Goal: Task Accomplishment & Management: Use online tool/utility

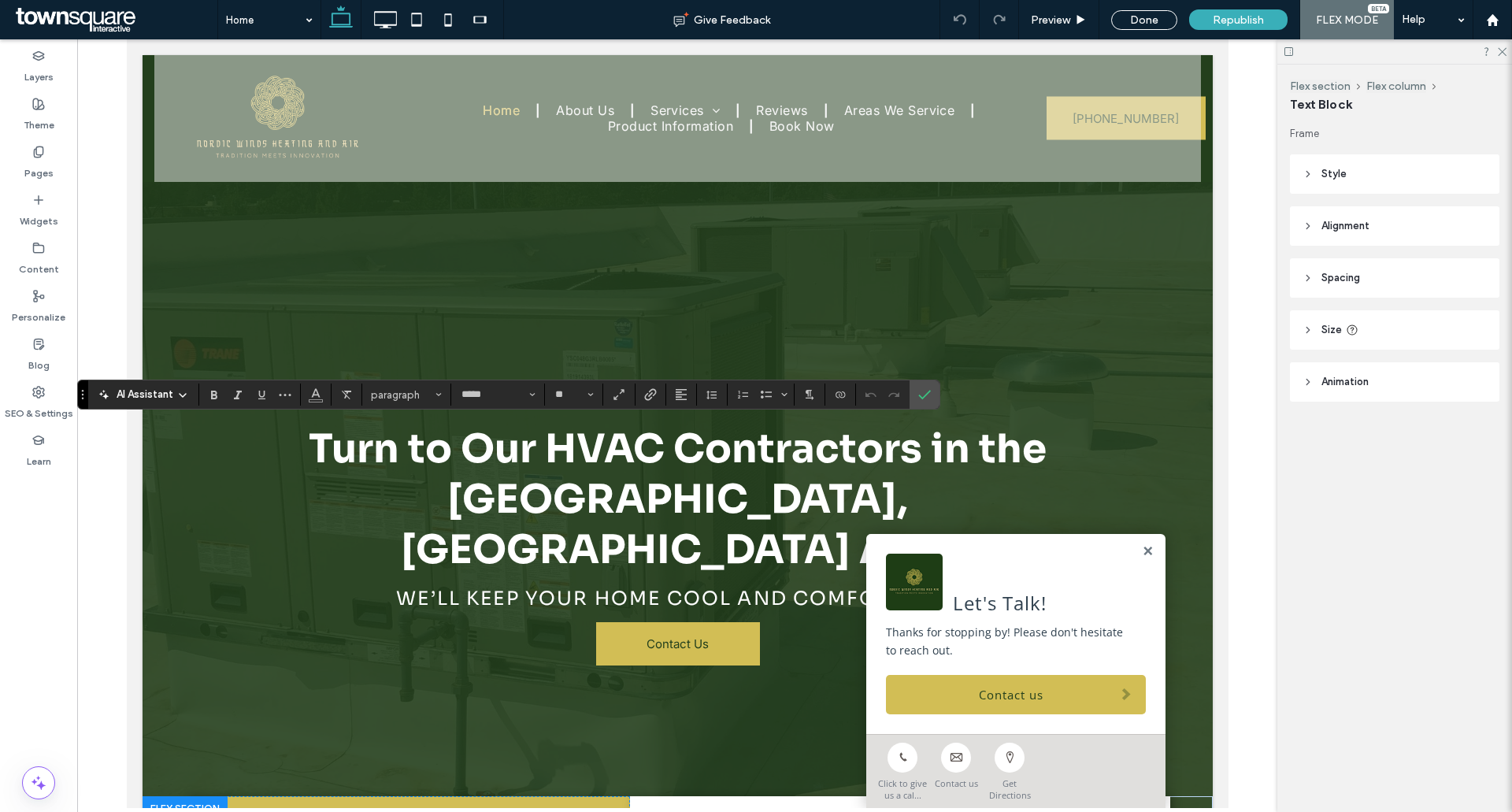
click at [165, 396] on span "AI Assistant" at bounding box center [145, 394] width 57 height 15
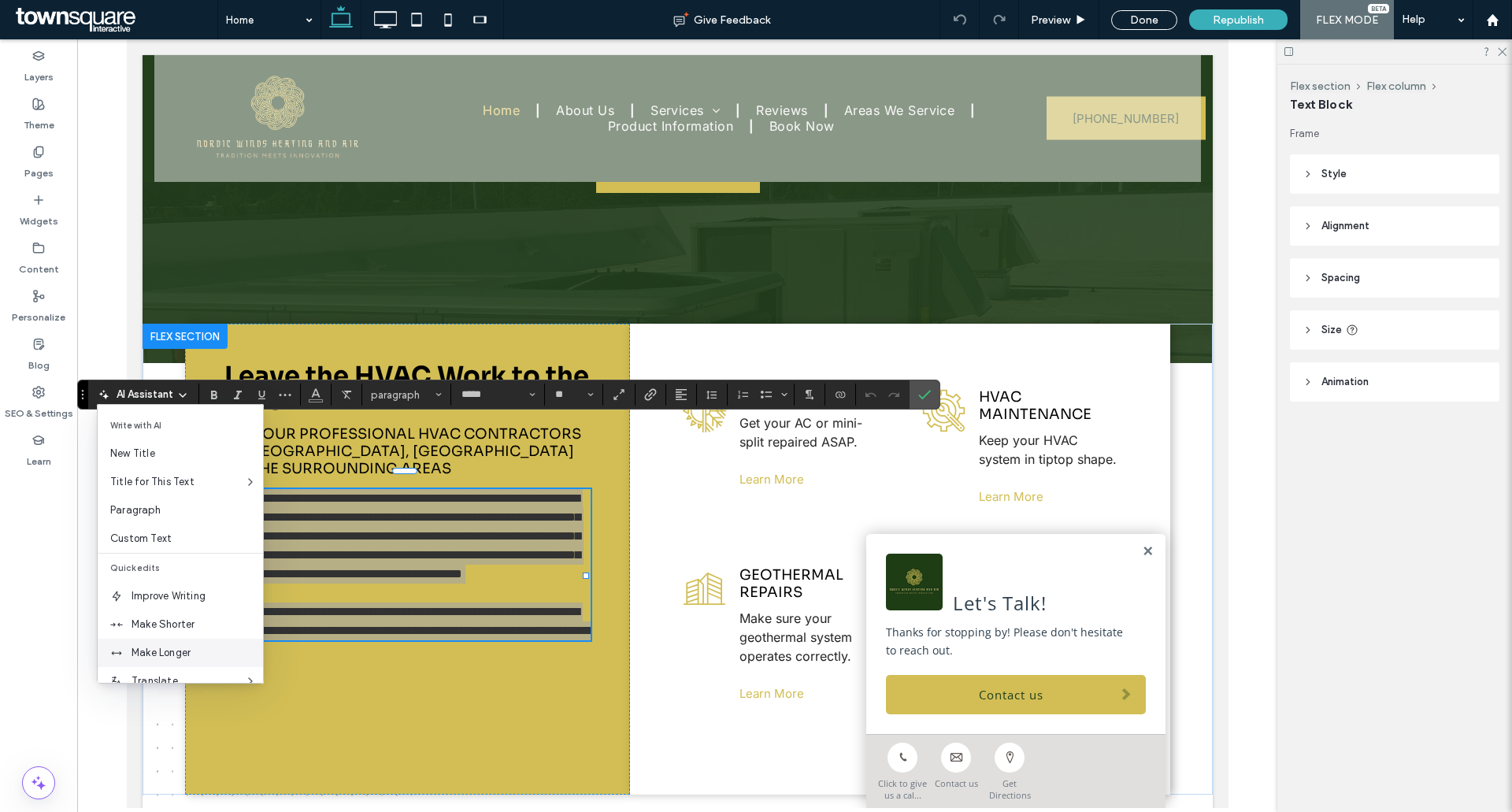
click at [160, 657] on span "Make Longer" at bounding box center [196, 653] width 131 height 15
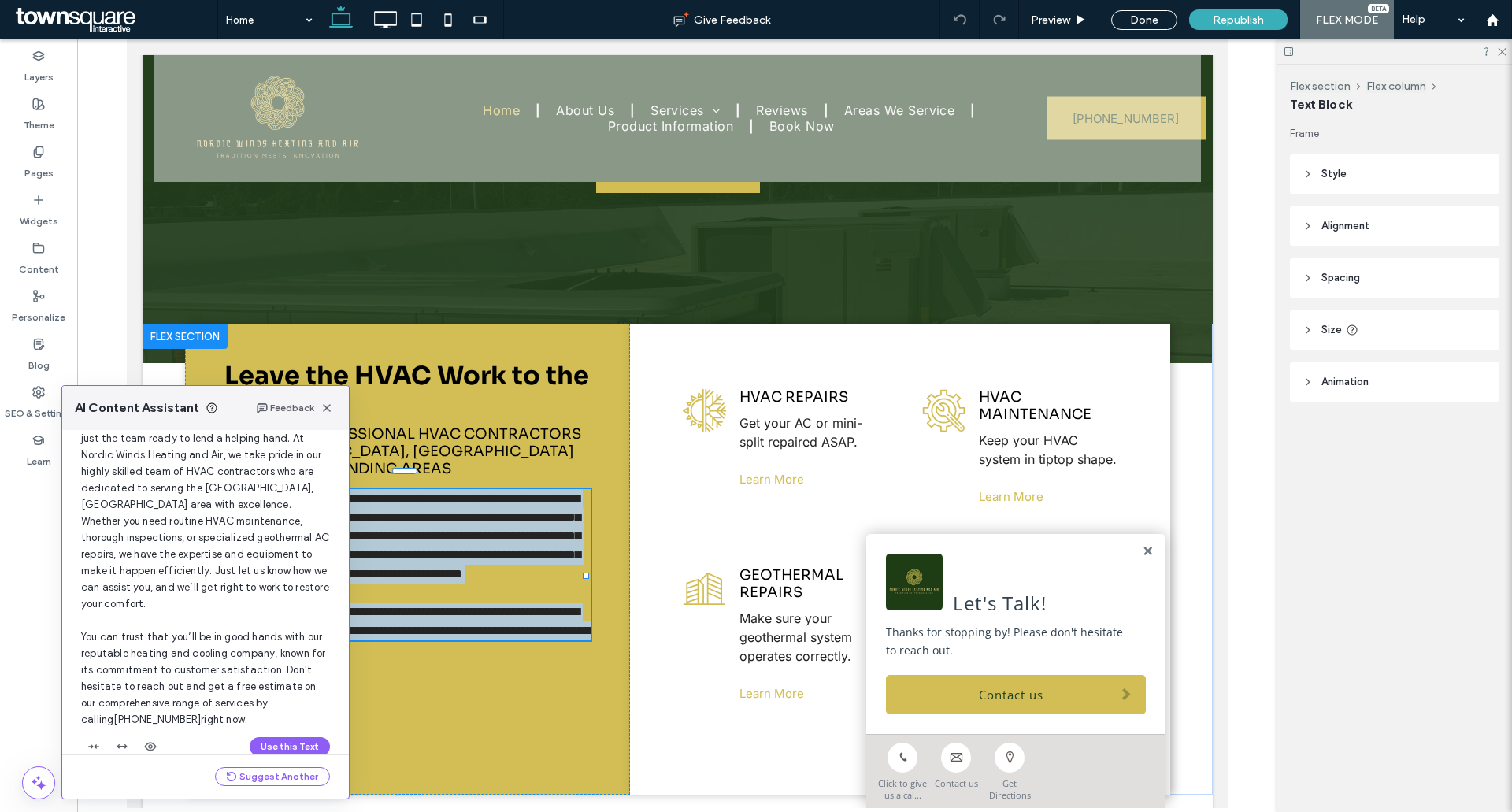
scroll to position [151, 0]
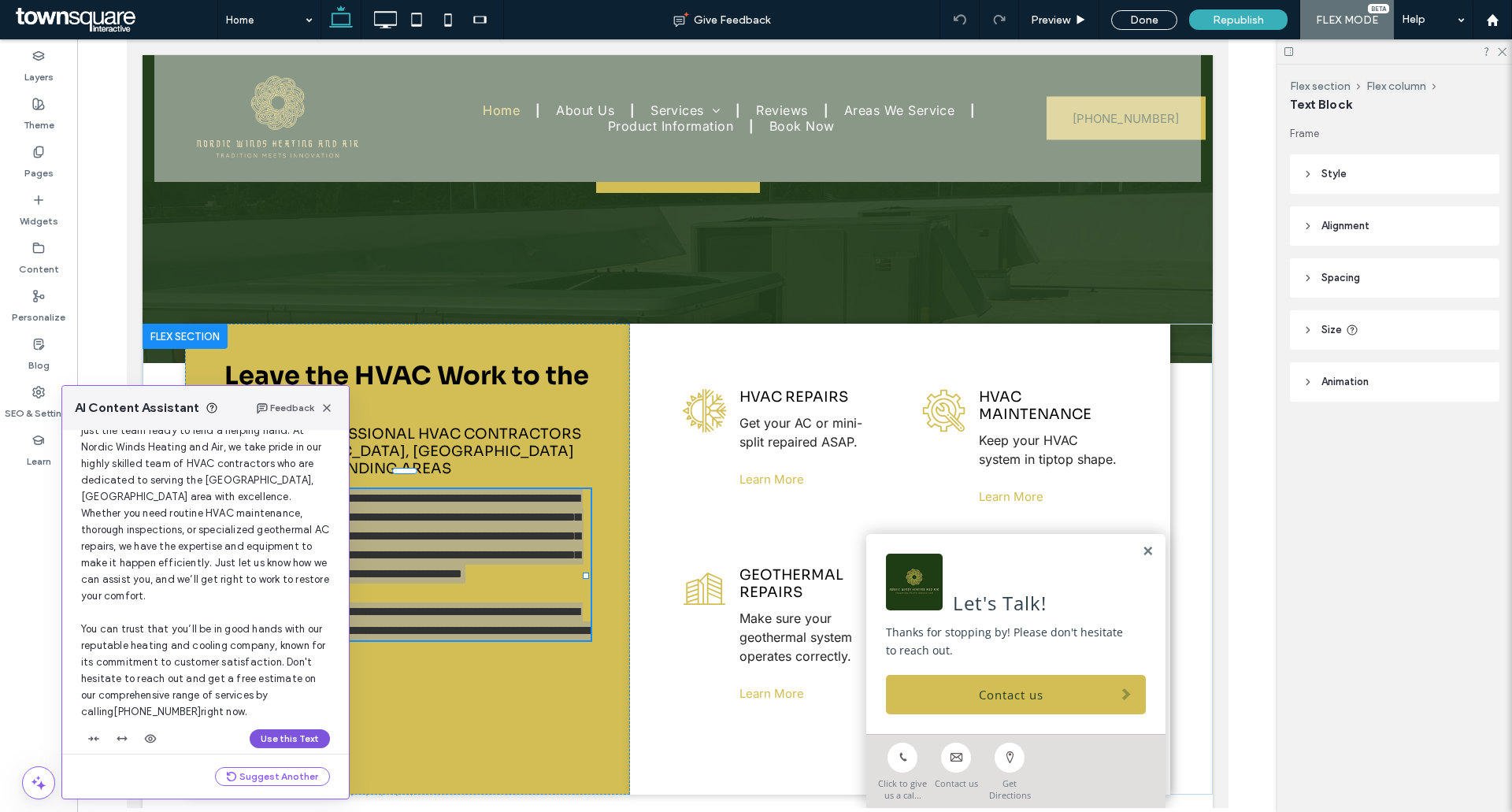
click at [284, 730] on button "Use this Text" at bounding box center [290, 738] width 81 height 19
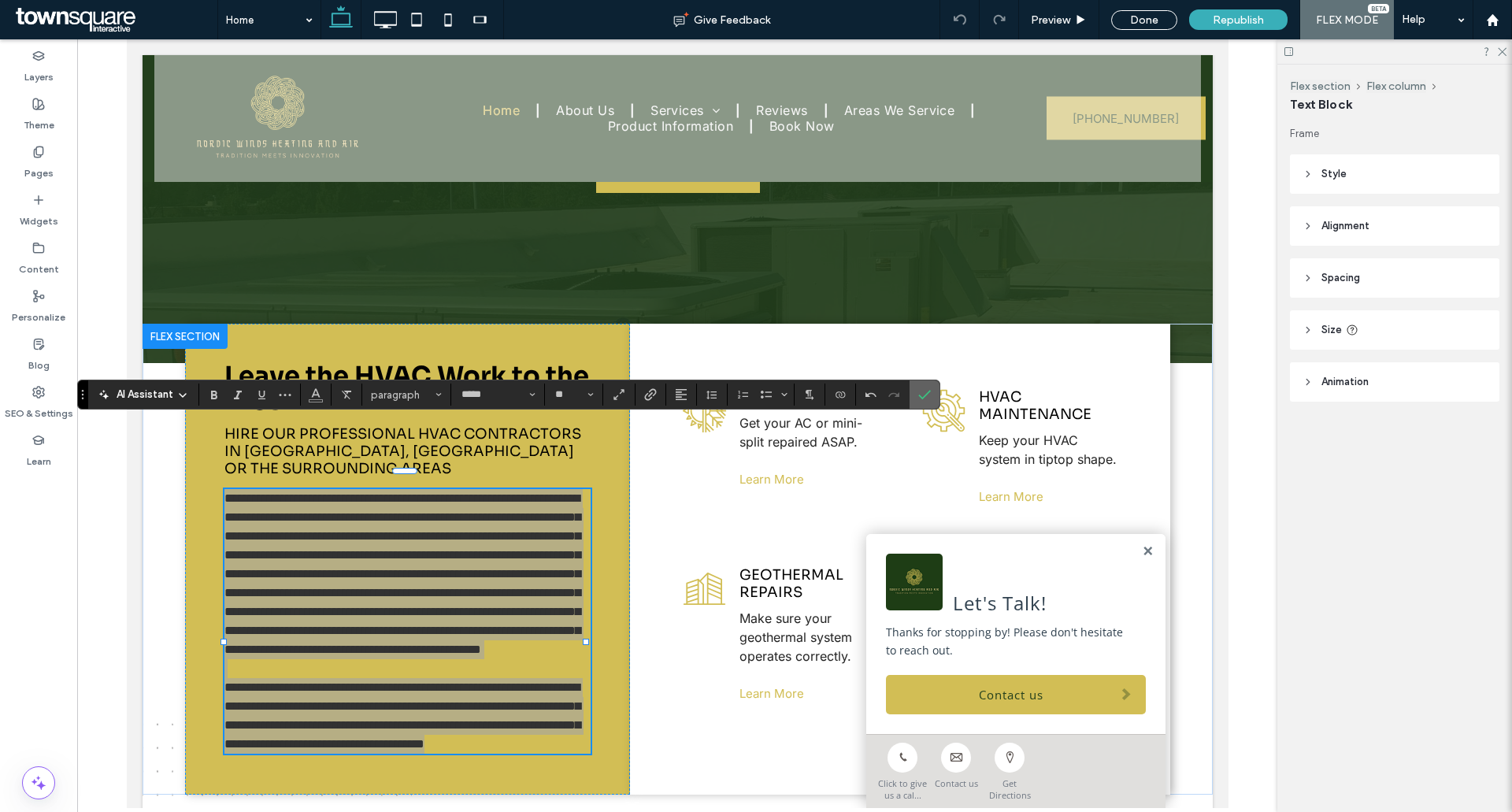
click at [933, 404] on label "Confirm" at bounding box center [924, 394] width 24 height 28
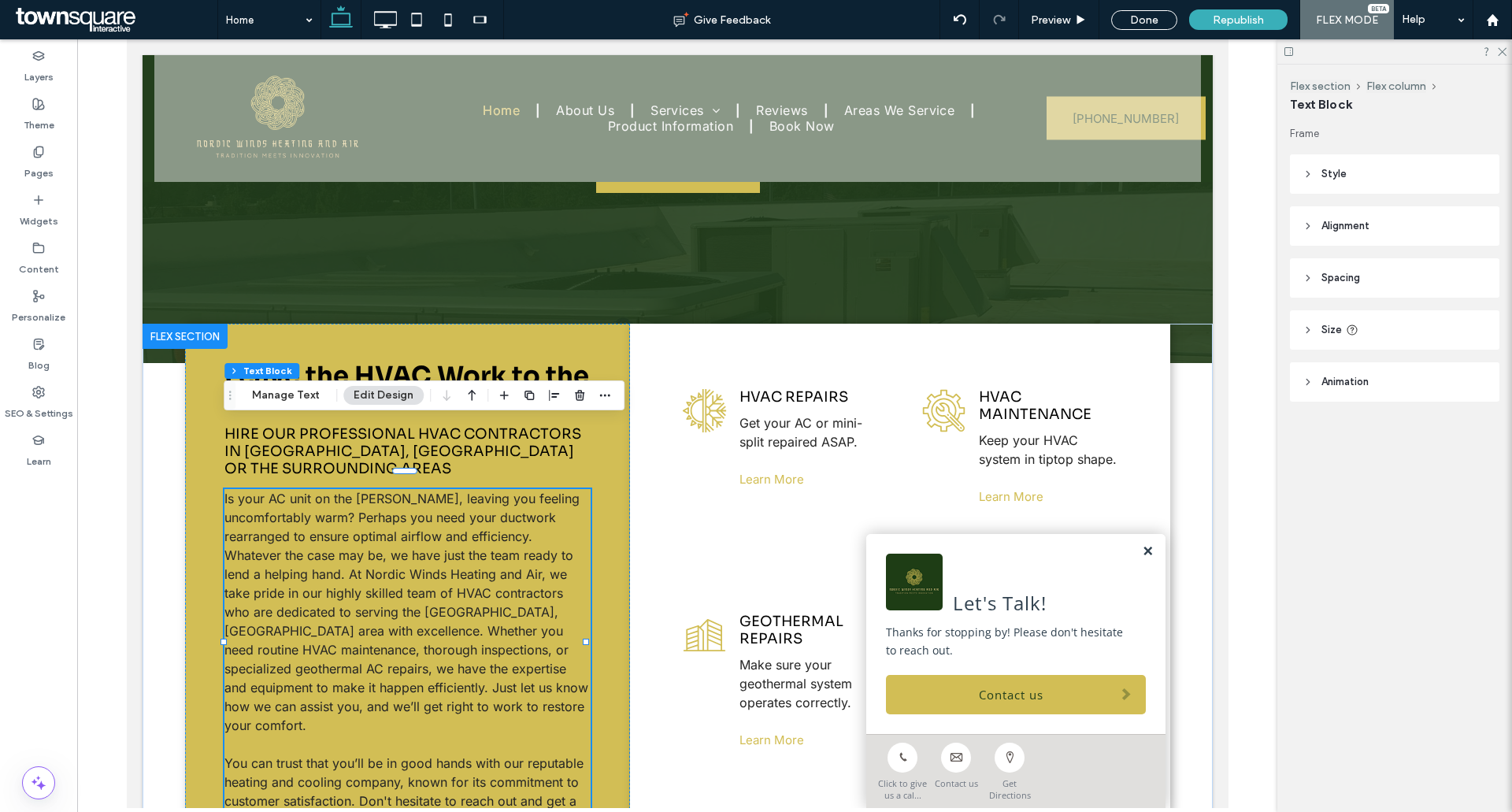
click at [1141, 550] on link at bounding box center [1147, 552] width 12 height 14
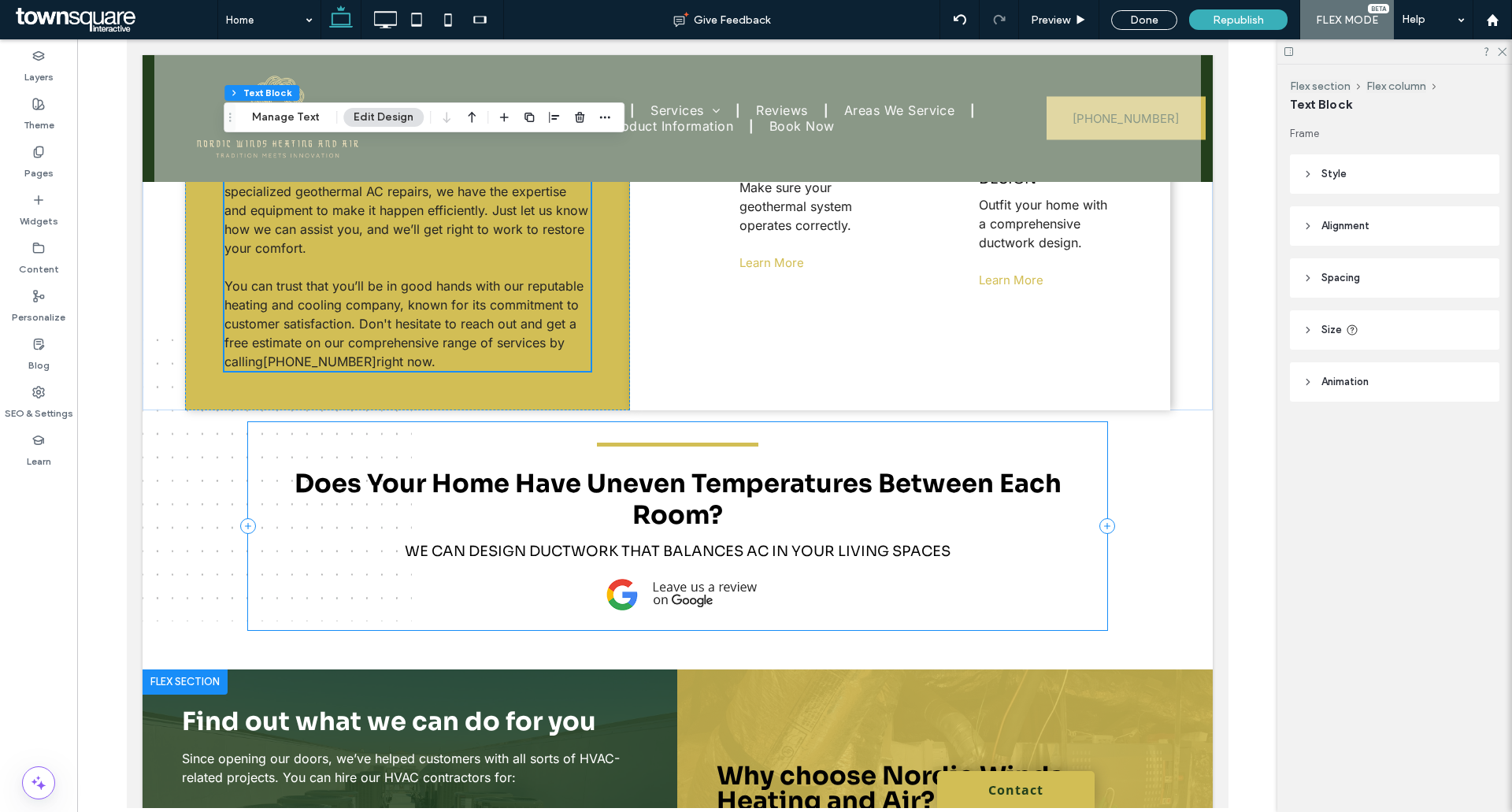
scroll to position [1181, 0]
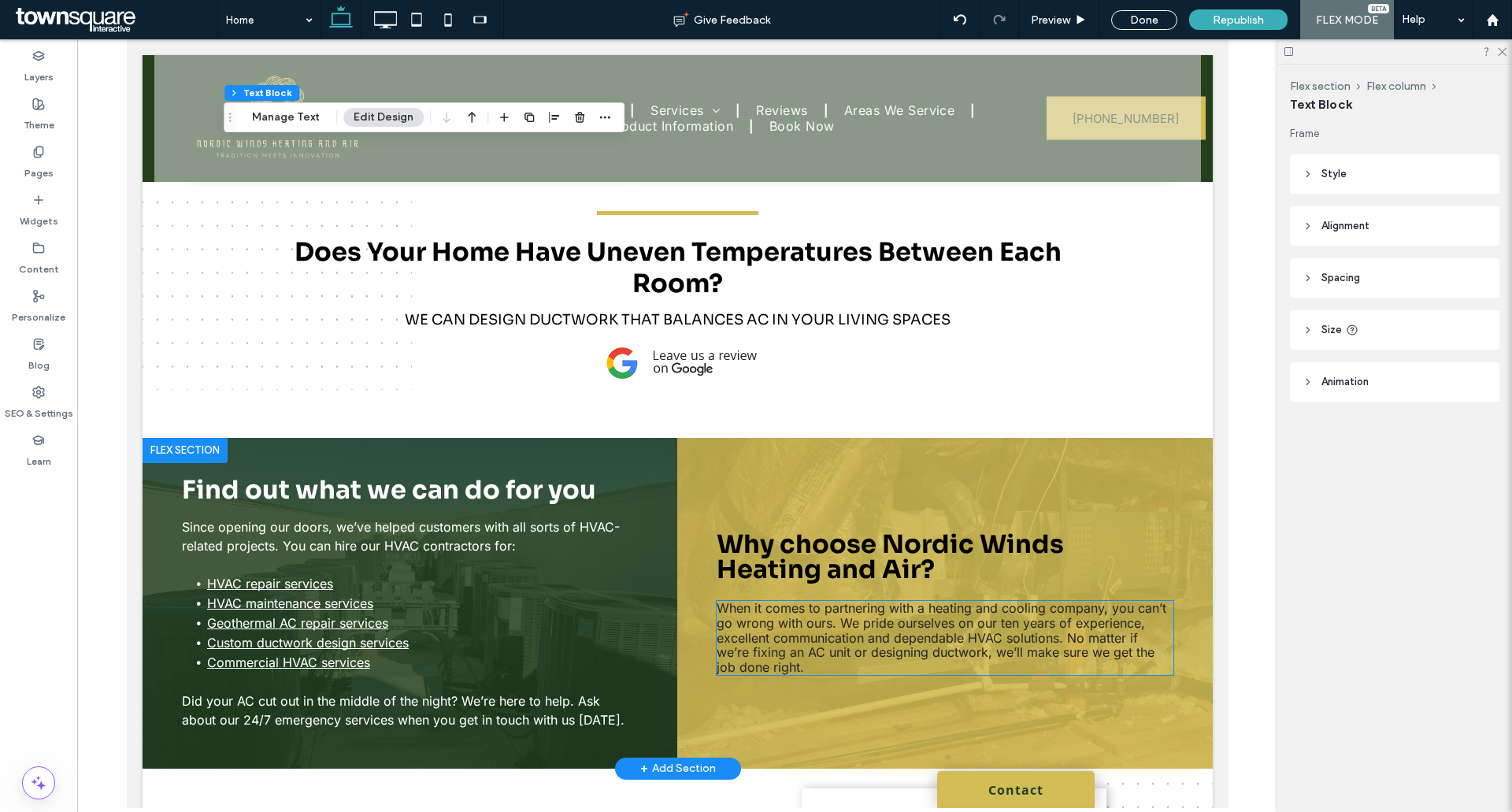
click at [833, 600] on span "When it comes to partnering with a heating and cooling company, you can’t go wr…" at bounding box center [940, 636] width 450 height 75
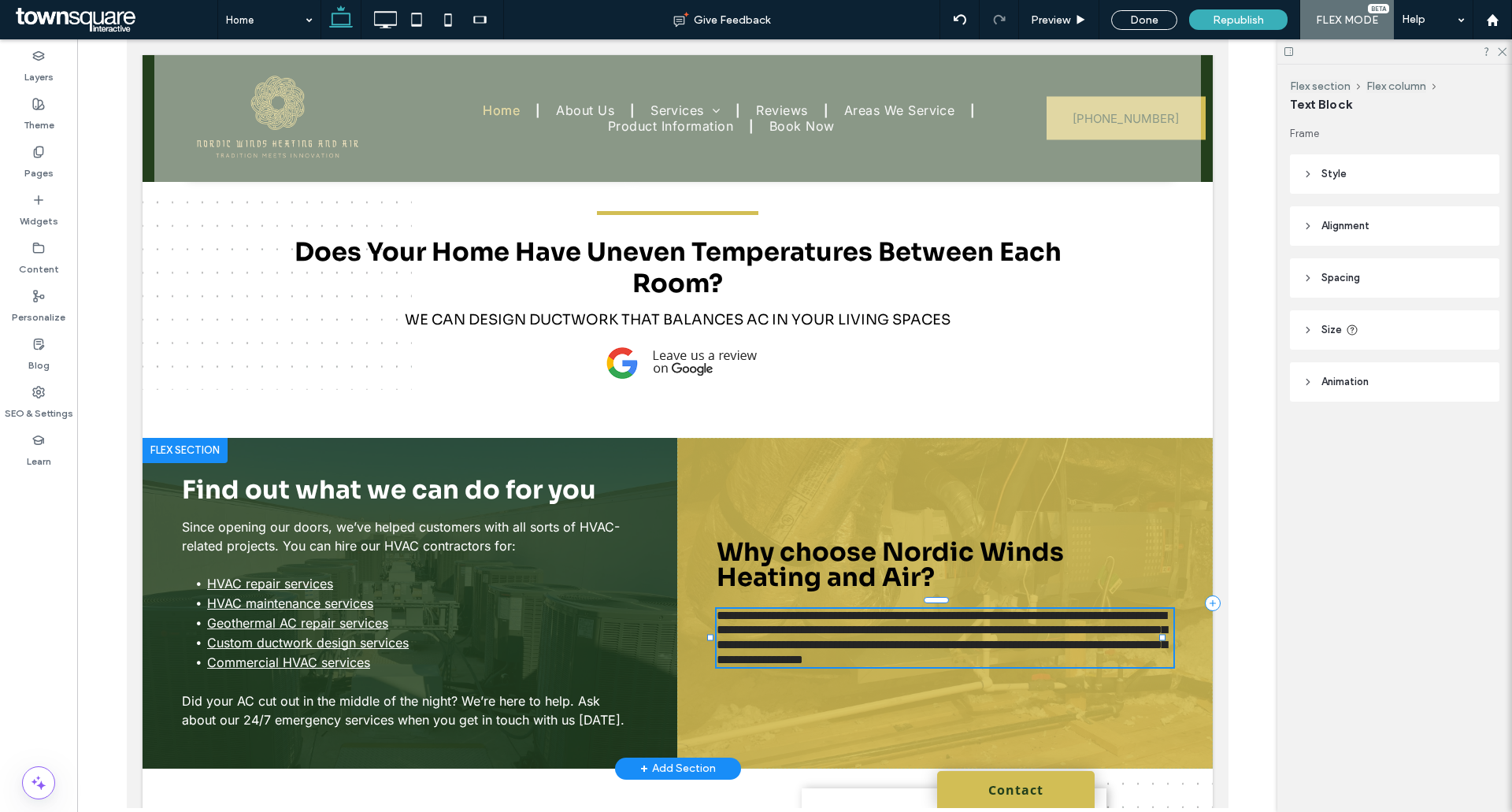
type input "*****"
type input "**"
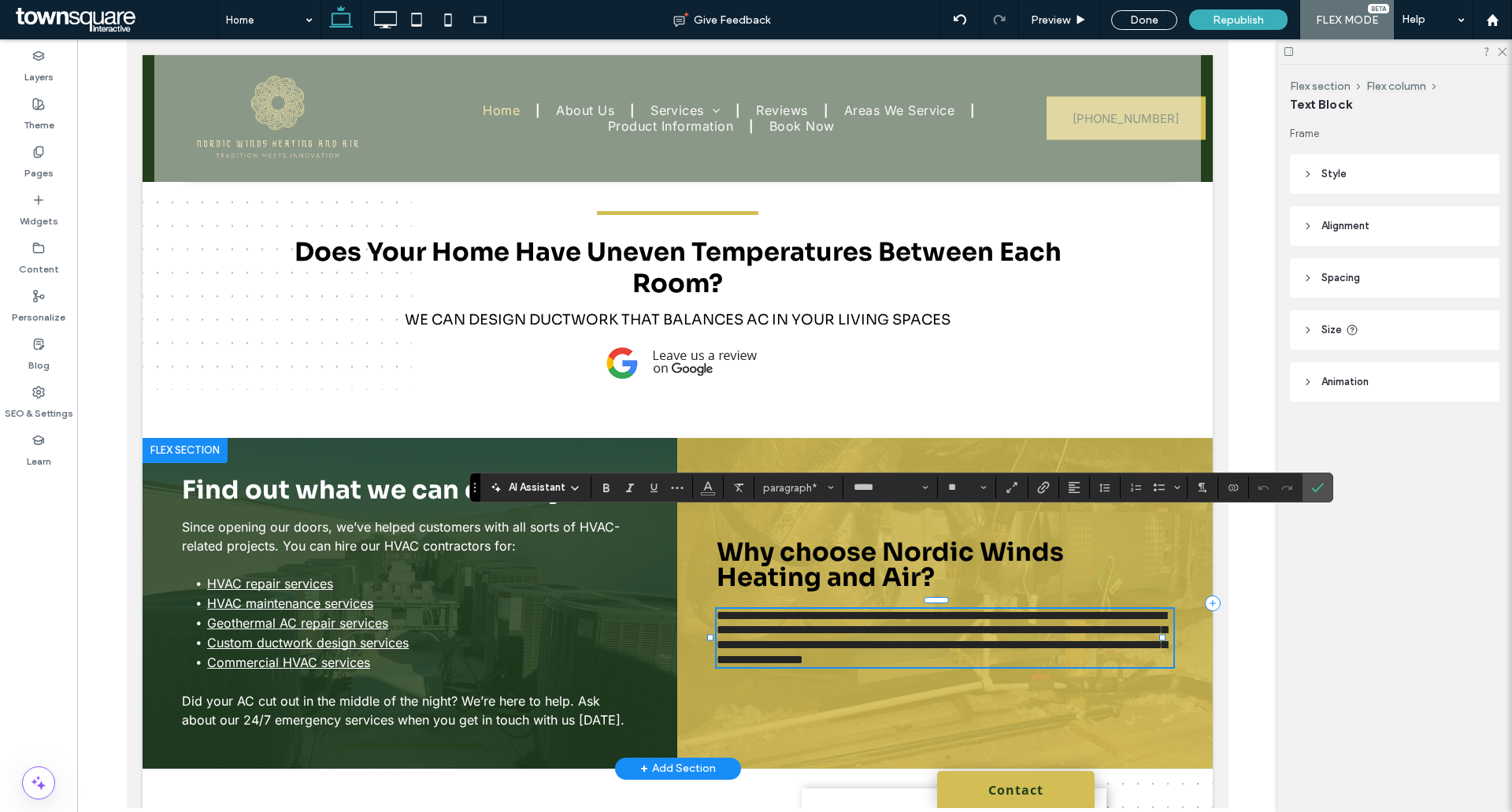
click at [551, 489] on span "AI Assistant" at bounding box center [537, 487] width 57 height 15
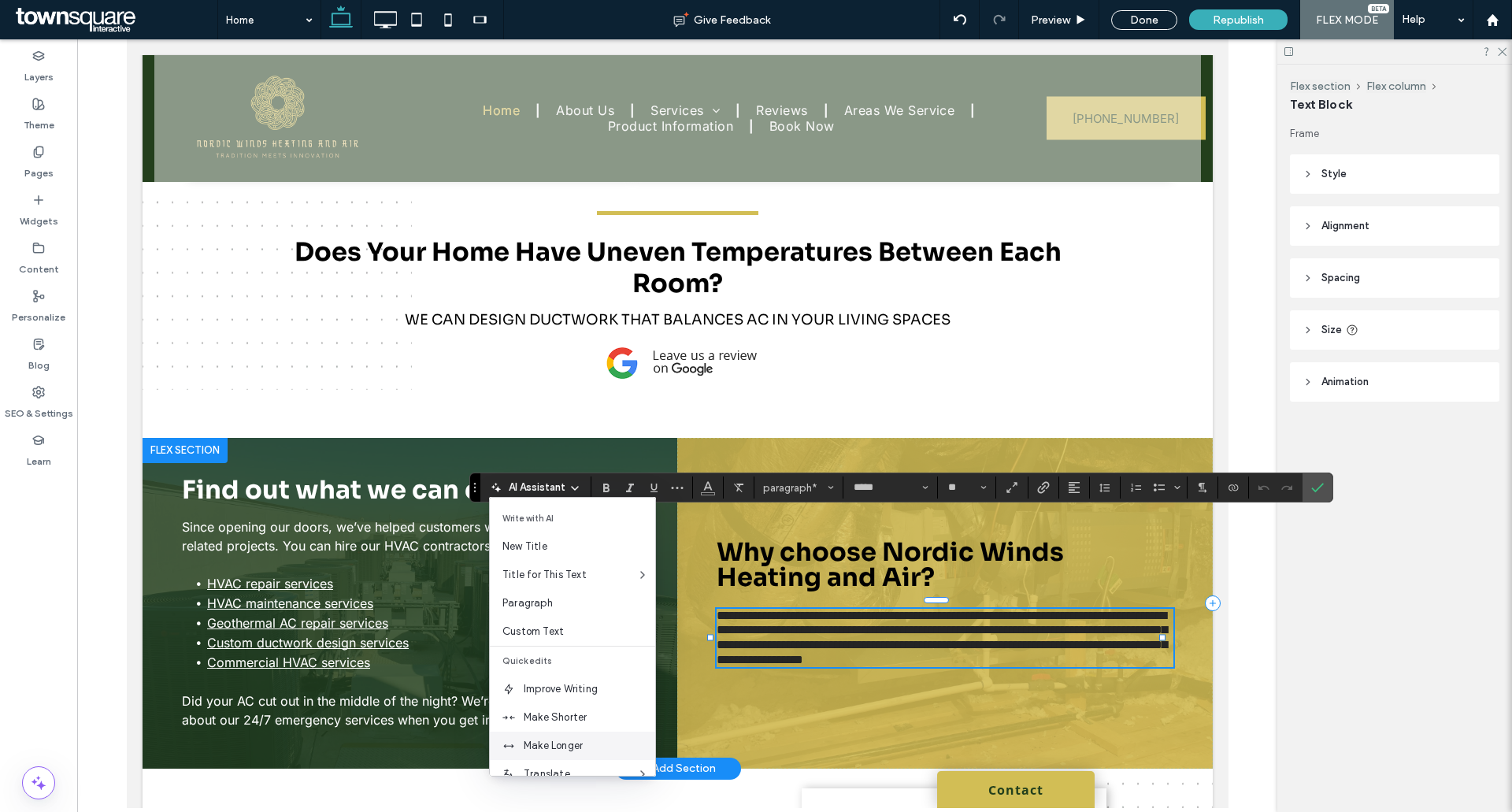
click at [564, 735] on div "Make Longer" at bounding box center [572, 745] width 165 height 28
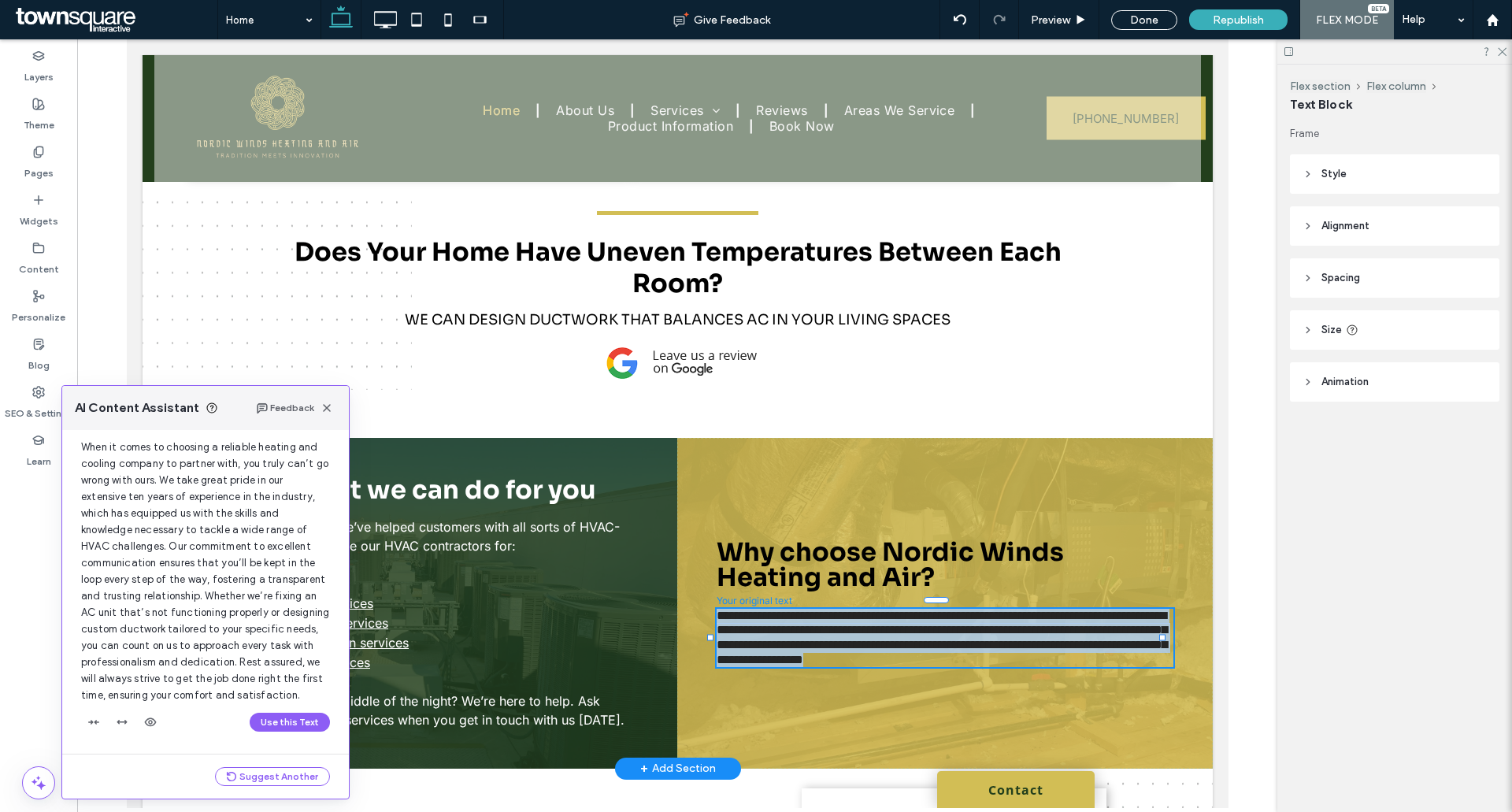
scroll to position [84, 0]
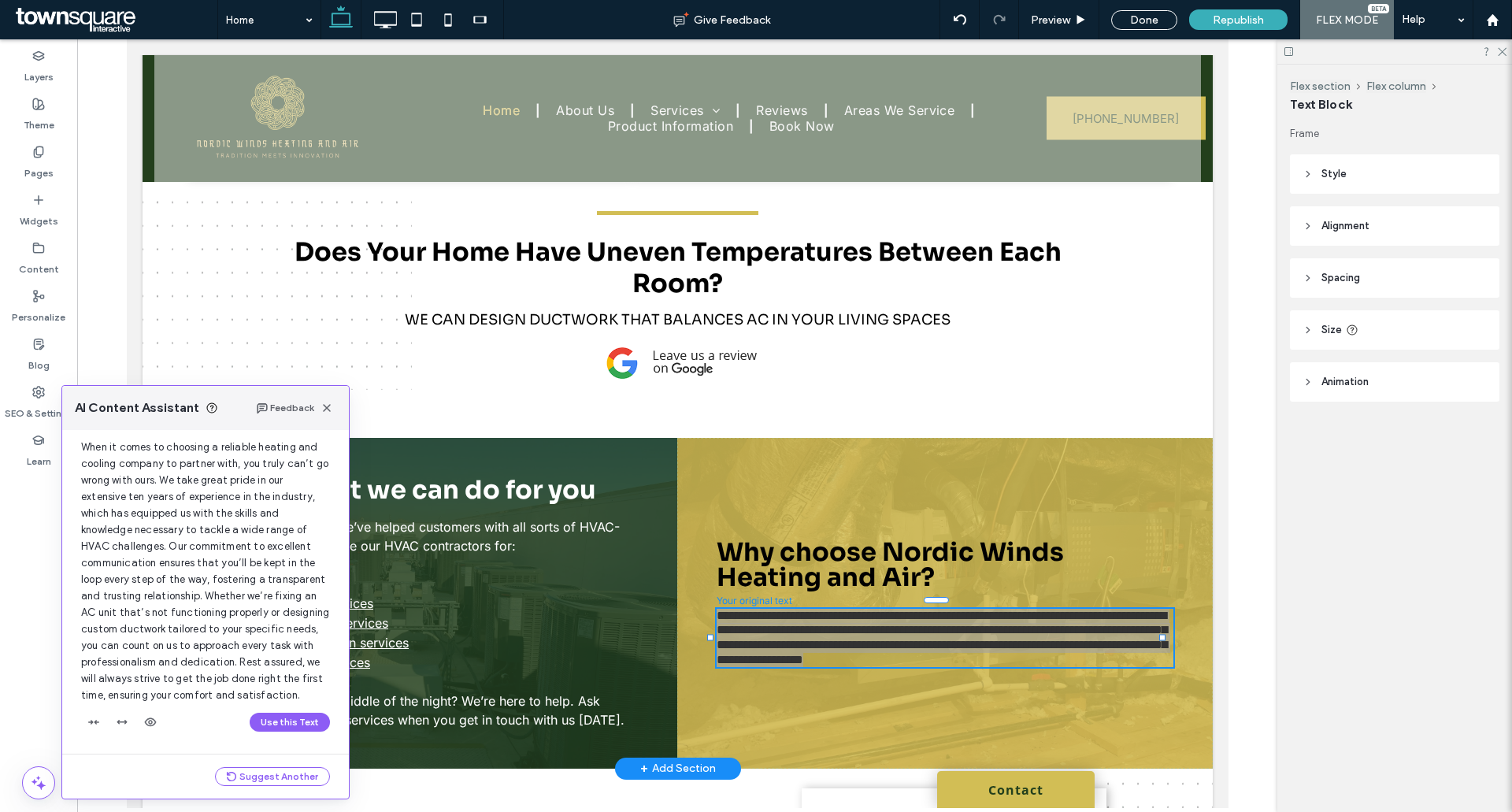
click at [280, 712] on div "Use this Text" at bounding box center [206, 721] width 248 height 25
click at [281, 721] on button "Use this Text" at bounding box center [290, 722] width 81 height 19
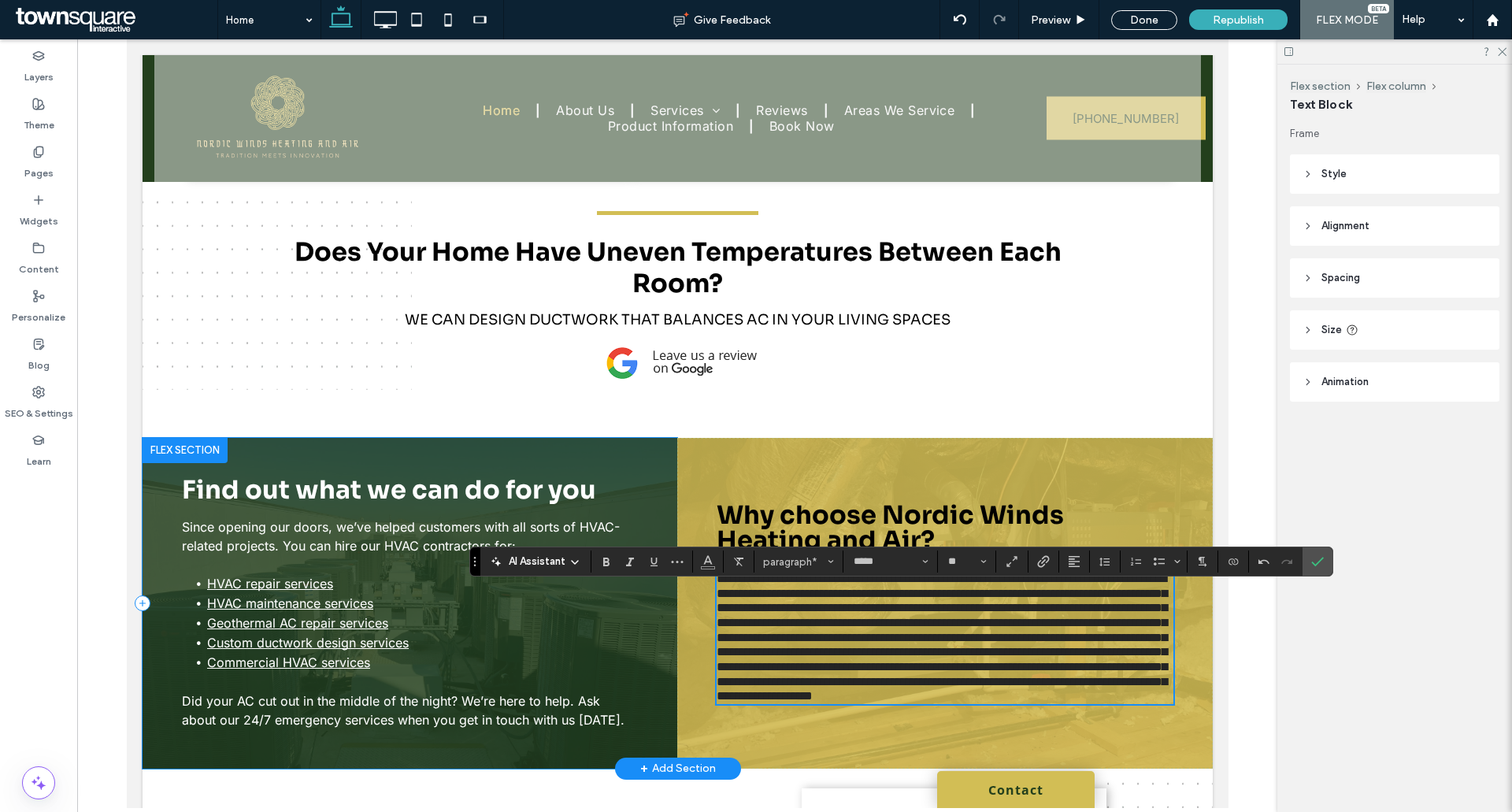
scroll to position [1107, 0]
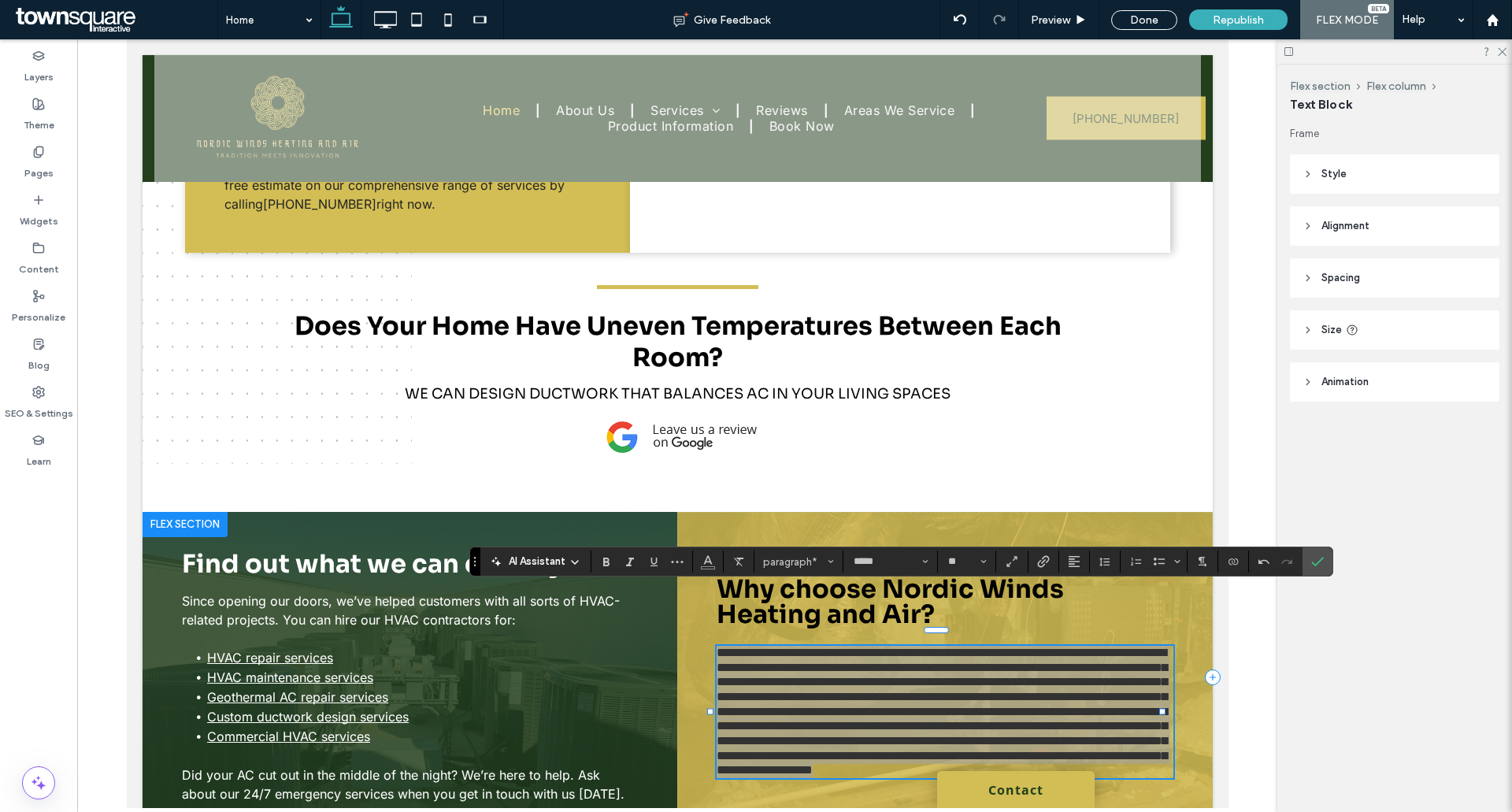
click at [1307, 560] on label "Confirm" at bounding box center [1318, 561] width 24 height 28
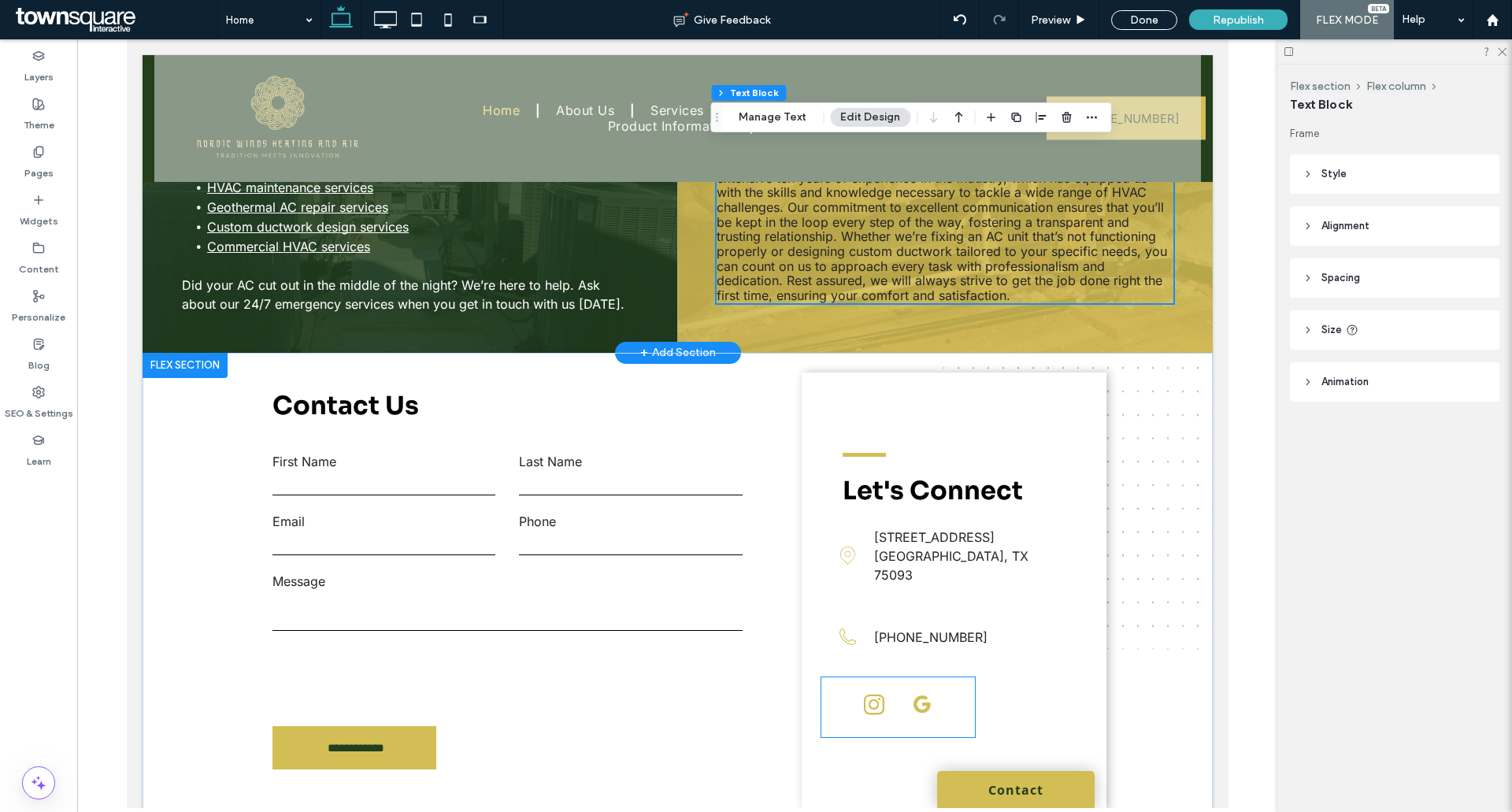
scroll to position [1649, 0]
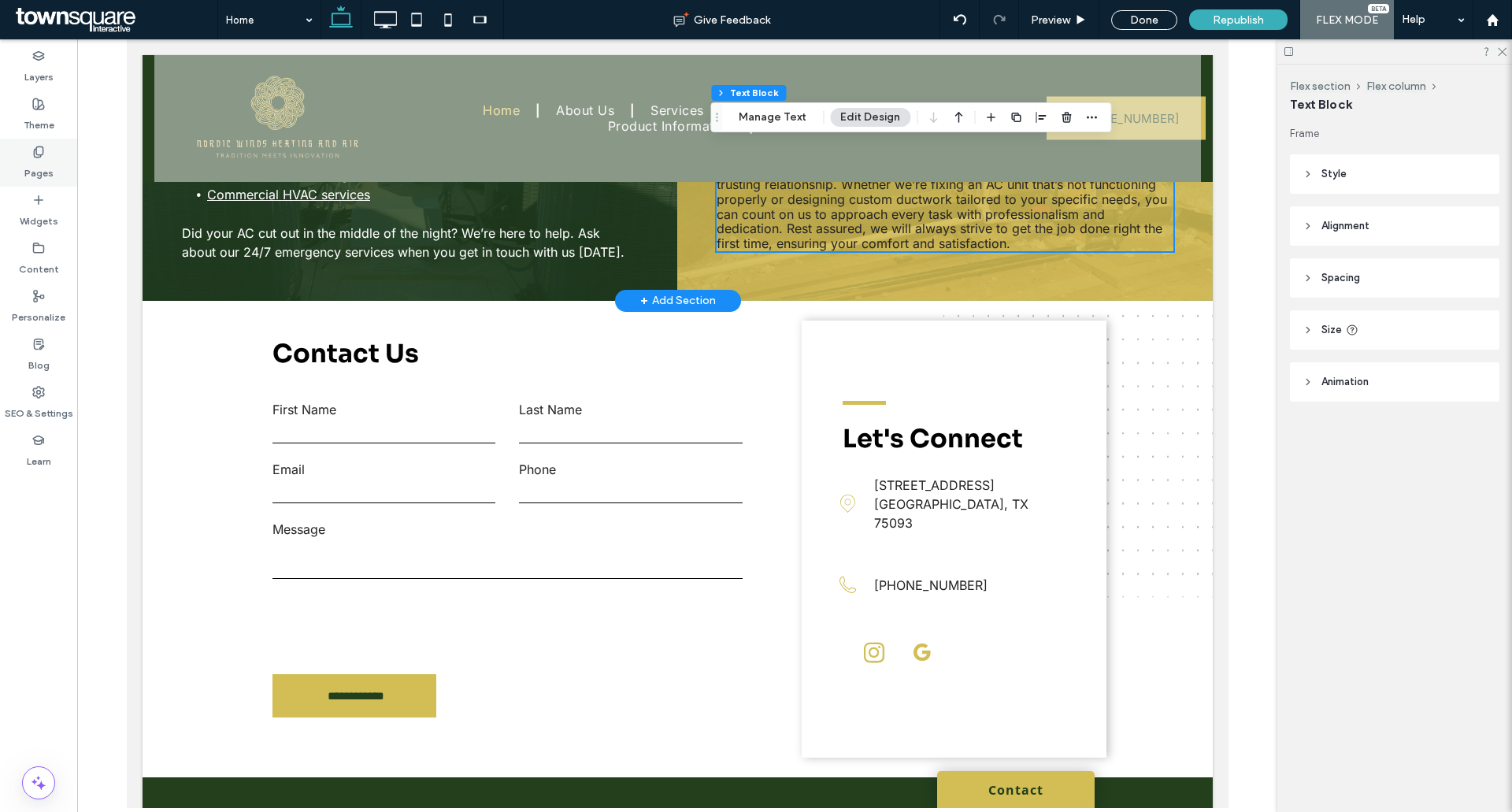
click at [26, 162] on label "Pages" at bounding box center [39, 170] width 29 height 22
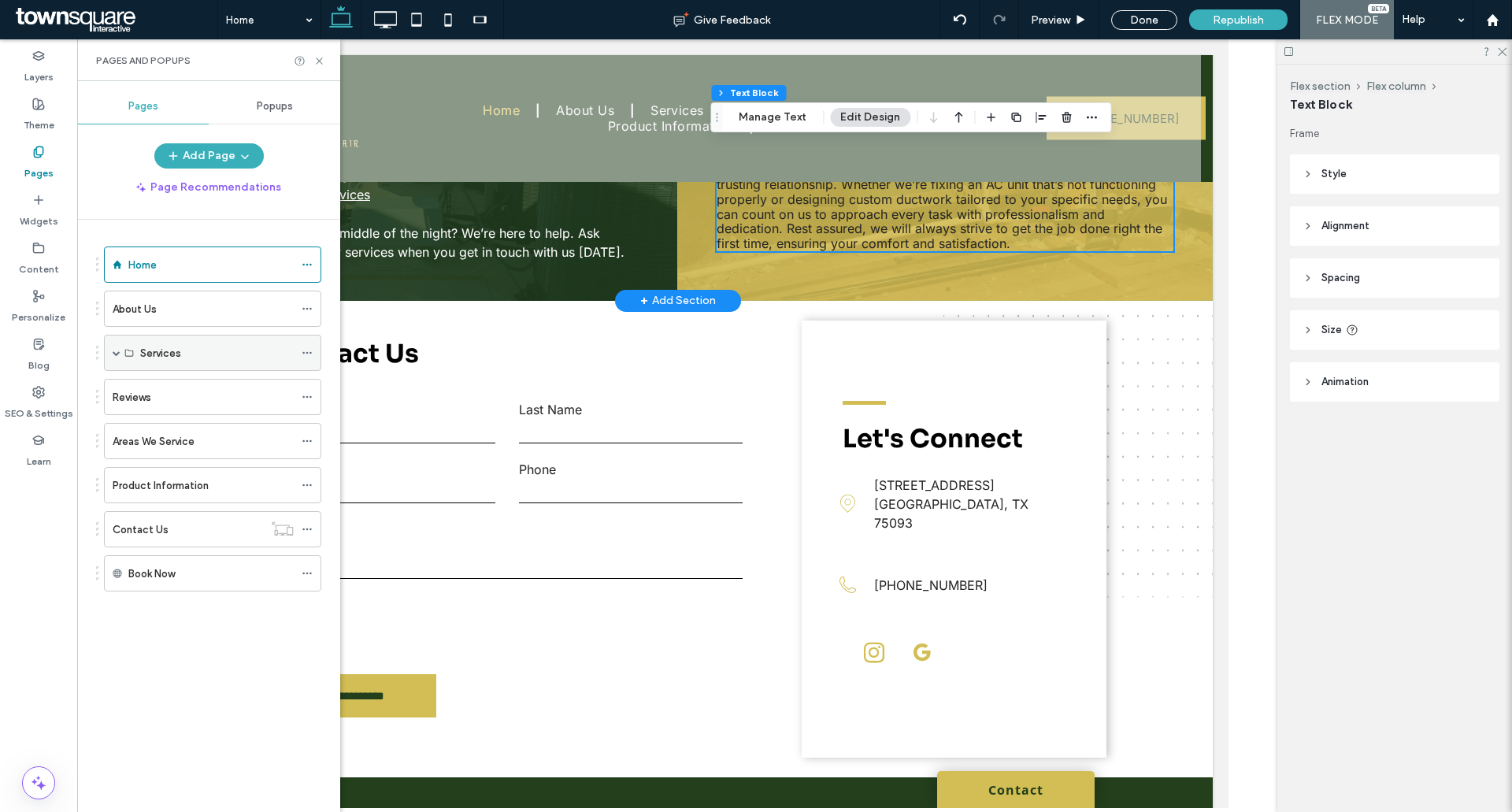
click at [111, 355] on div "Services" at bounding box center [212, 353] width 218 height 36
click at [119, 355] on span at bounding box center [116, 352] width 8 height 8
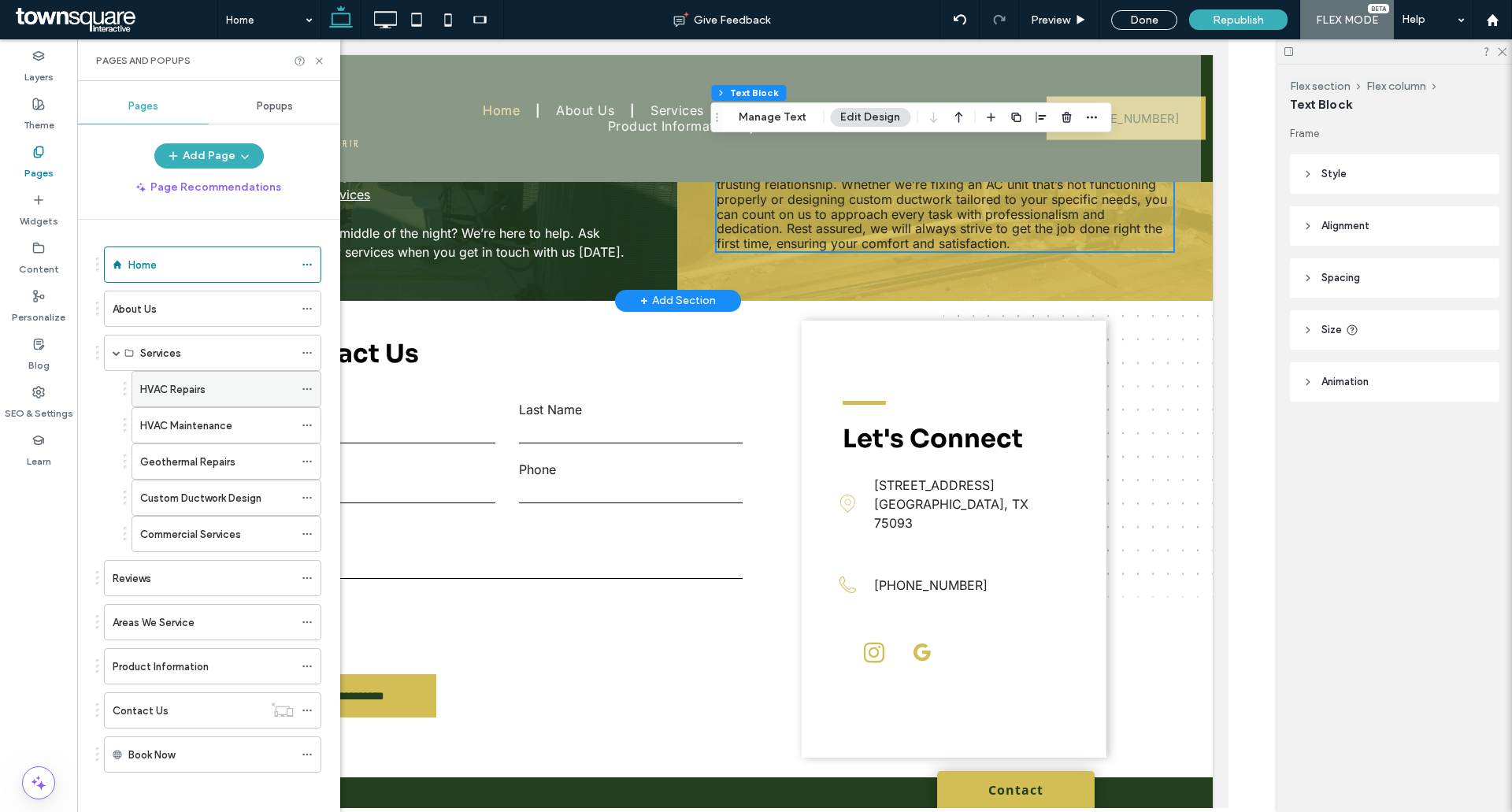
click at [165, 375] on div "HVAC Repairs" at bounding box center [217, 389] width 153 height 34
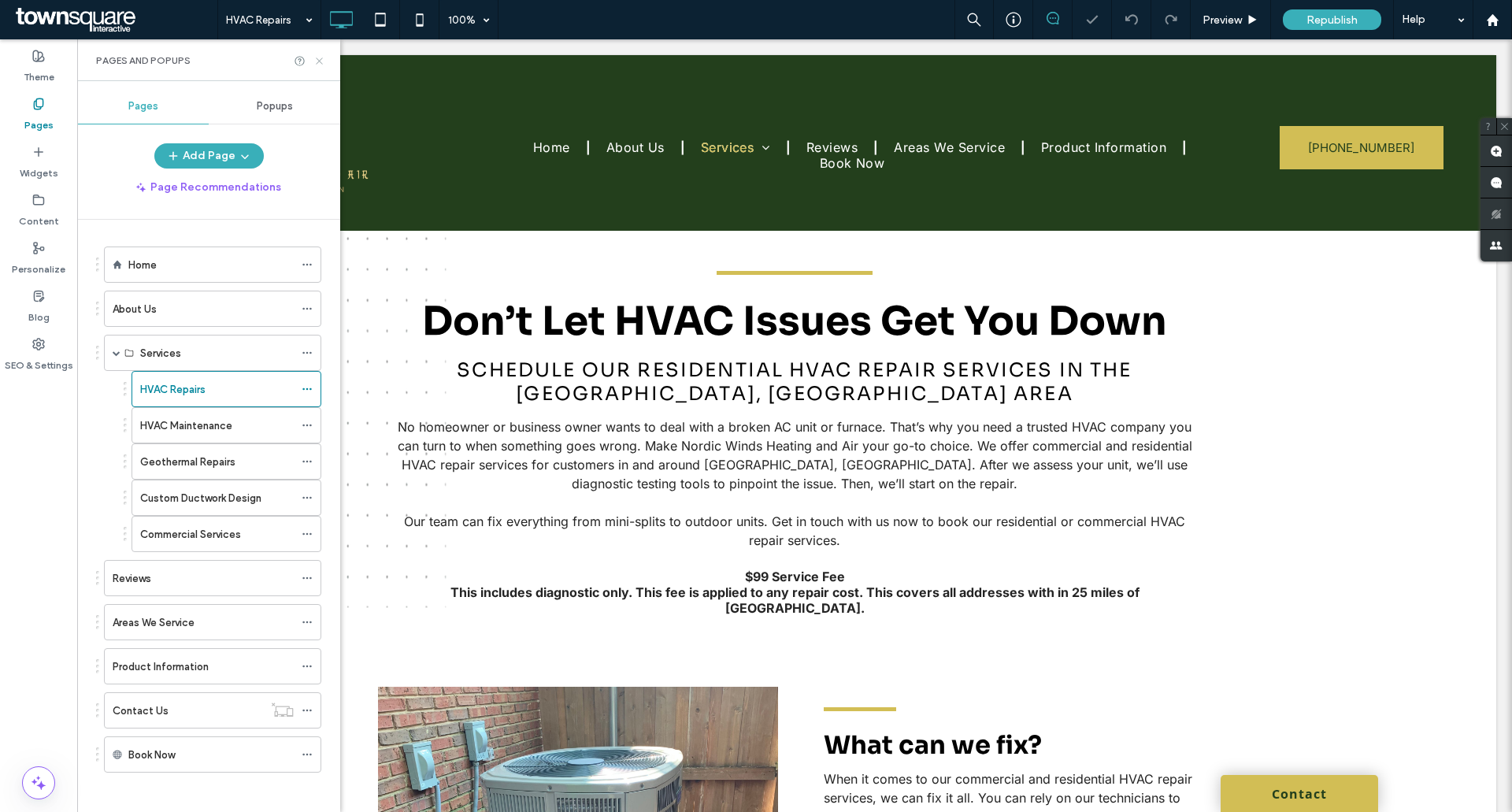
click at [320, 63] on icon at bounding box center [320, 61] width 12 height 12
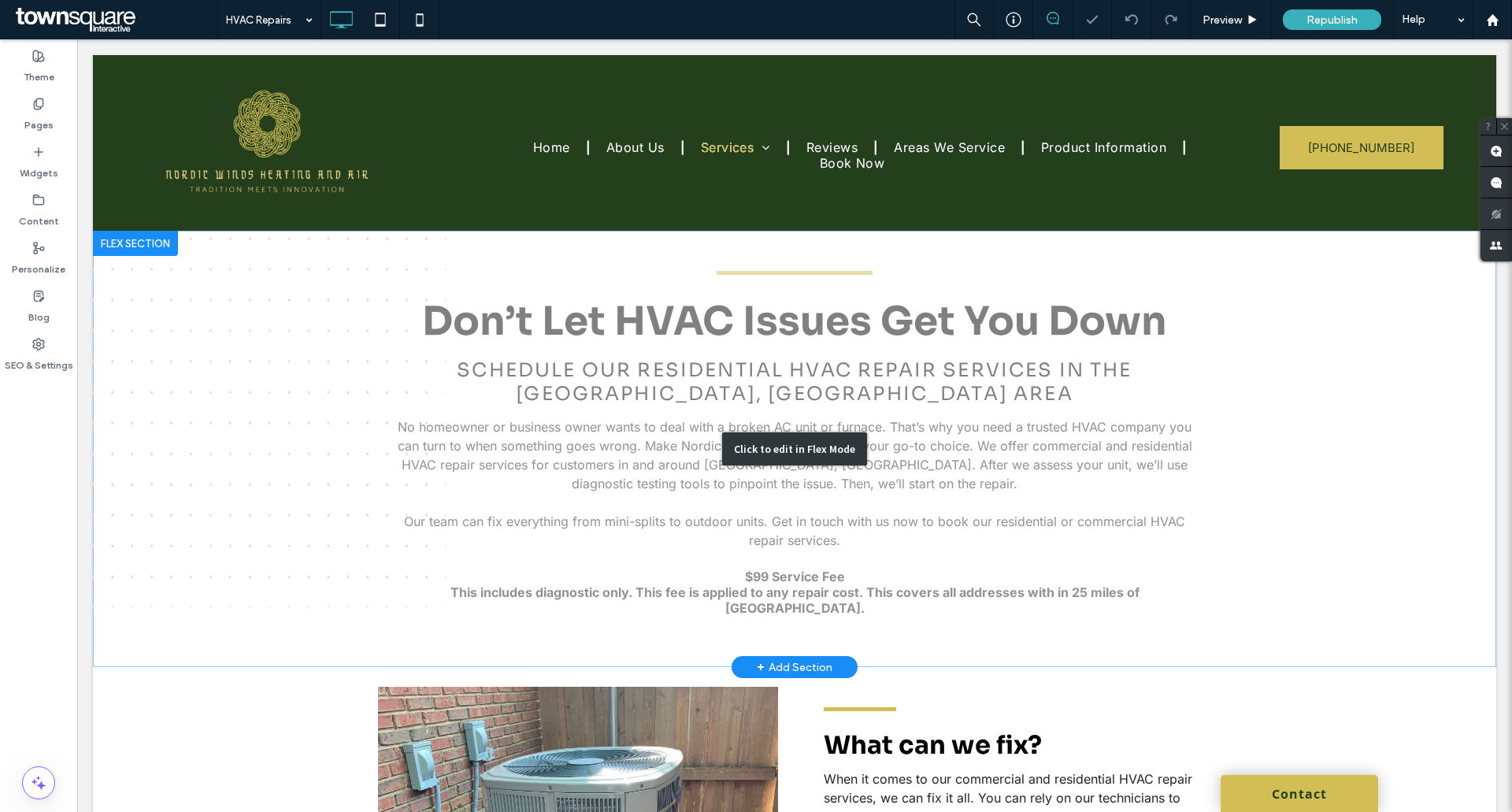
click at [668, 444] on div "Click to edit in Flex Mode" at bounding box center [794, 448] width 1403 height 436
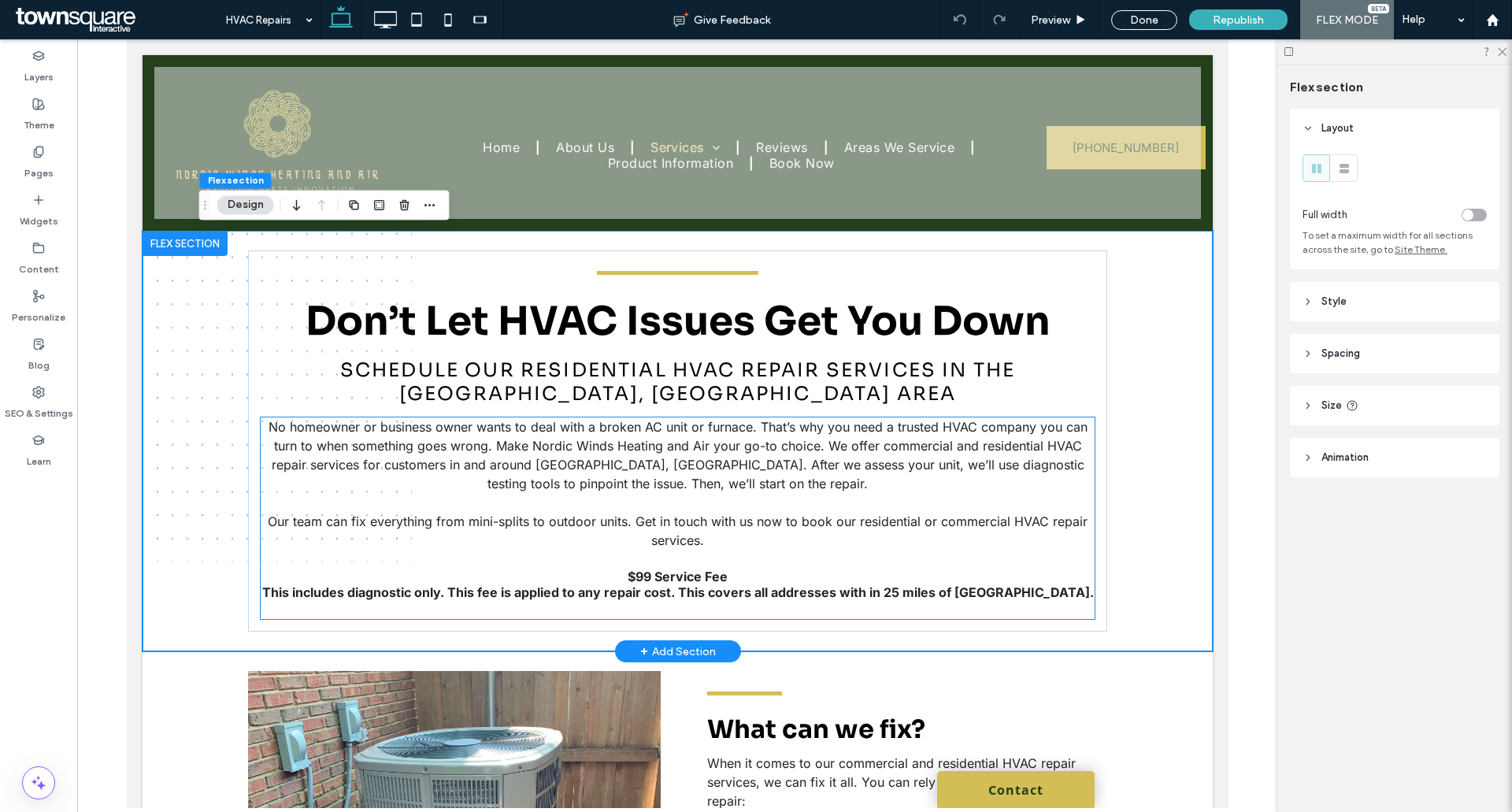
click at [590, 487] on span "No homeowner or business owner wants to deal with a broken AC unit or furnace. …" at bounding box center [678, 455] width 819 height 73
click at [590, 487] on div "No homeowner or business owner wants to deal with a broken AC unit or furnace. …" at bounding box center [676, 517] width 834 height 201
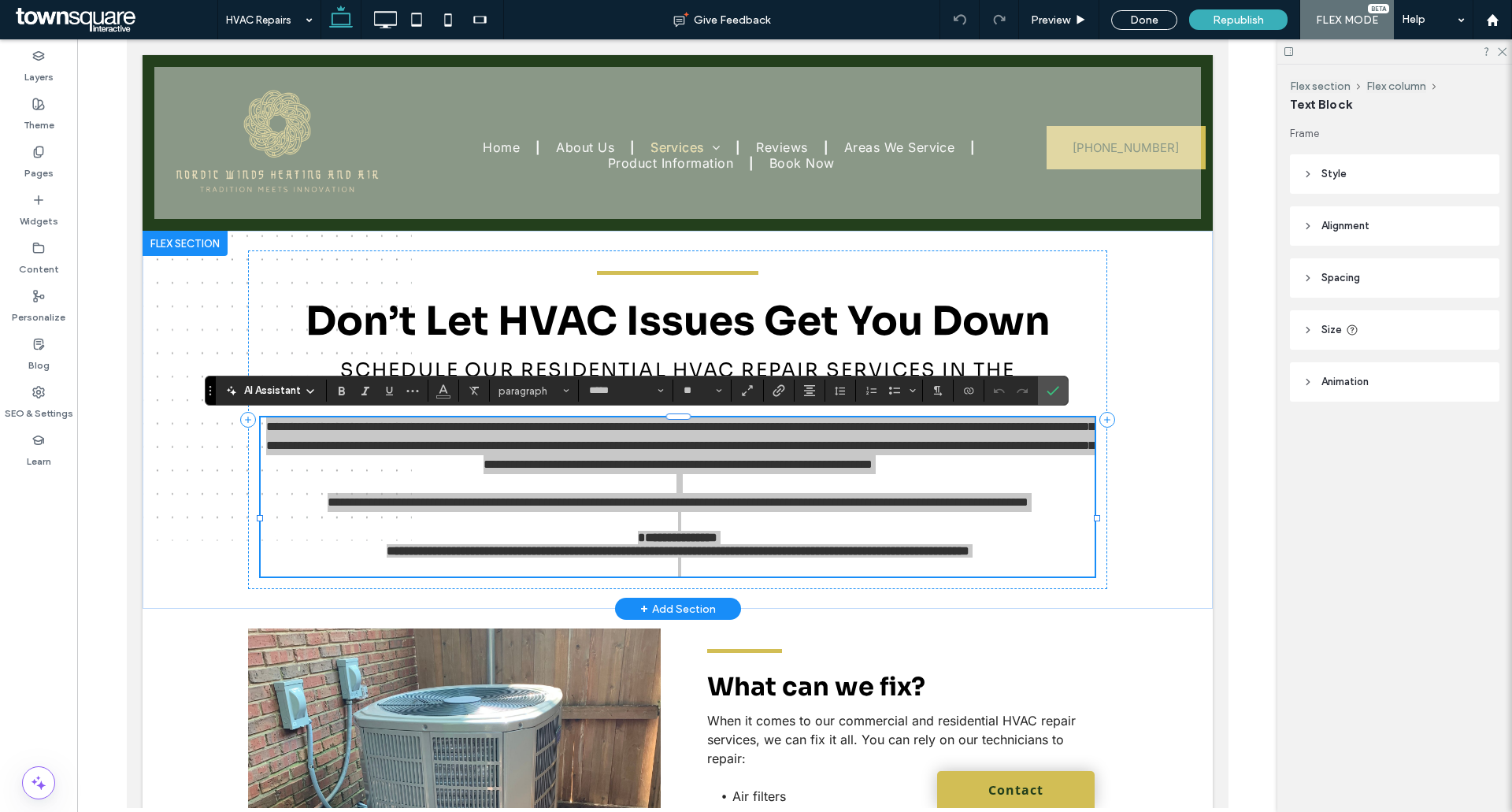
click at [290, 392] on span "AI Assistant" at bounding box center [272, 391] width 57 height 15
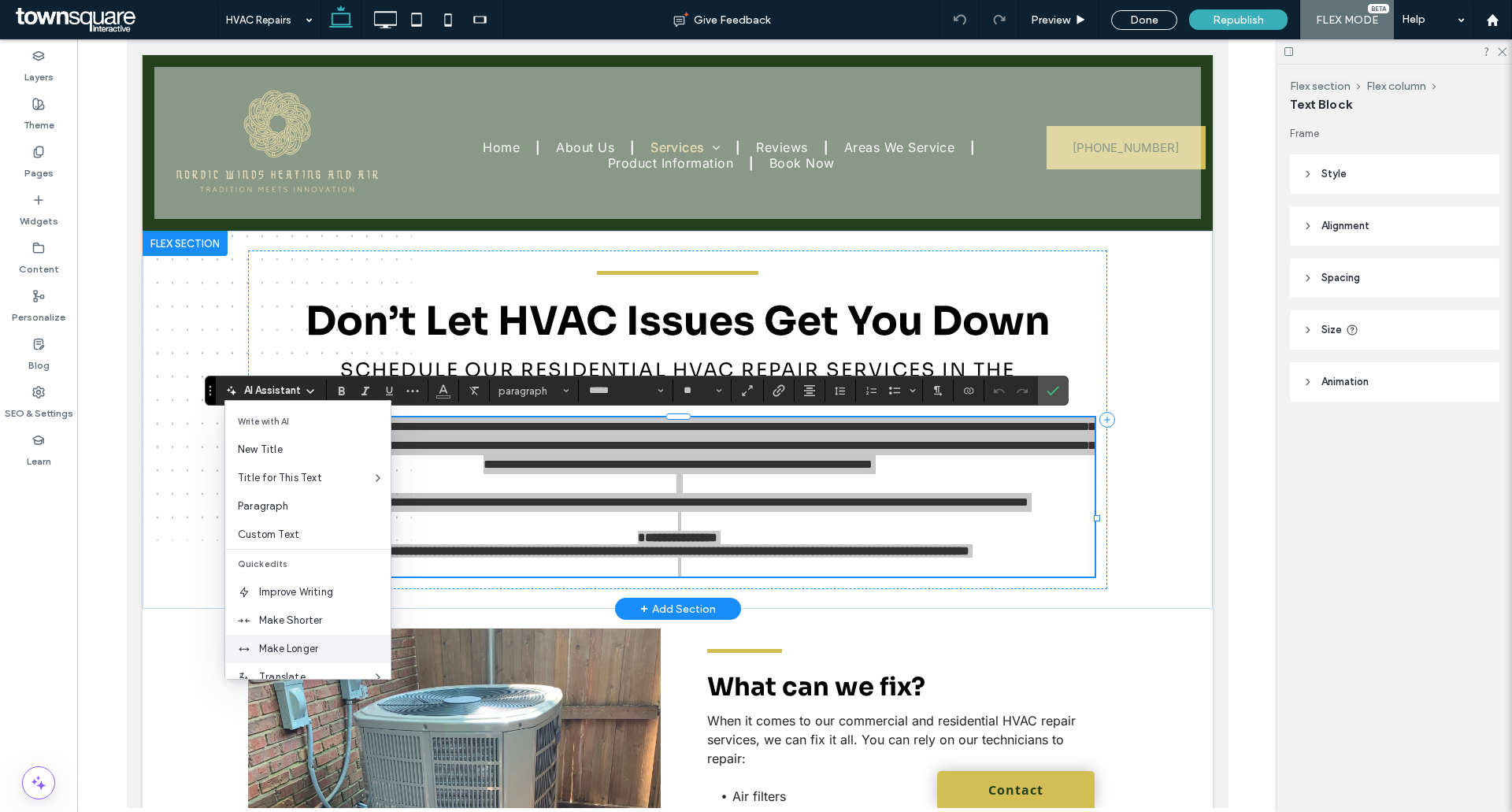
click at [330, 643] on span "Make Longer" at bounding box center [324, 648] width 131 height 15
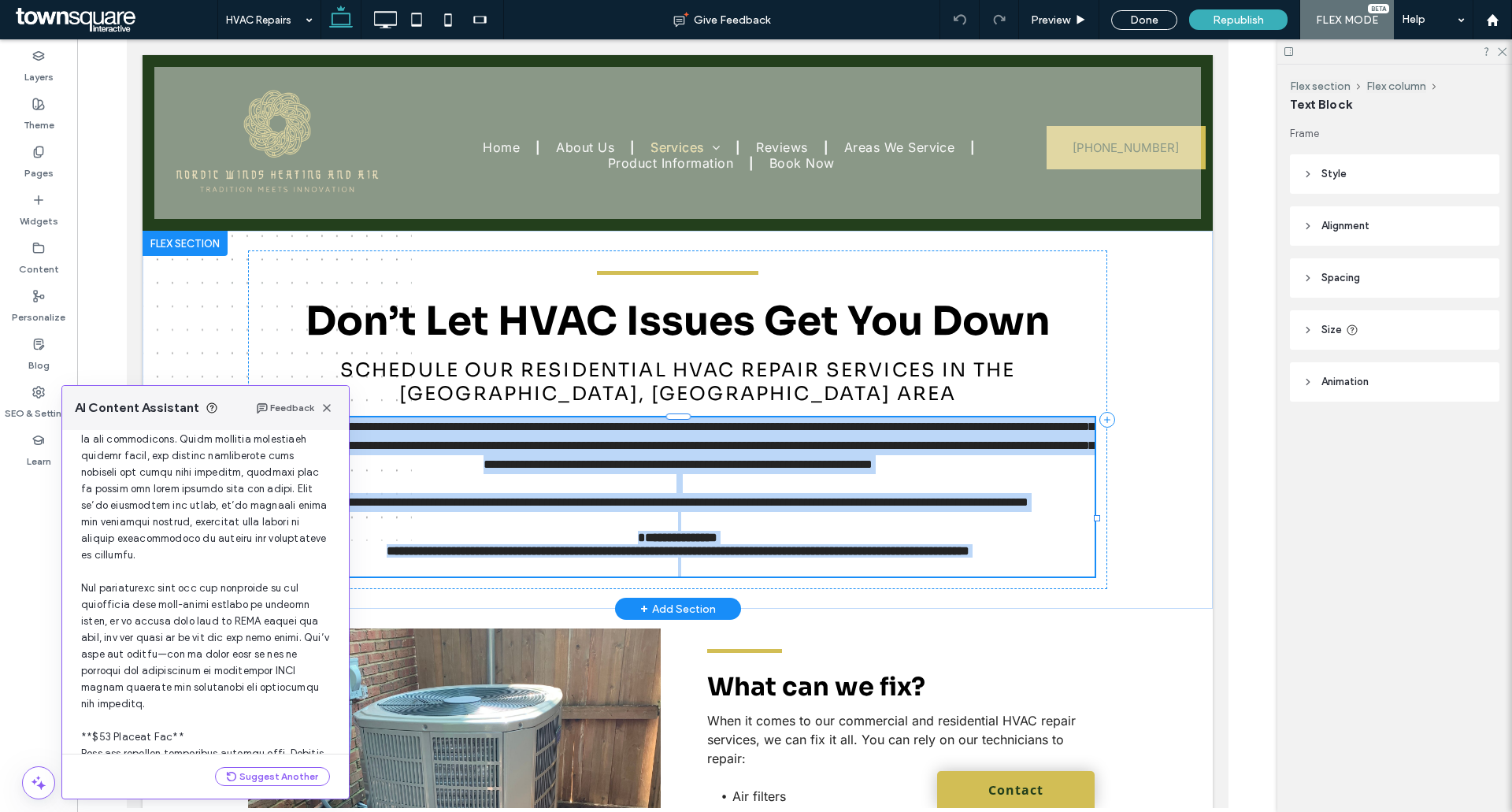
scroll to position [464, 0]
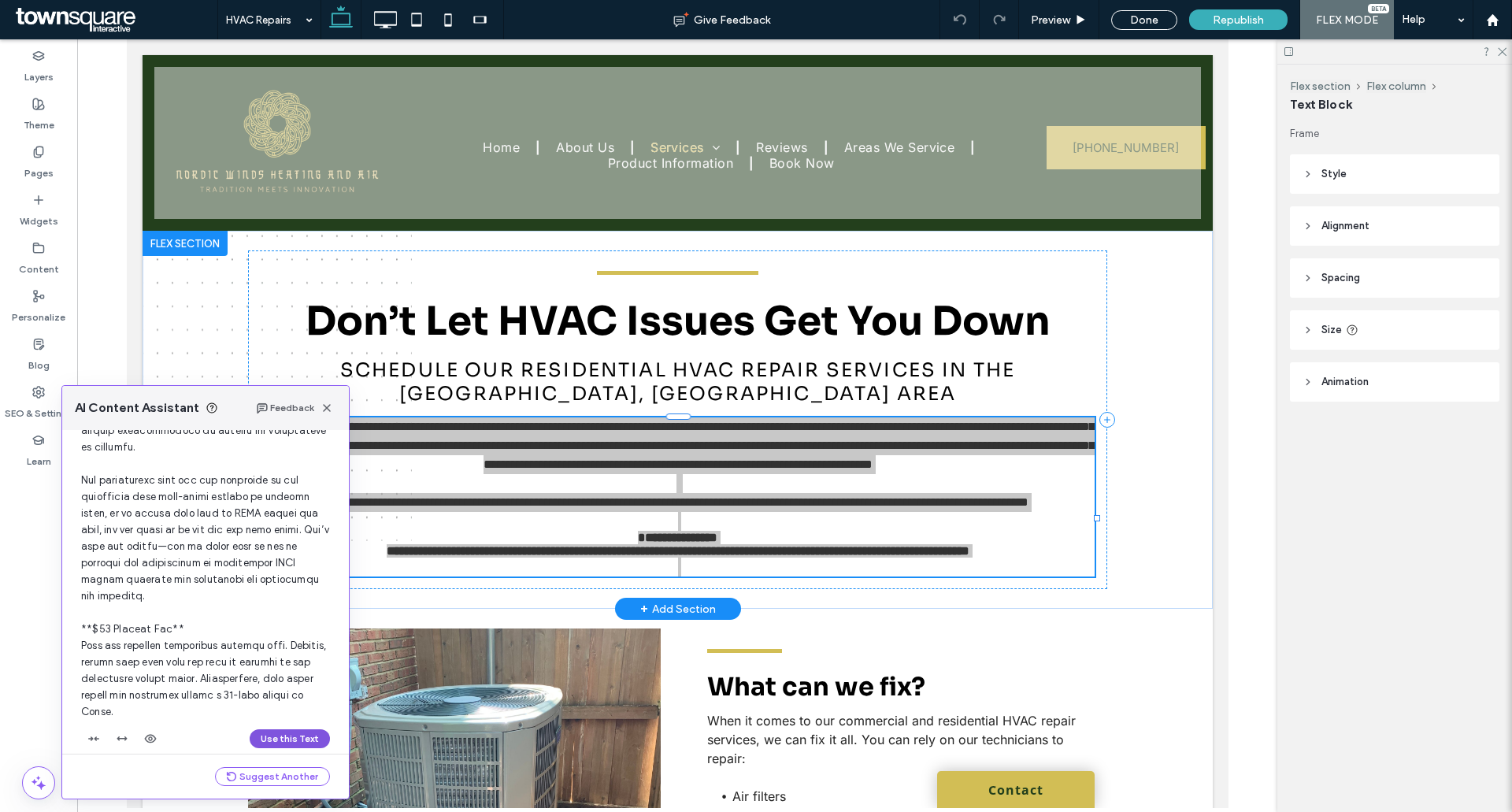
click at [287, 731] on button "Use this Text" at bounding box center [290, 738] width 81 height 19
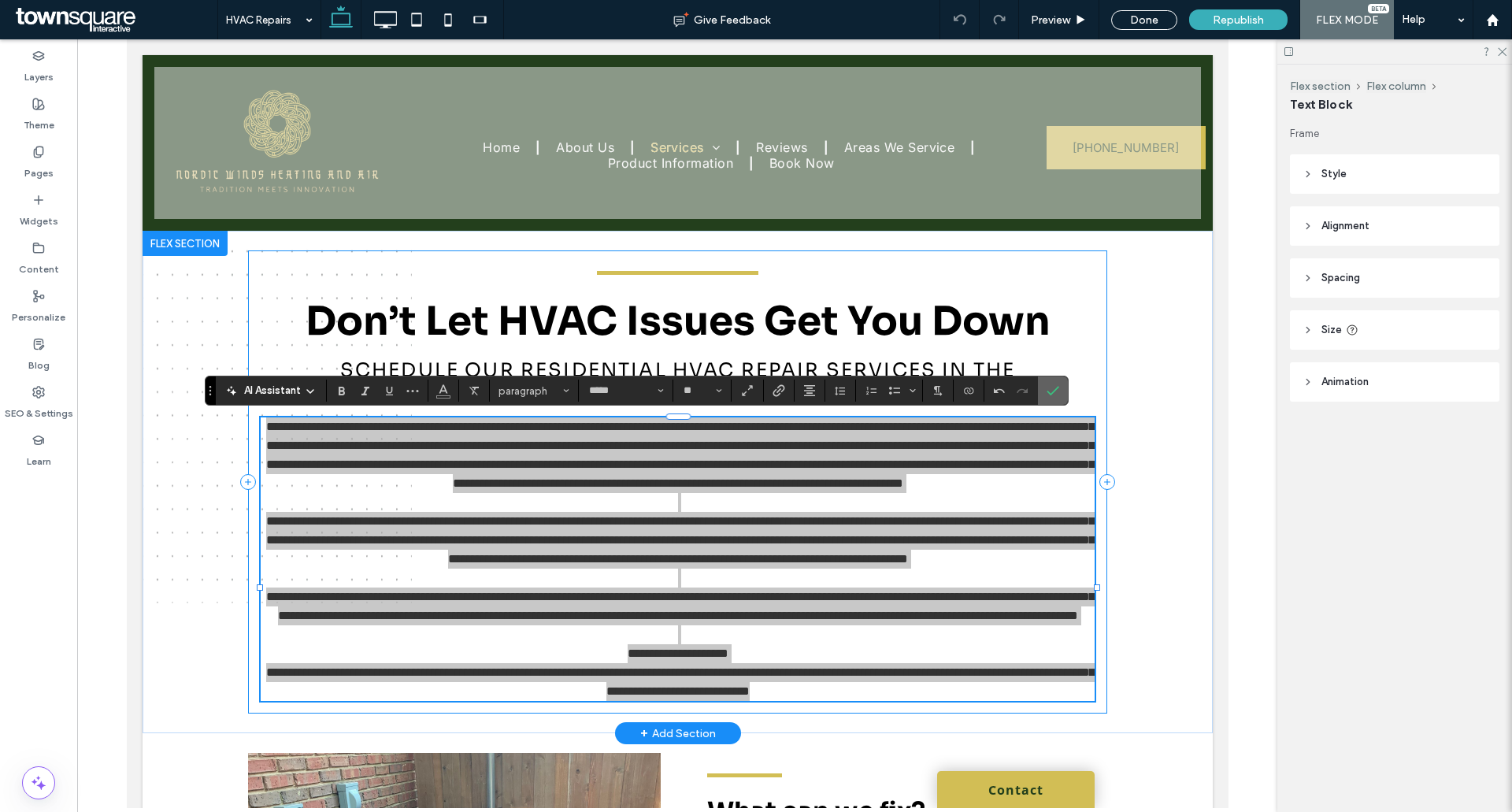
click at [1056, 404] on span "Confirm" at bounding box center [1053, 390] width 13 height 27
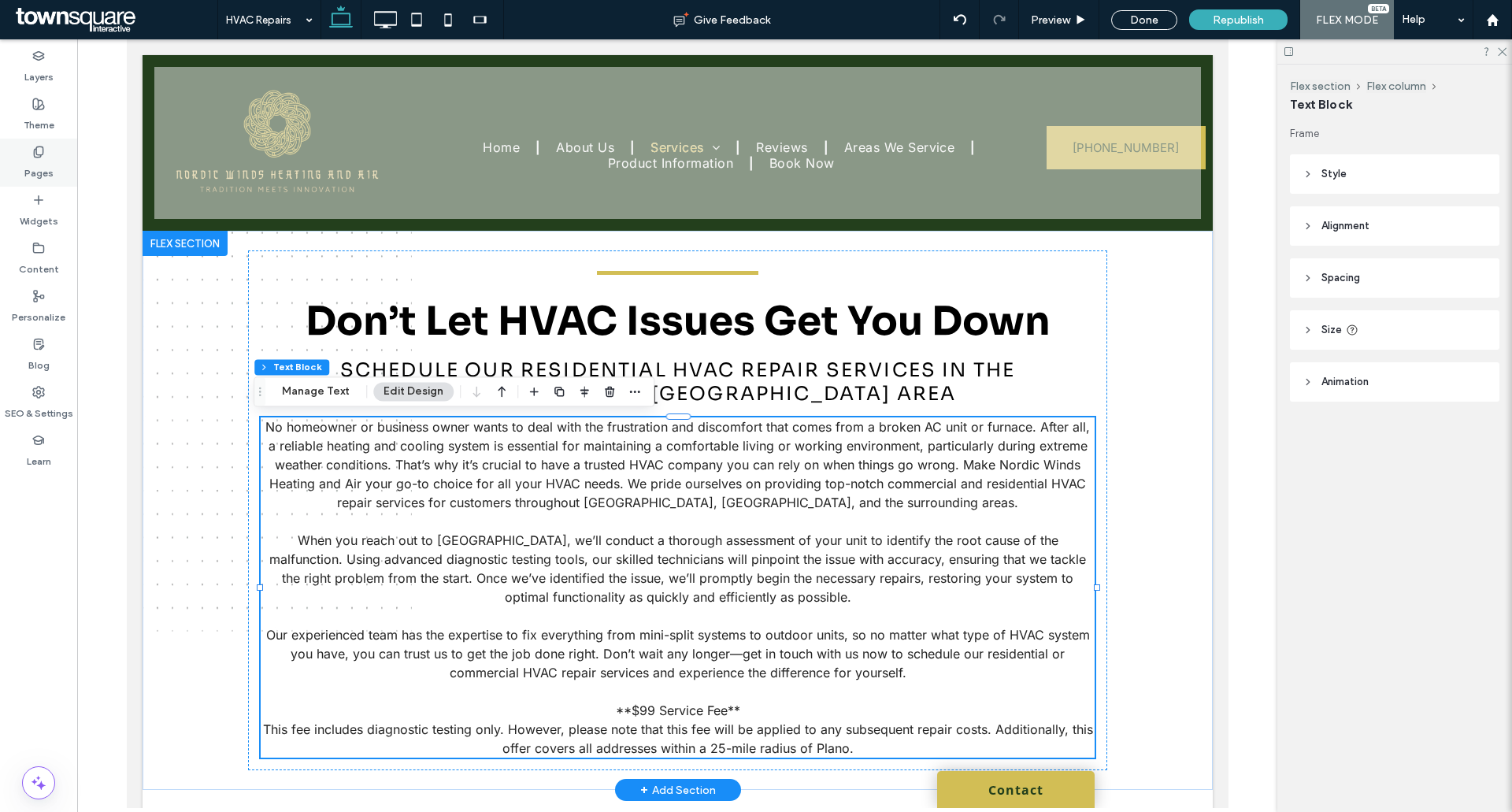
click at [38, 170] on label "Pages" at bounding box center [39, 170] width 29 height 22
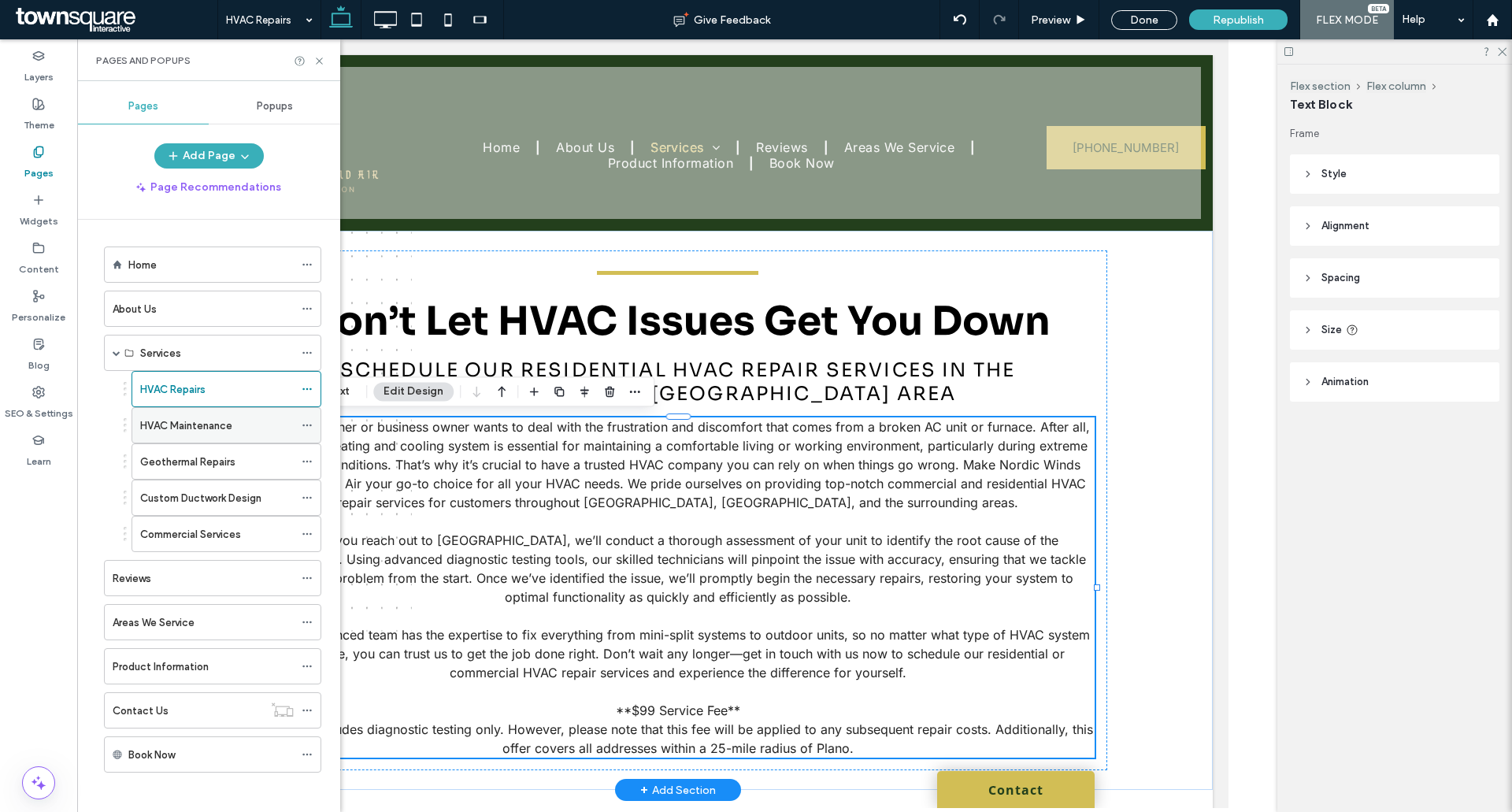
click at [183, 426] on label "HVAC Maintenance" at bounding box center [187, 426] width 93 height 27
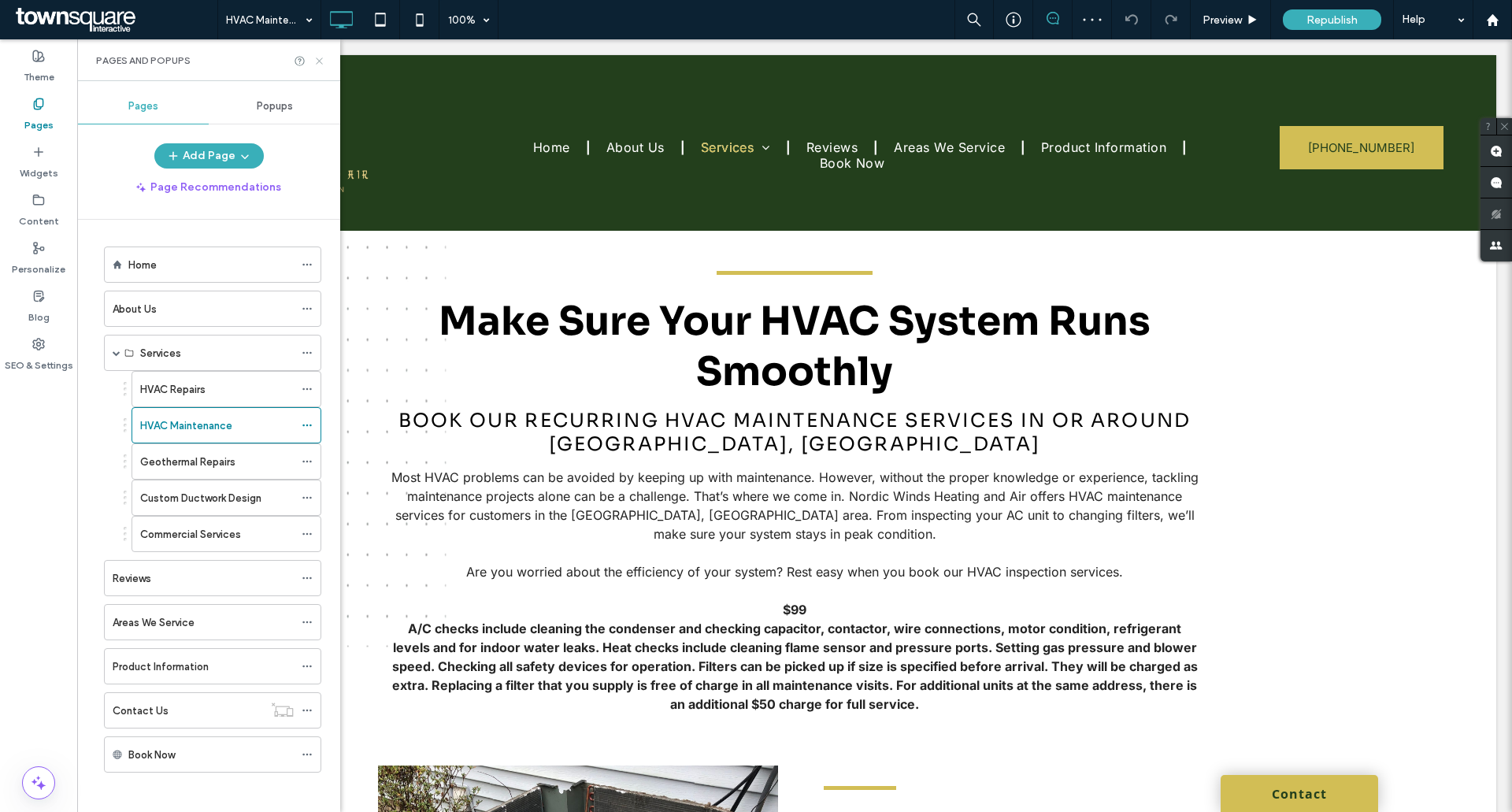
click at [319, 58] on icon at bounding box center [320, 61] width 12 height 12
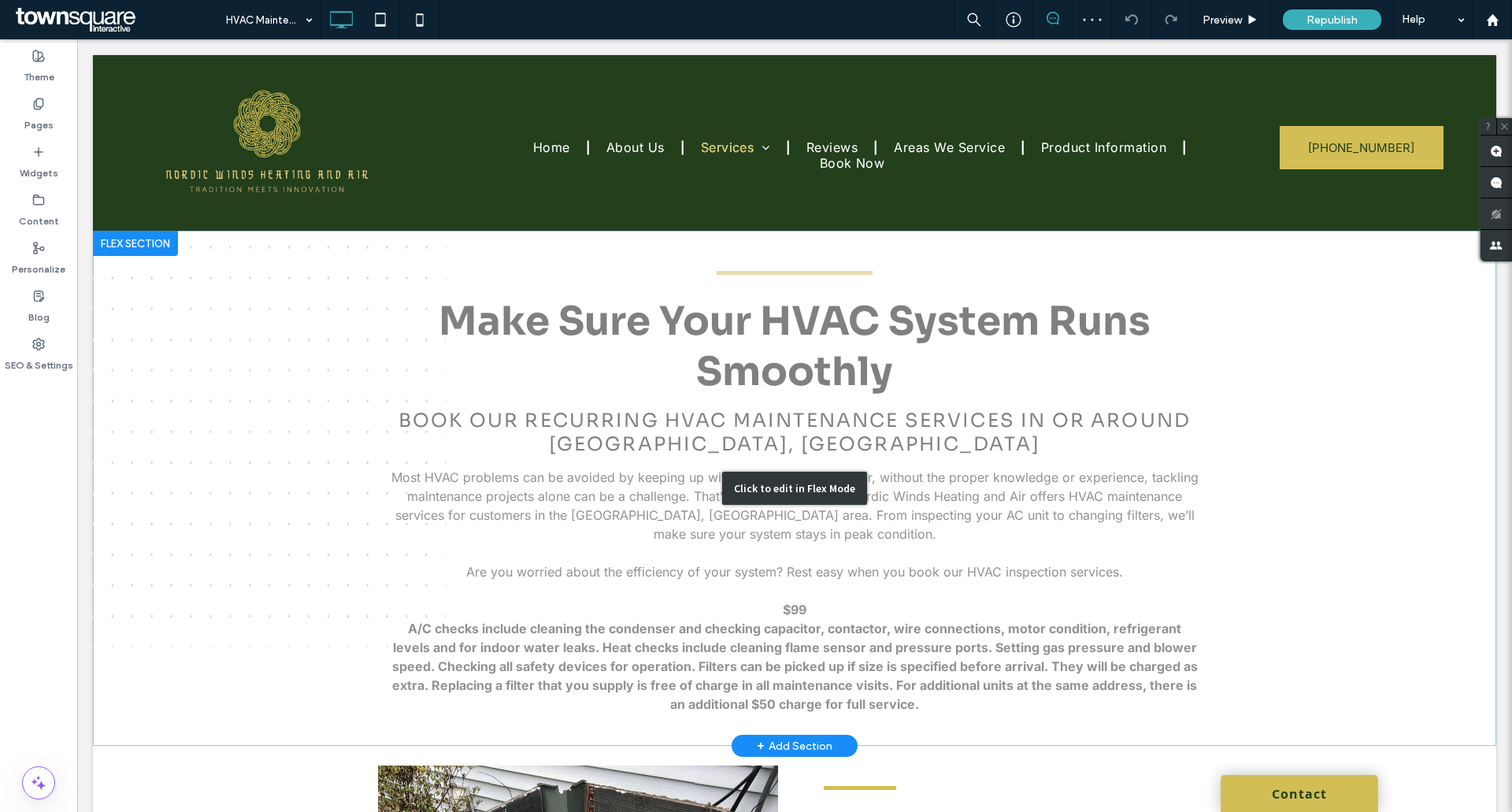
click at [541, 451] on div "Click to edit in Flex Mode" at bounding box center [794, 487] width 1403 height 515
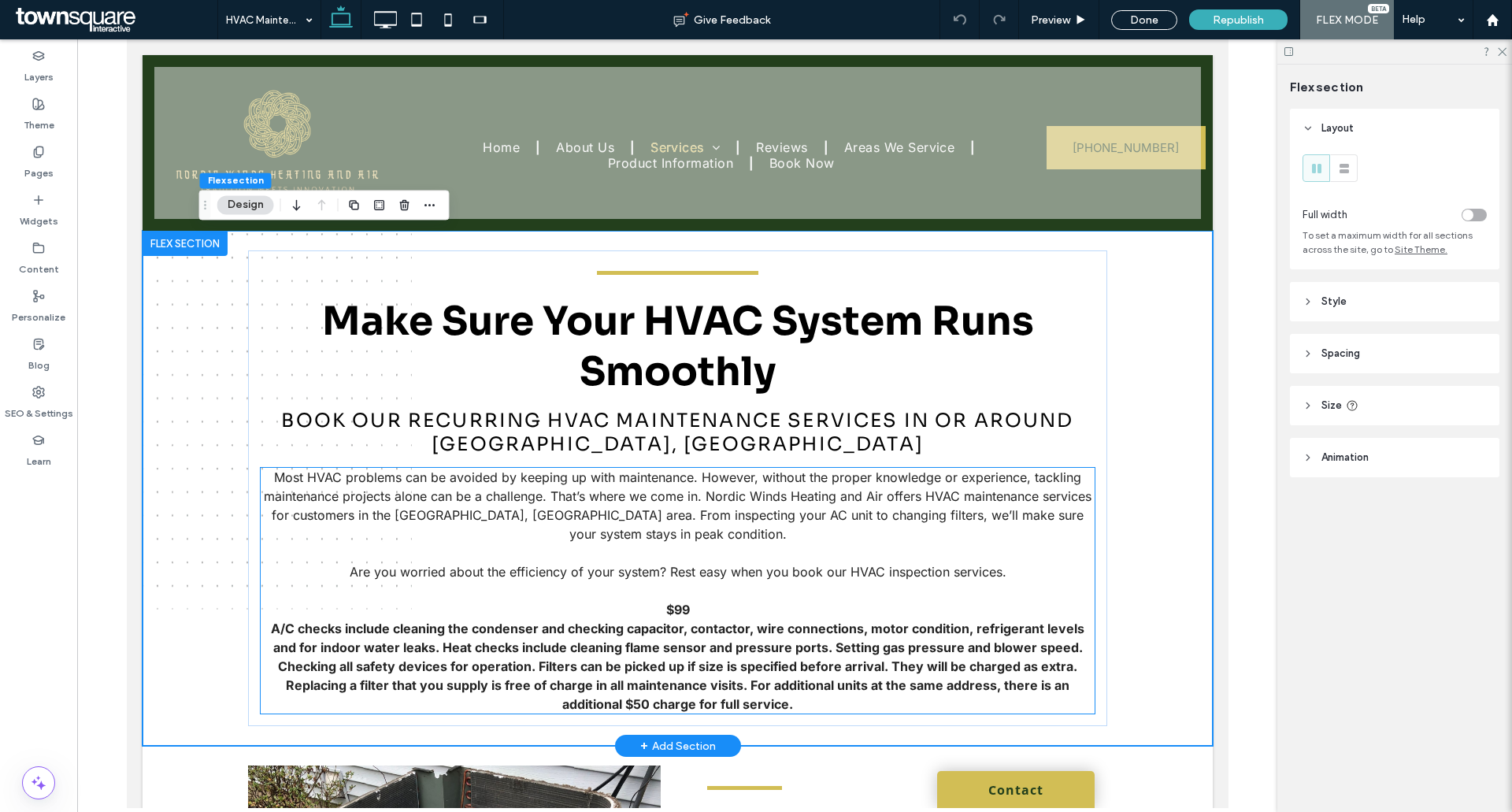
click at [404, 493] on span "Most HVAC problems can be avoided by keeping up with maintenance. However, with…" at bounding box center [677, 505] width 828 height 73
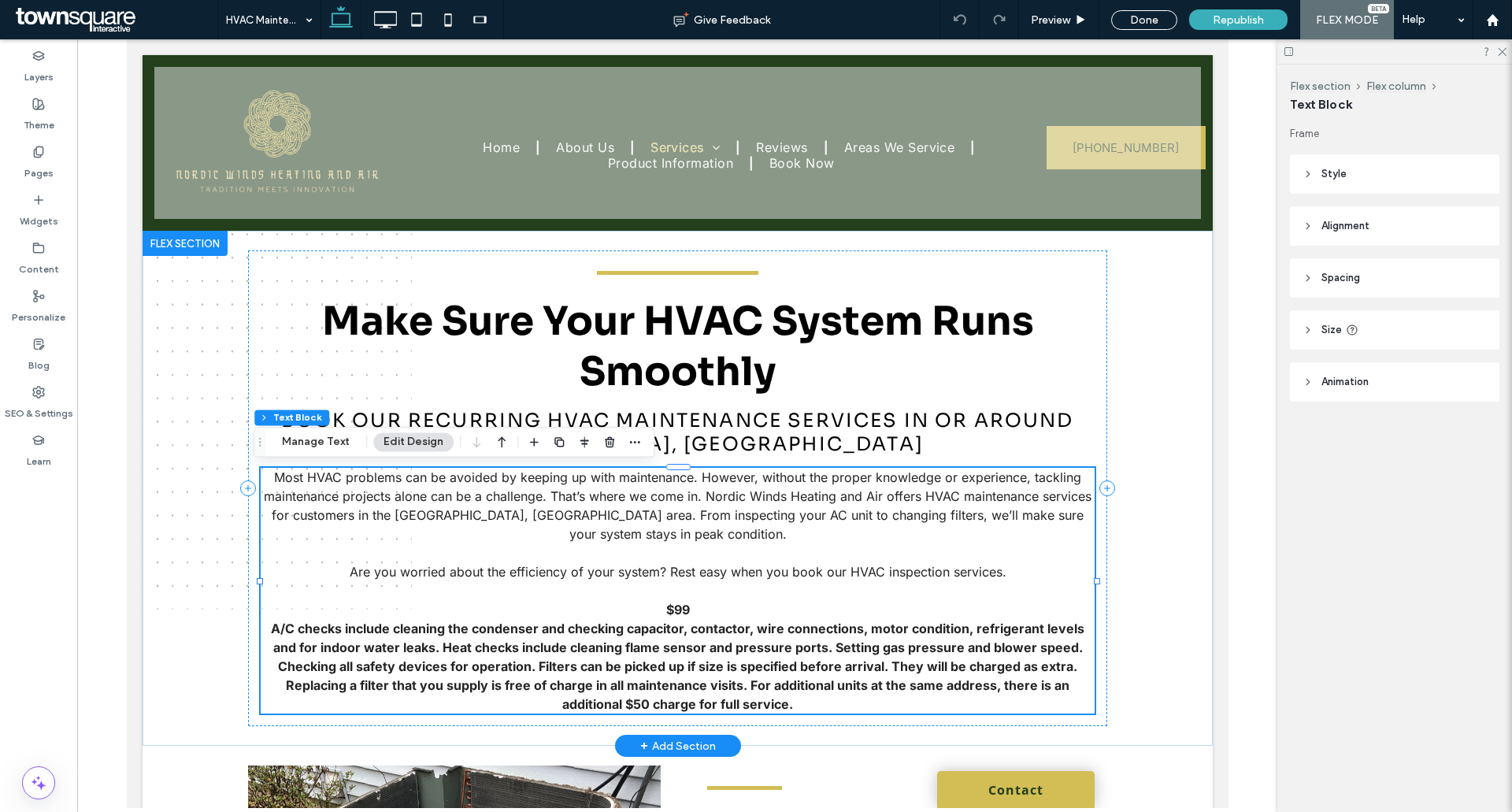
click at [404, 493] on div "Most HVAC problems can be avoided by keeping up with maintenance. However, with…" at bounding box center [676, 590] width 834 height 246
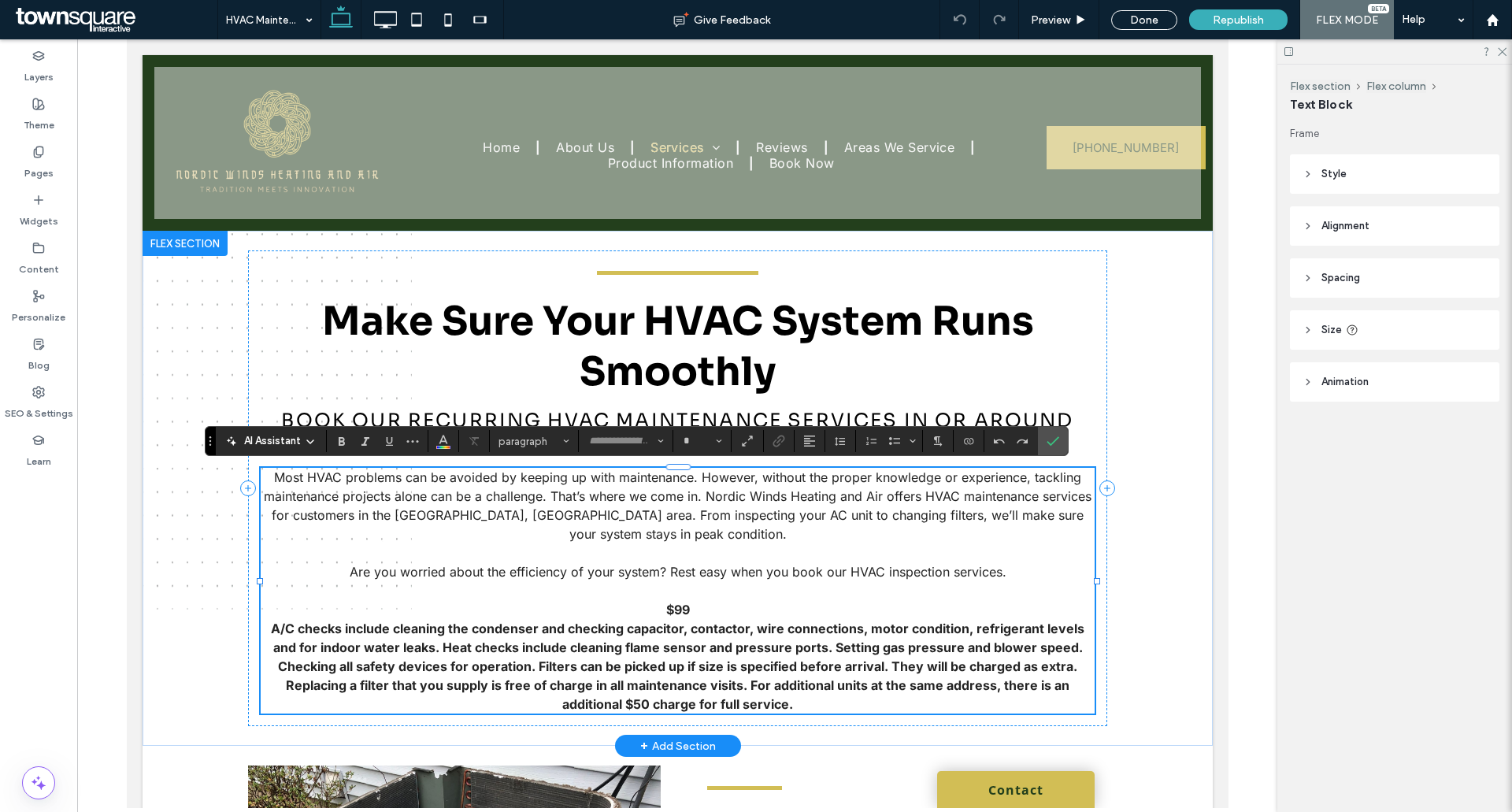
type input "*****"
type input "**"
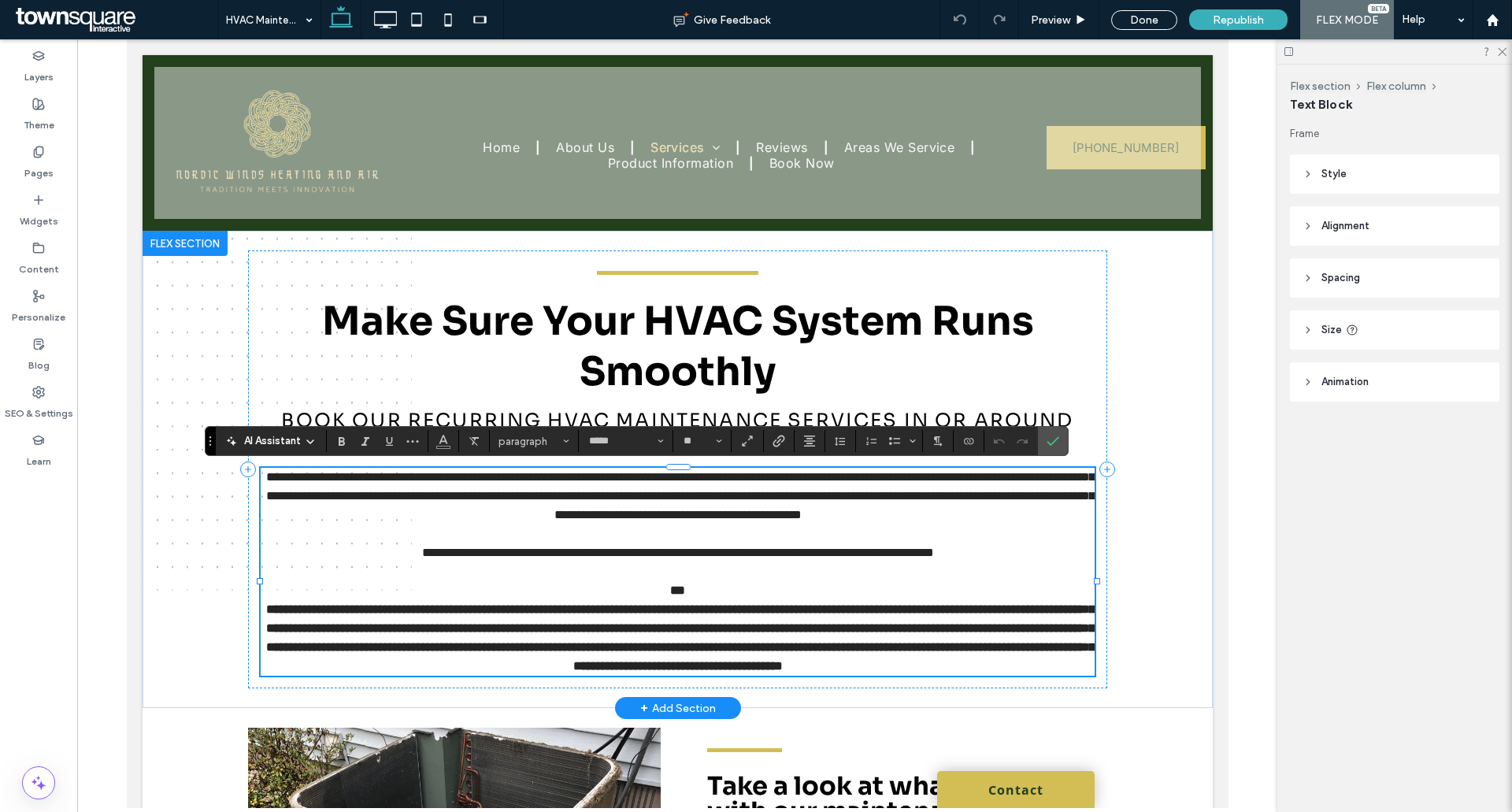
click at [297, 443] on span "AI Assistant" at bounding box center [272, 441] width 57 height 15
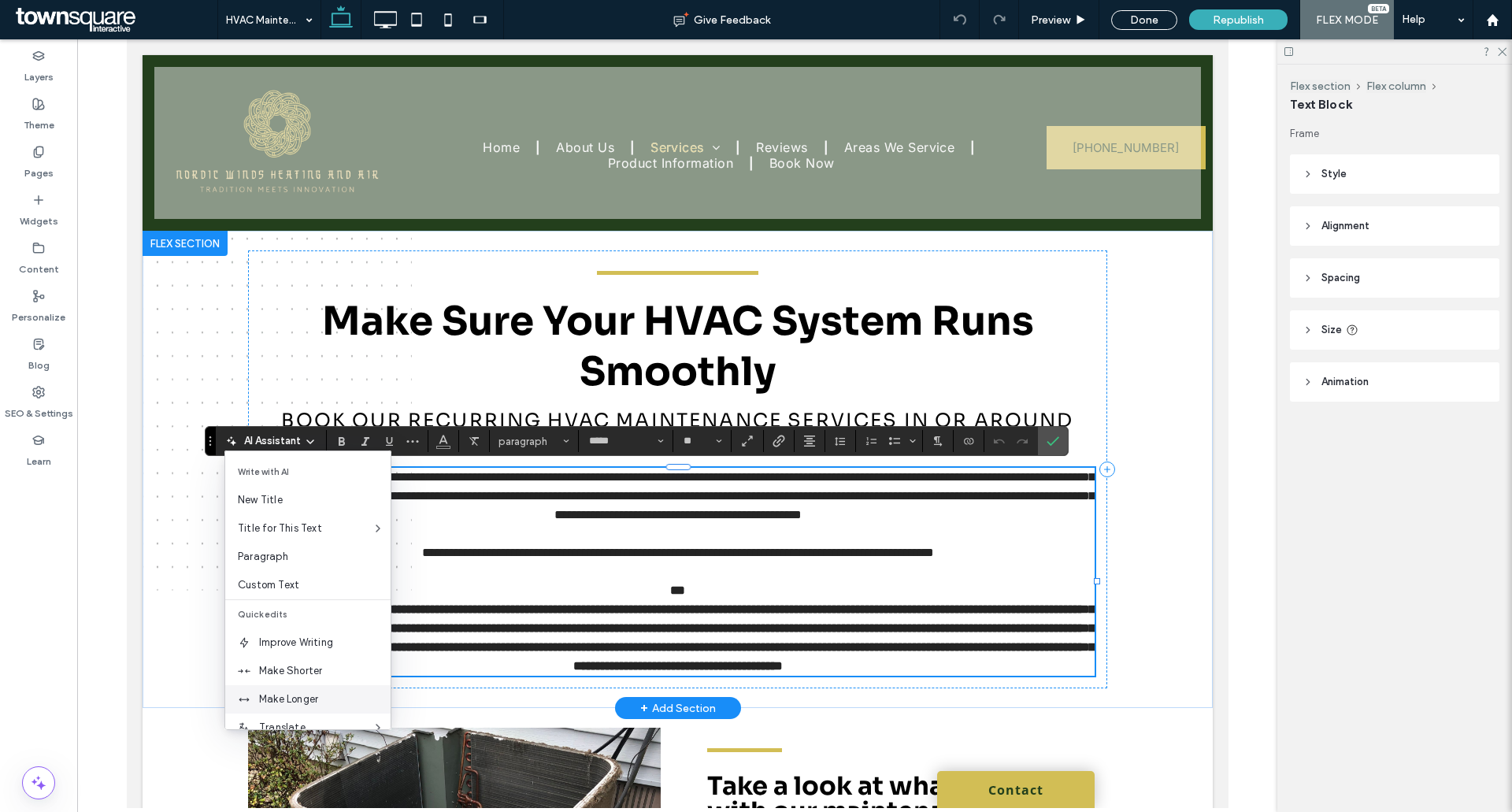
click at [310, 685] on div "Make Longer" at bounding box center [308, 699] width 165 height 28
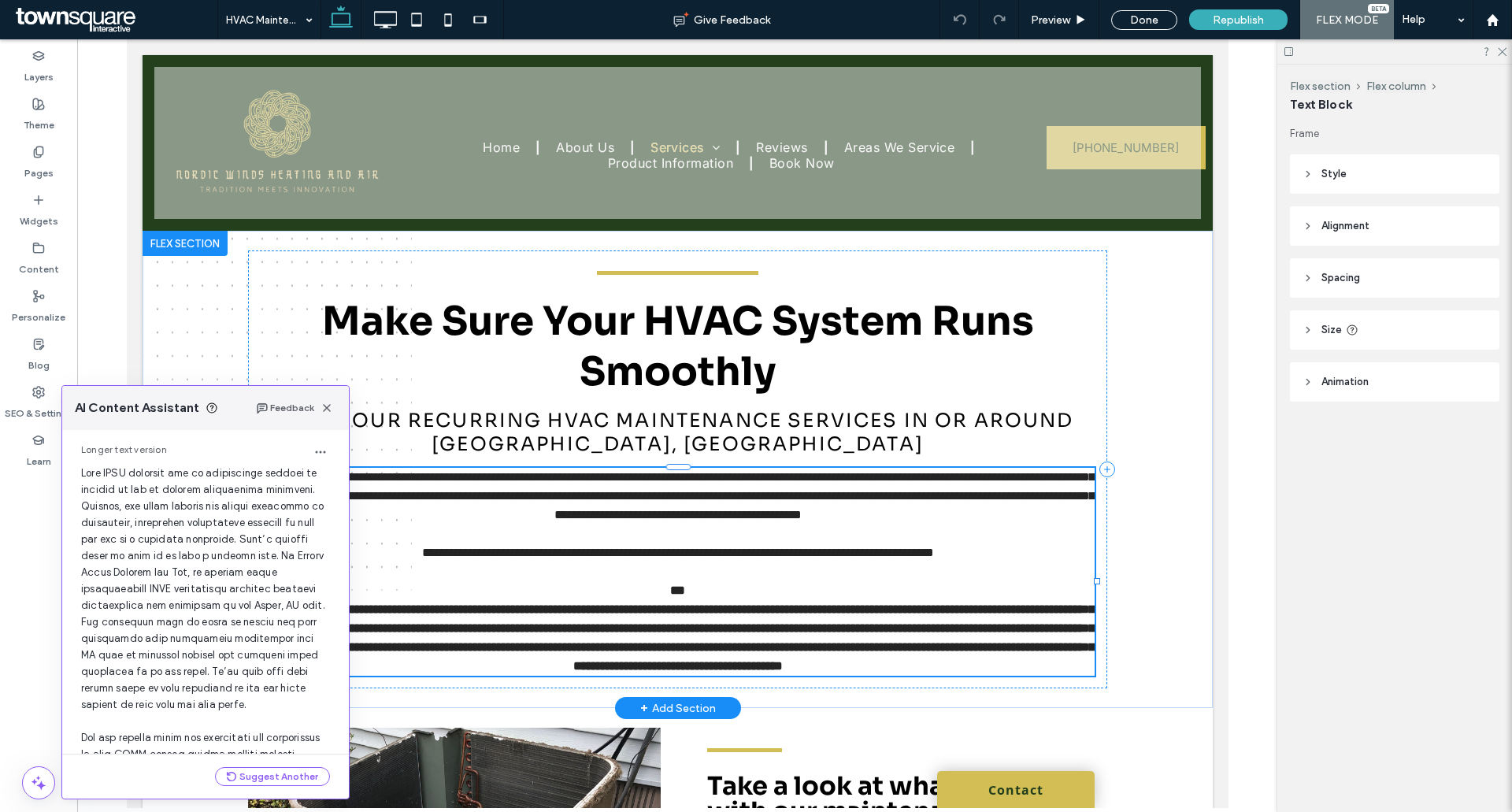
scroll to position [514, 0]
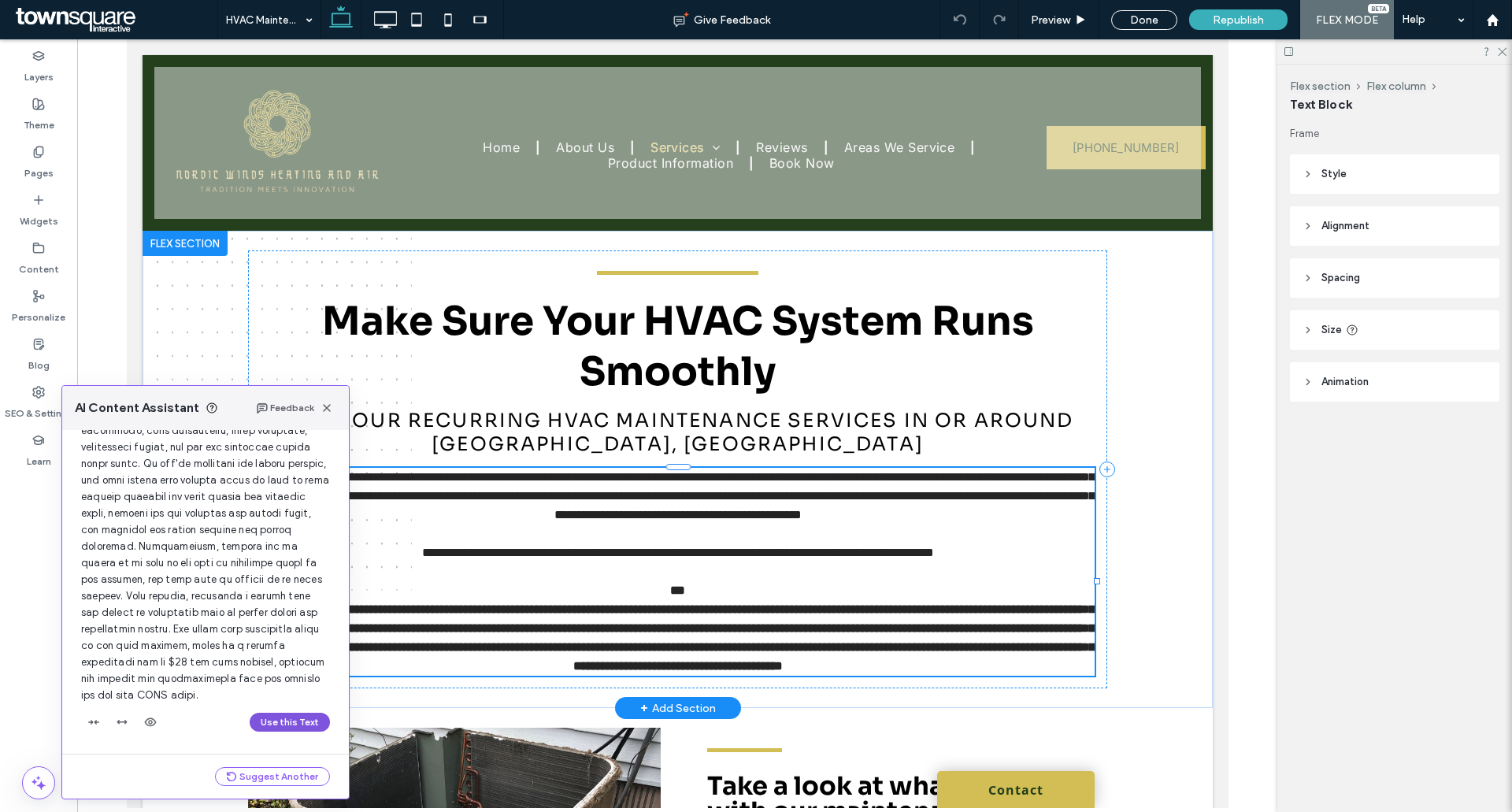
click at [268, 719] on button "Use this Text" at bounding box center [290, 722] width 81 height 19
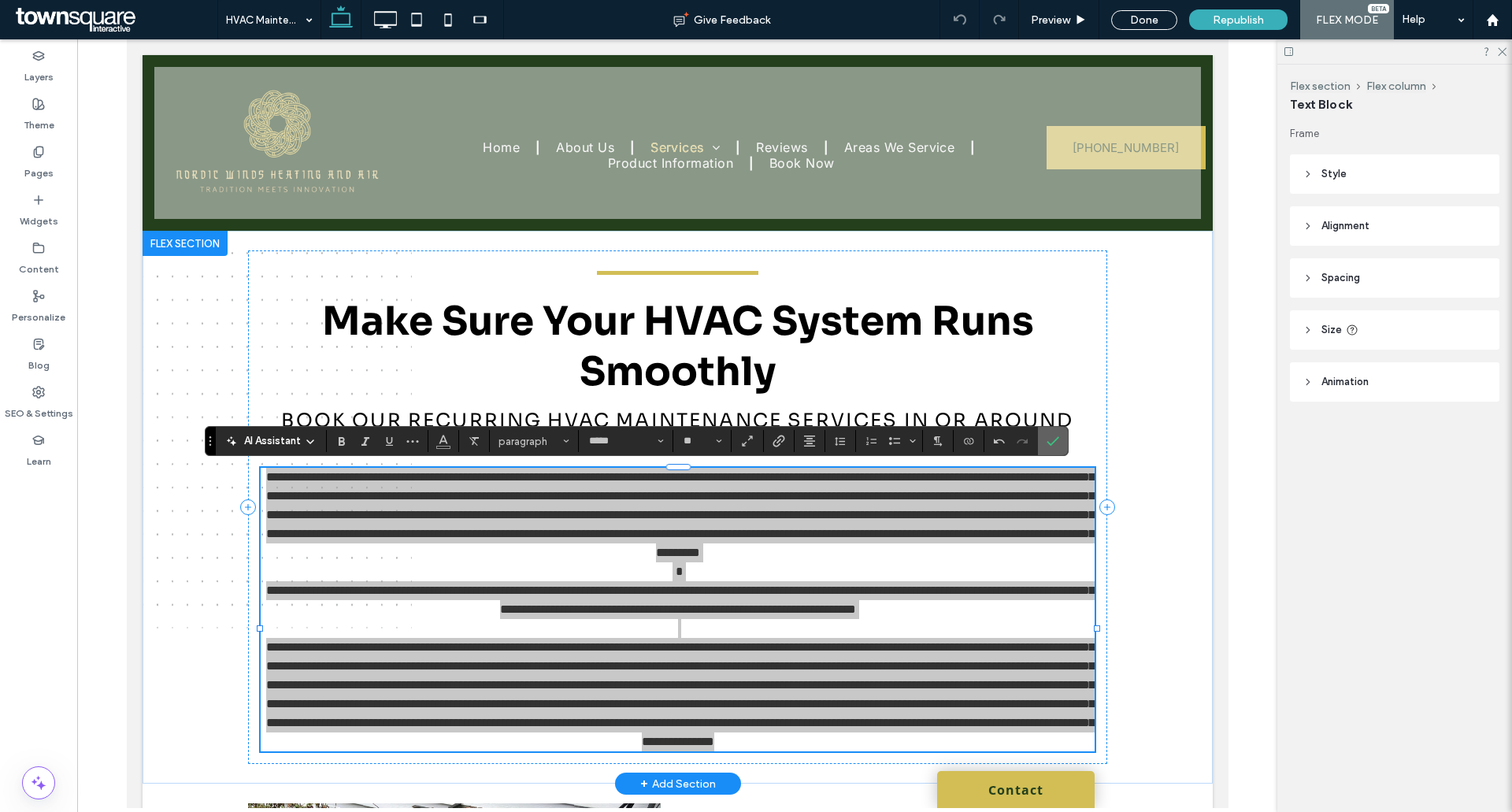
click at [1051, 444] on use "Confirm" at bounding box center [1053, 441] width 13 height 9
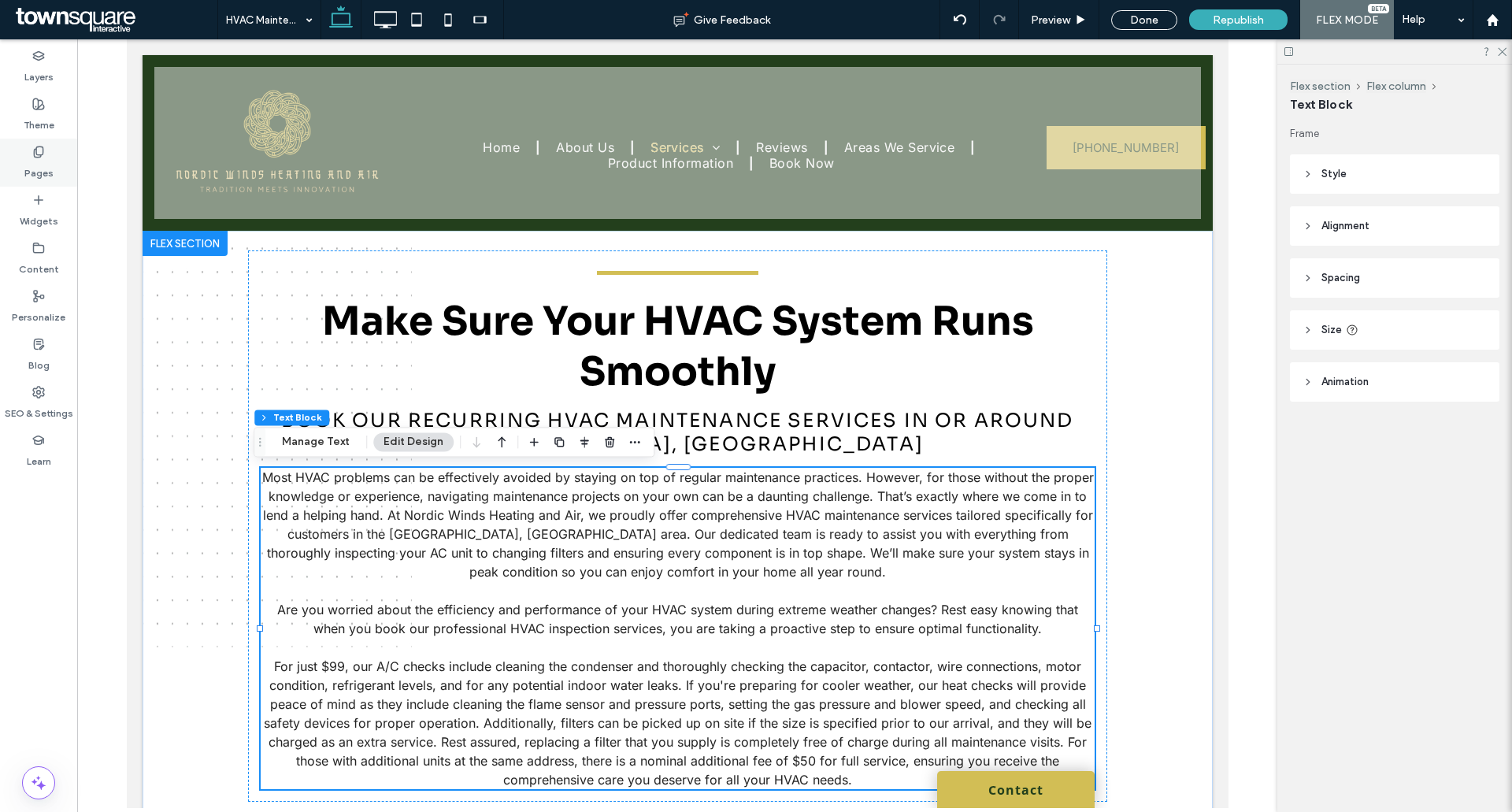
click at [36, 166] on label "Pages" at bounding box center [39, 170] width 29 height 22
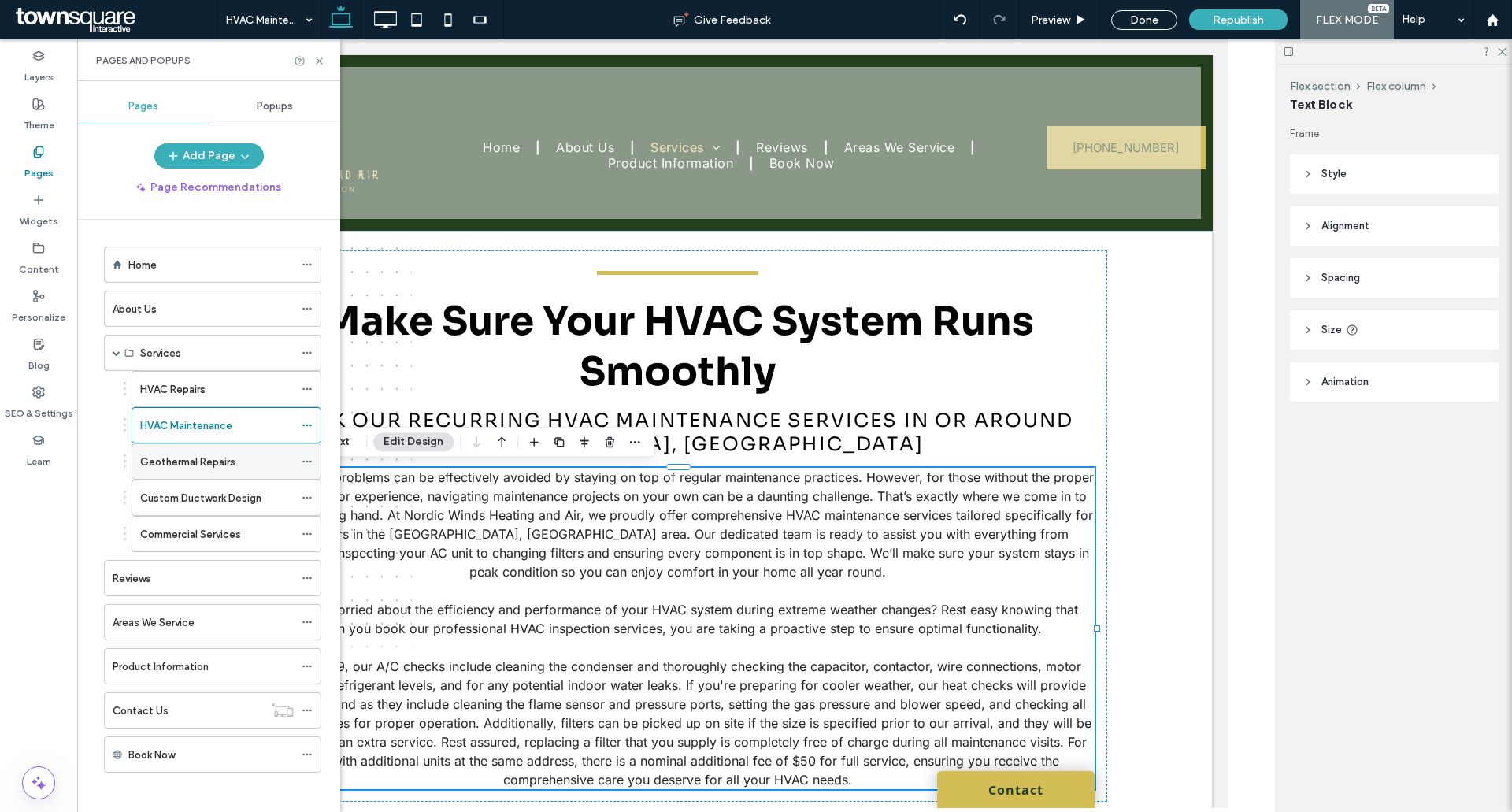
click at [211, 470] on div "Geothermal Repairs" at bounding box center [217, 461] width 153 height 34
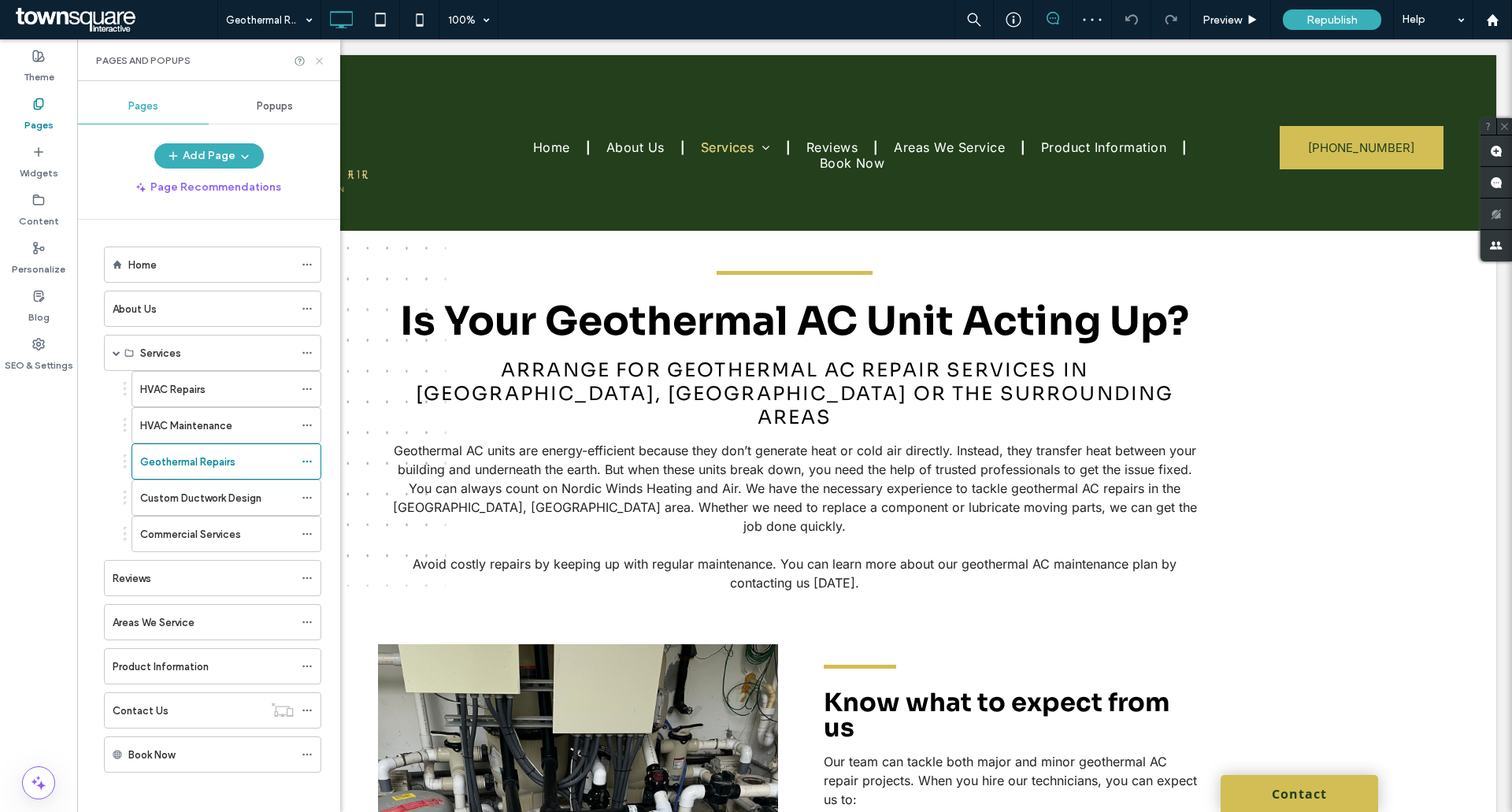
click at [323, 63] on icon at bounding box center [320, 61] width 12 height 12
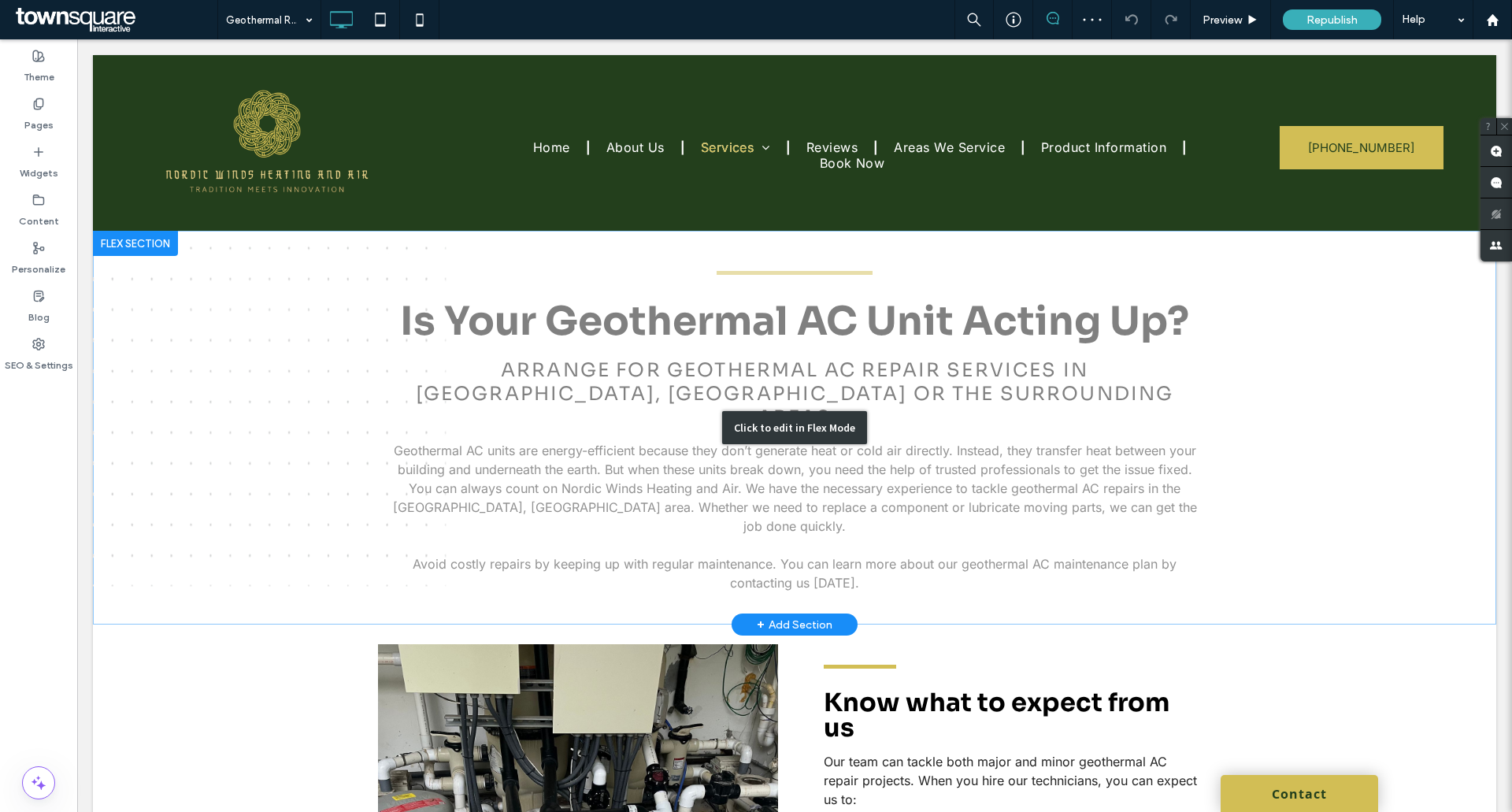
click at [619, 456] on div "Click to edit in Flex Mode" at bounding box center [794, 427] width 1403 height 394
click at [569, 456] on p "Geothermal AC units are energy-efficient because they don’t generate heat or co…" at bounding box center [794, 488] width 807 height 94
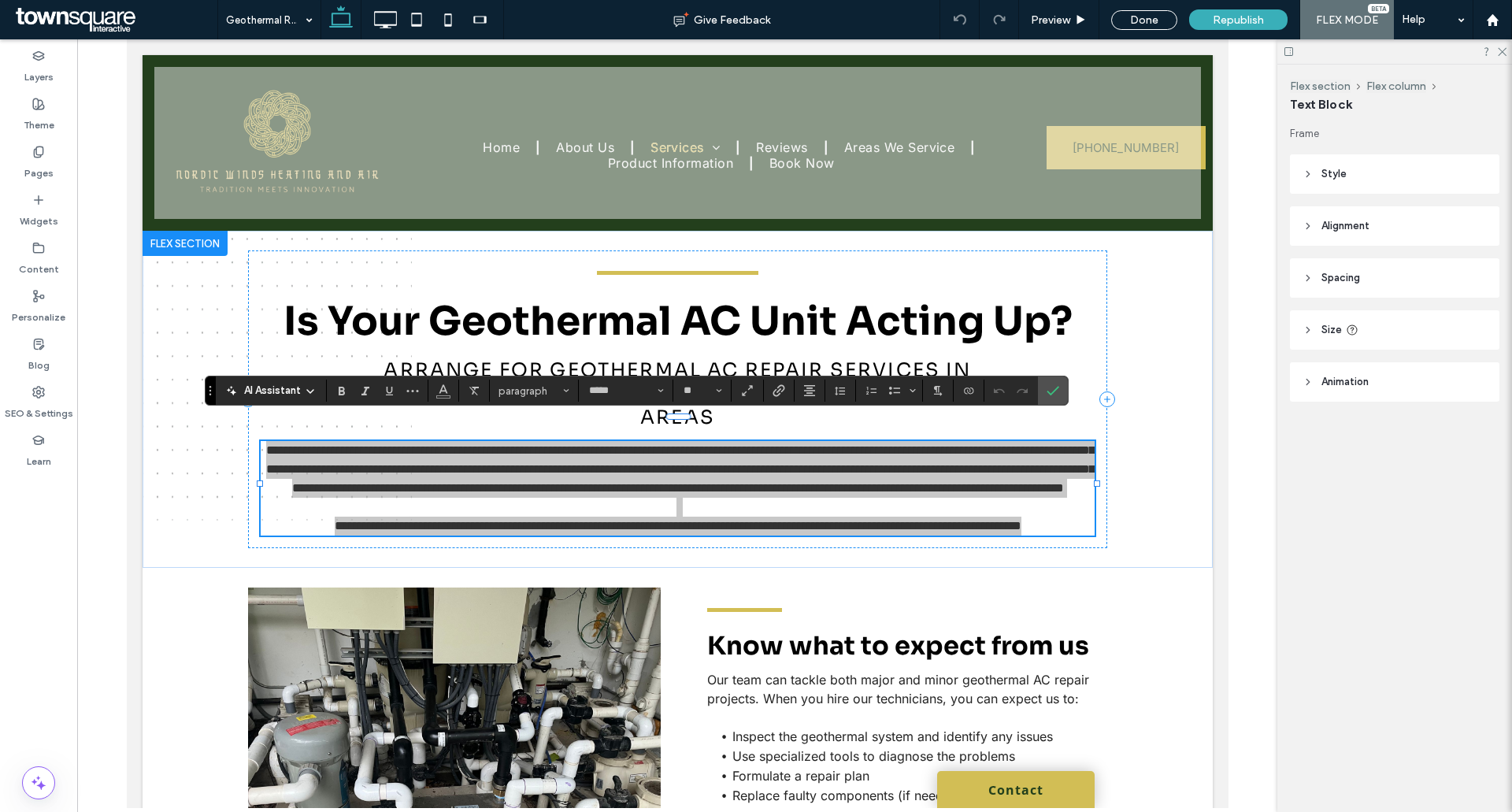
click at [265, 393] on span "AI Assistant" at bounding box center [272, 391] width 57 height 15
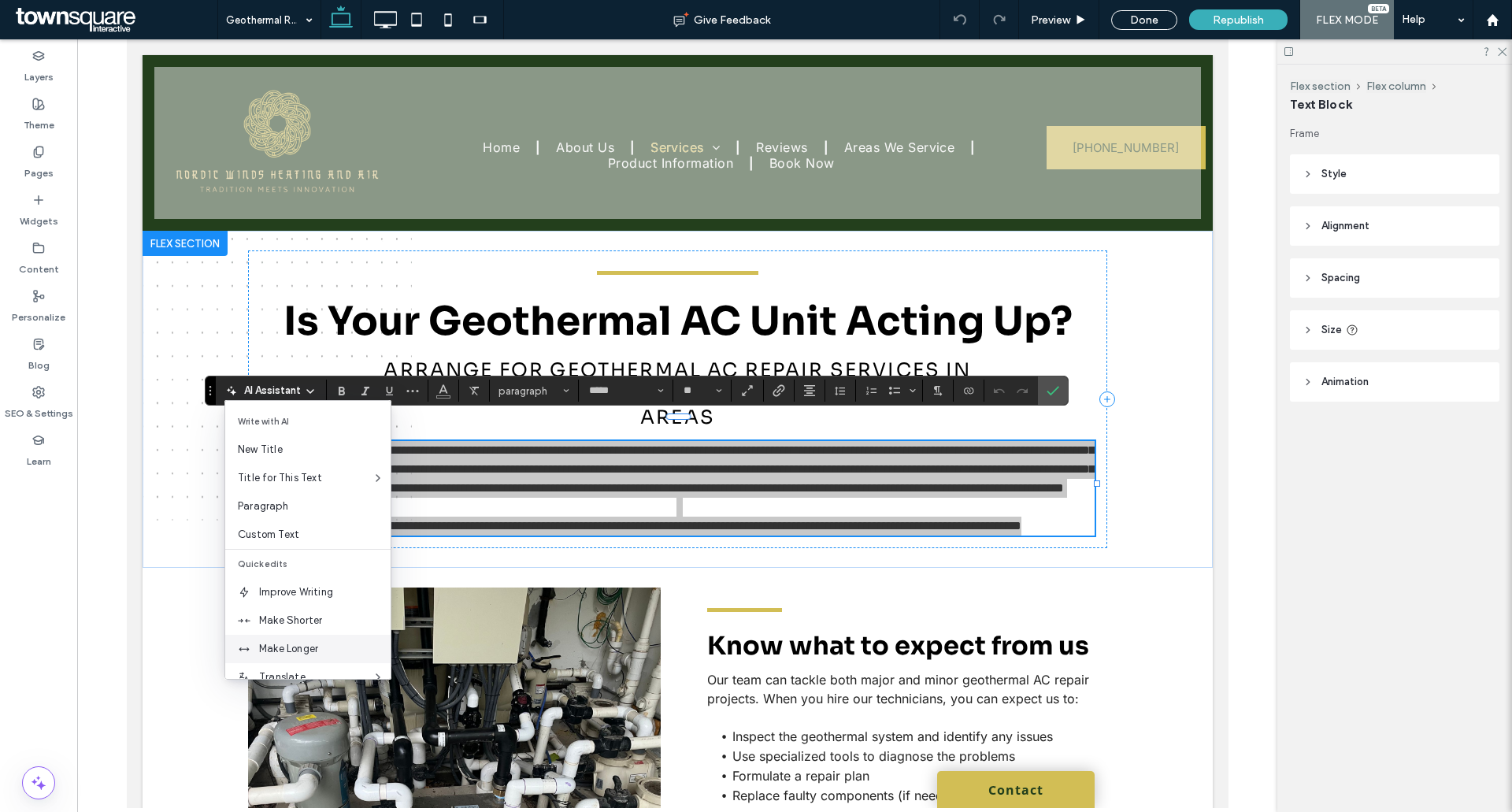
click at [306, 653] on span "Make Longer" at bounding box center [324, 648] width 131 height 15
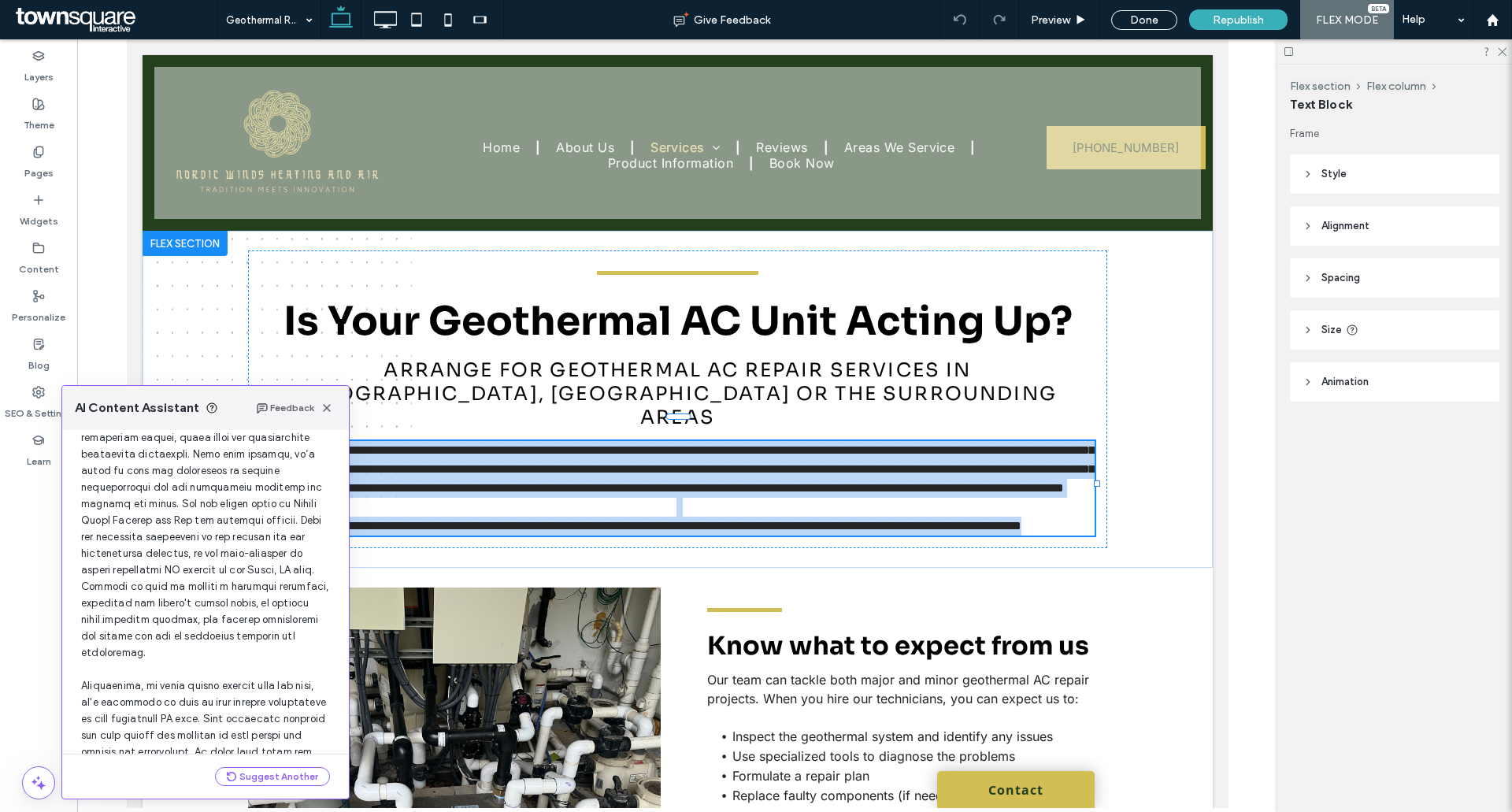
scroll to position [316, 0]
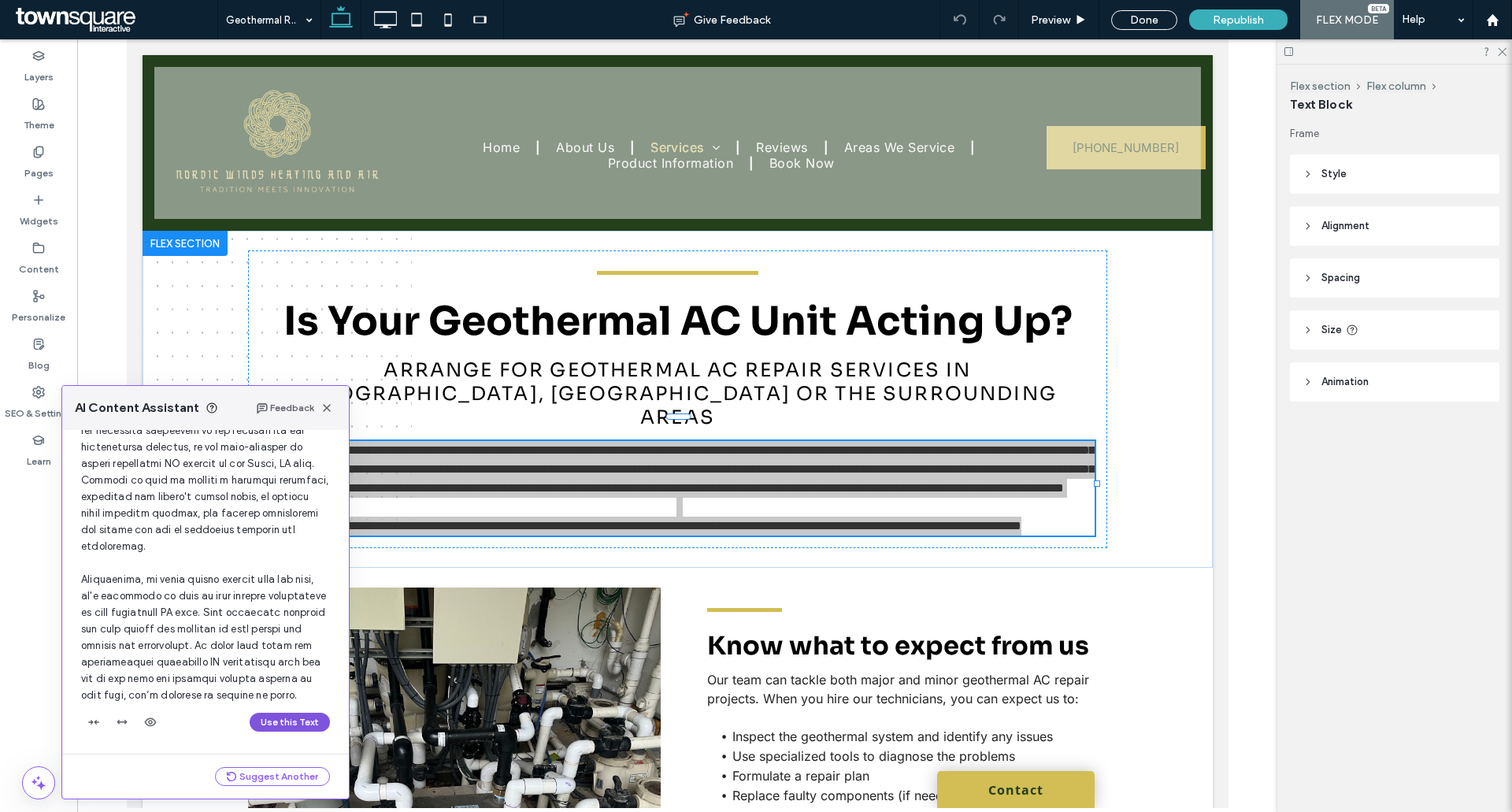
drag, startPoint x: 292, startPoint y: 718, endPoint x: 246, endPoint y: 634, distance: 95.8
click at [292, 718] on button "Use this Text" at bounding box center [290, 722] width 81 height 19
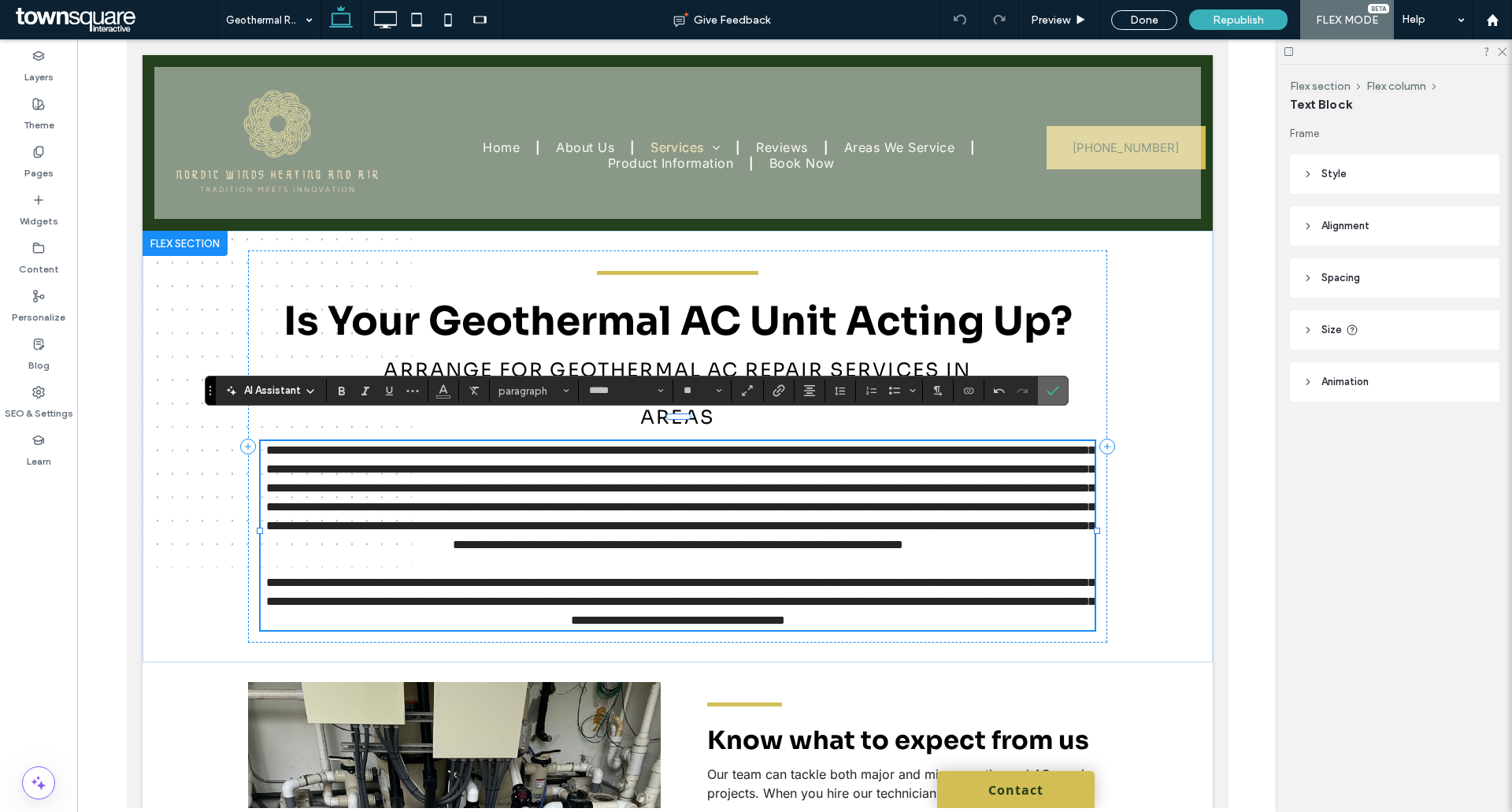
drag, startPoint x: 1049, startPoint y: 396, endPoint x: 903, endPoint y: 360, distance: 150.4
click at [1049, 396] on icon "Confirm" at bounding box center [1053, 391] width 13 height 13
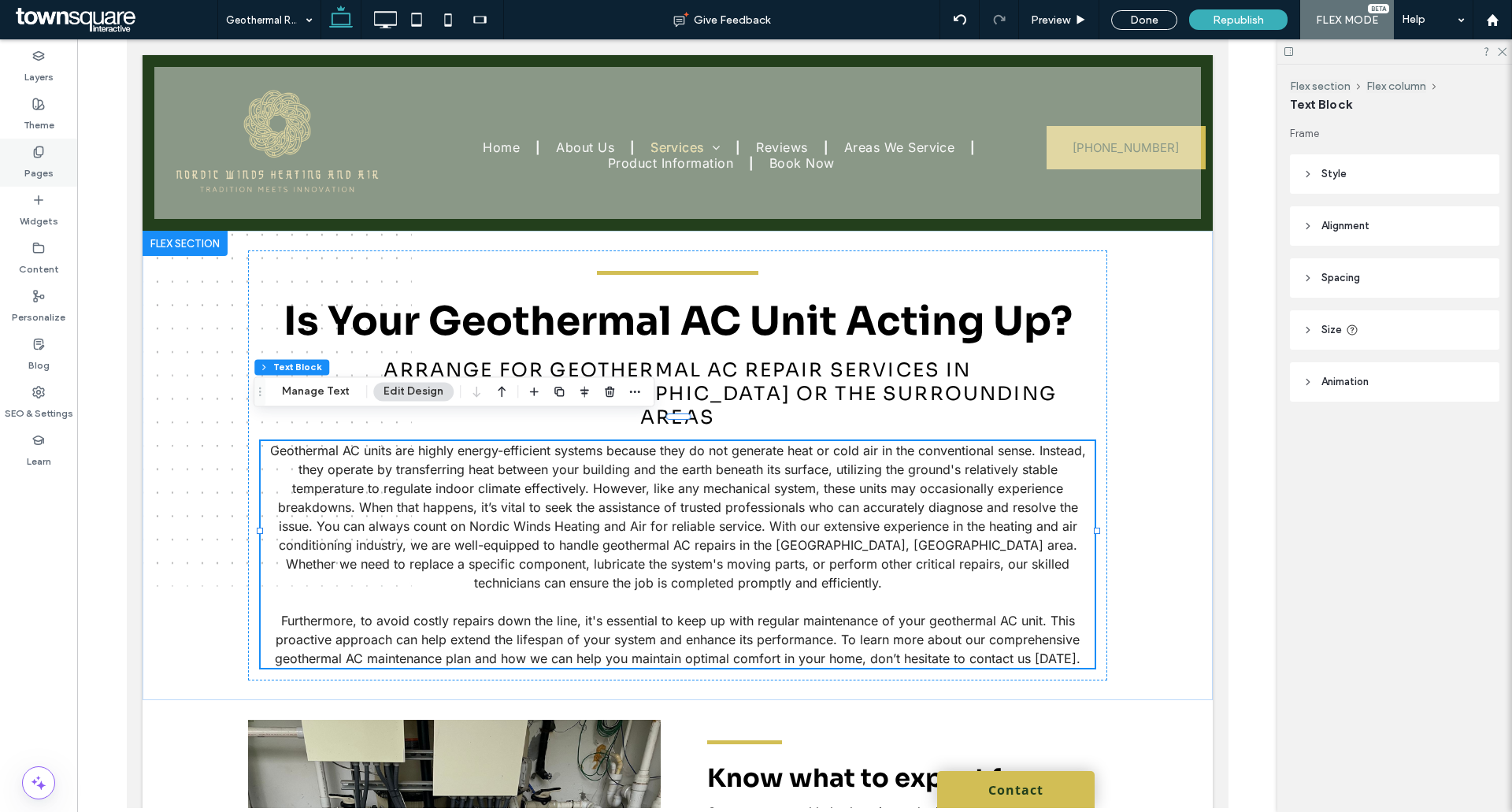
click at [14, 144] on div "Pages" at bounding box center [39, 163] width 77 height 48
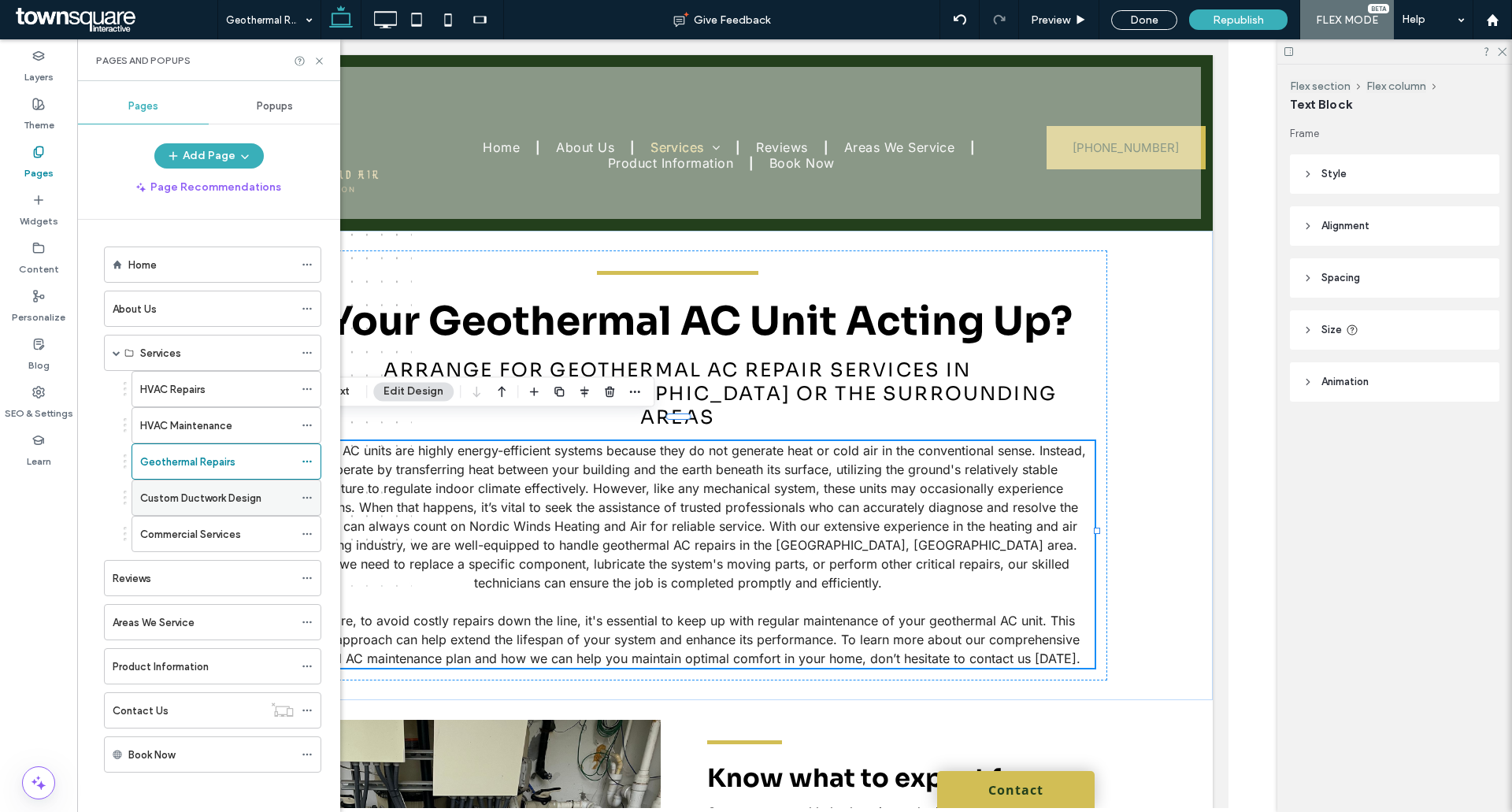
click at [222, 487] on div "Custom Ductwork Design" at bounding box center [217, 498] width 153 height 34
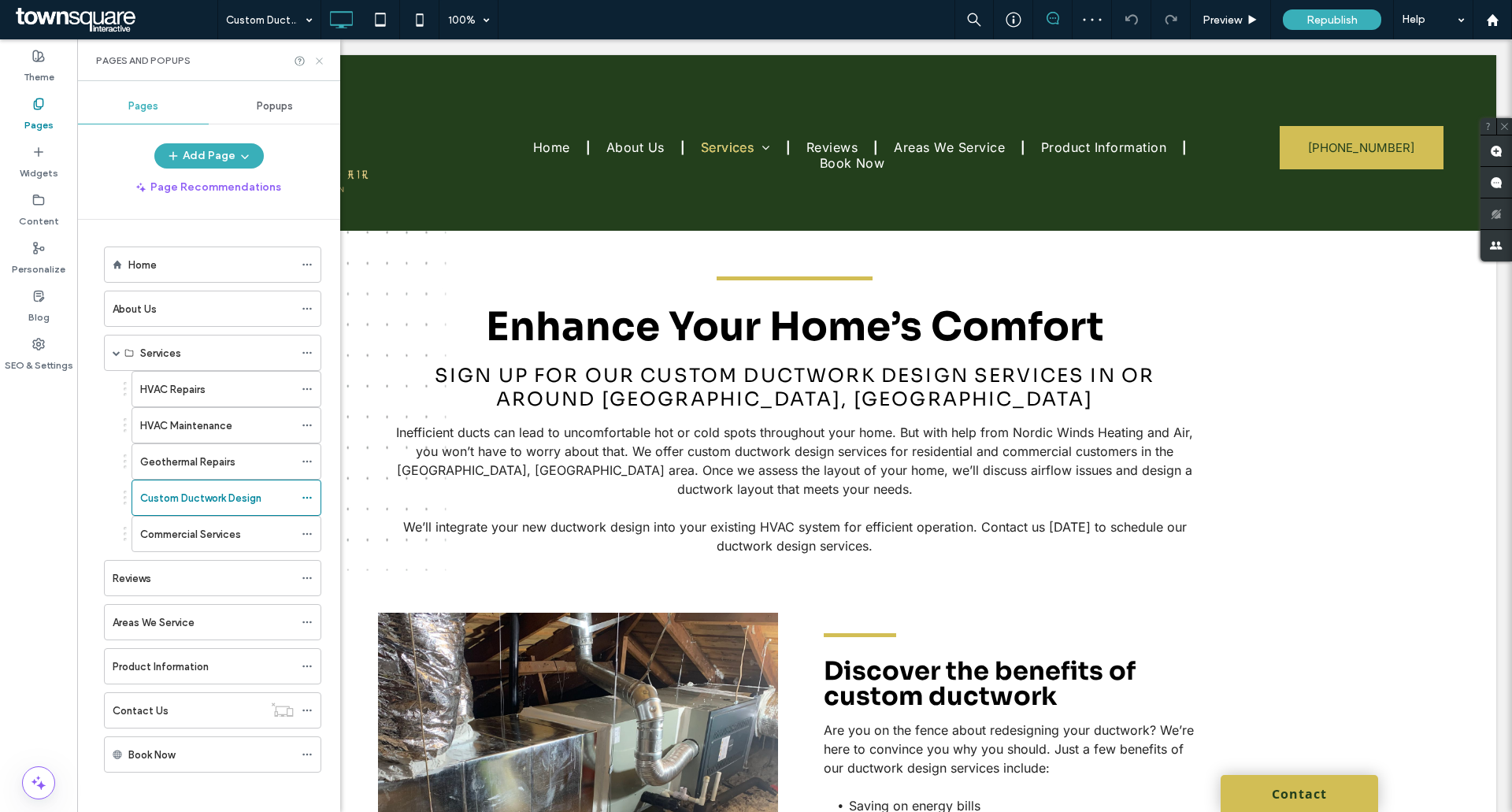
click at [318, 59] on use at bounding box center [319, 60] width 6 height 6
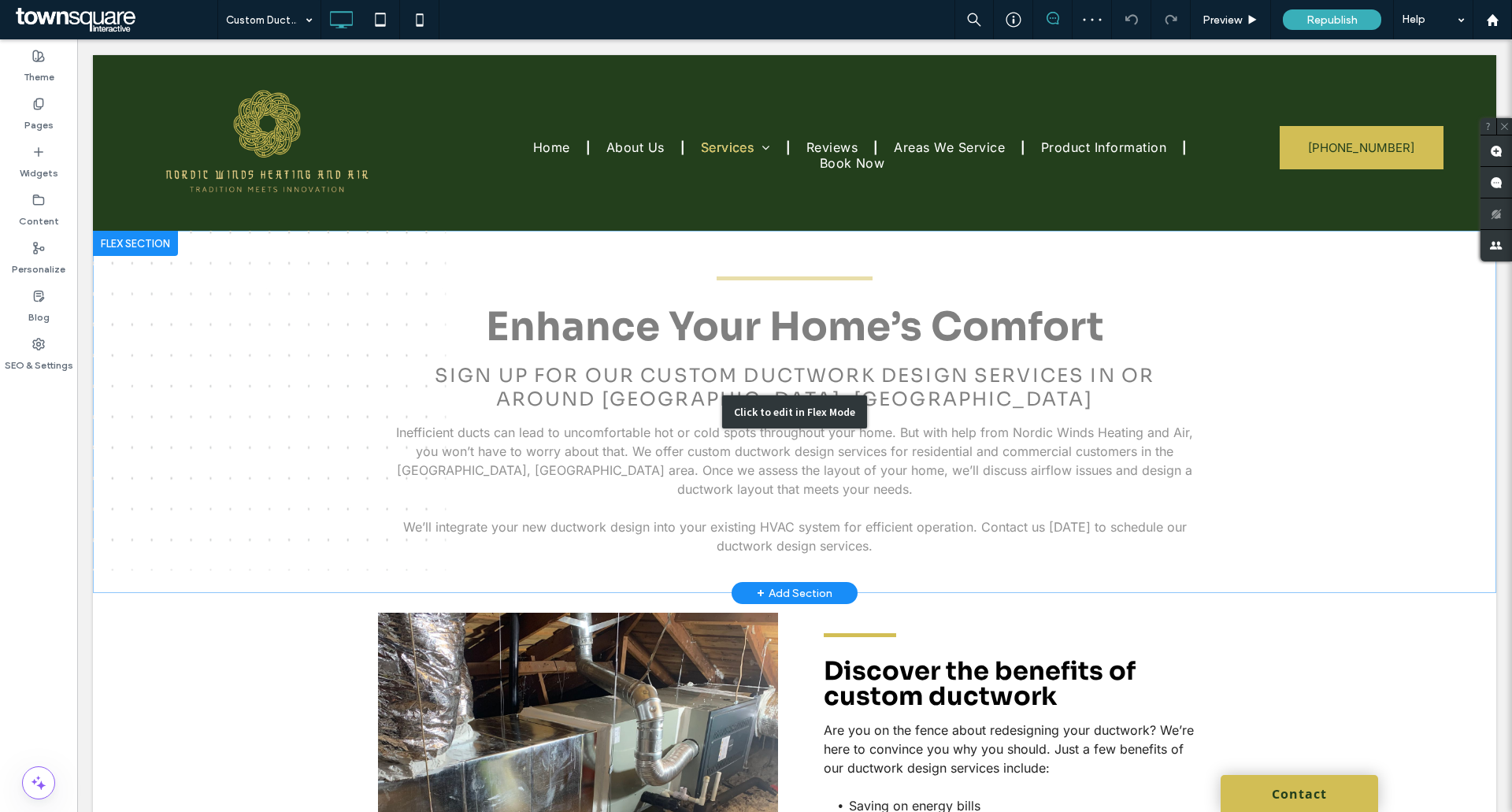
click at [572, 507] on div "Click to edit in Flex Mode" at bounding box center [794, 411] width 1403 height 362
click at [572, 507] on p at bounding box center [794, 508] width 807 height 19
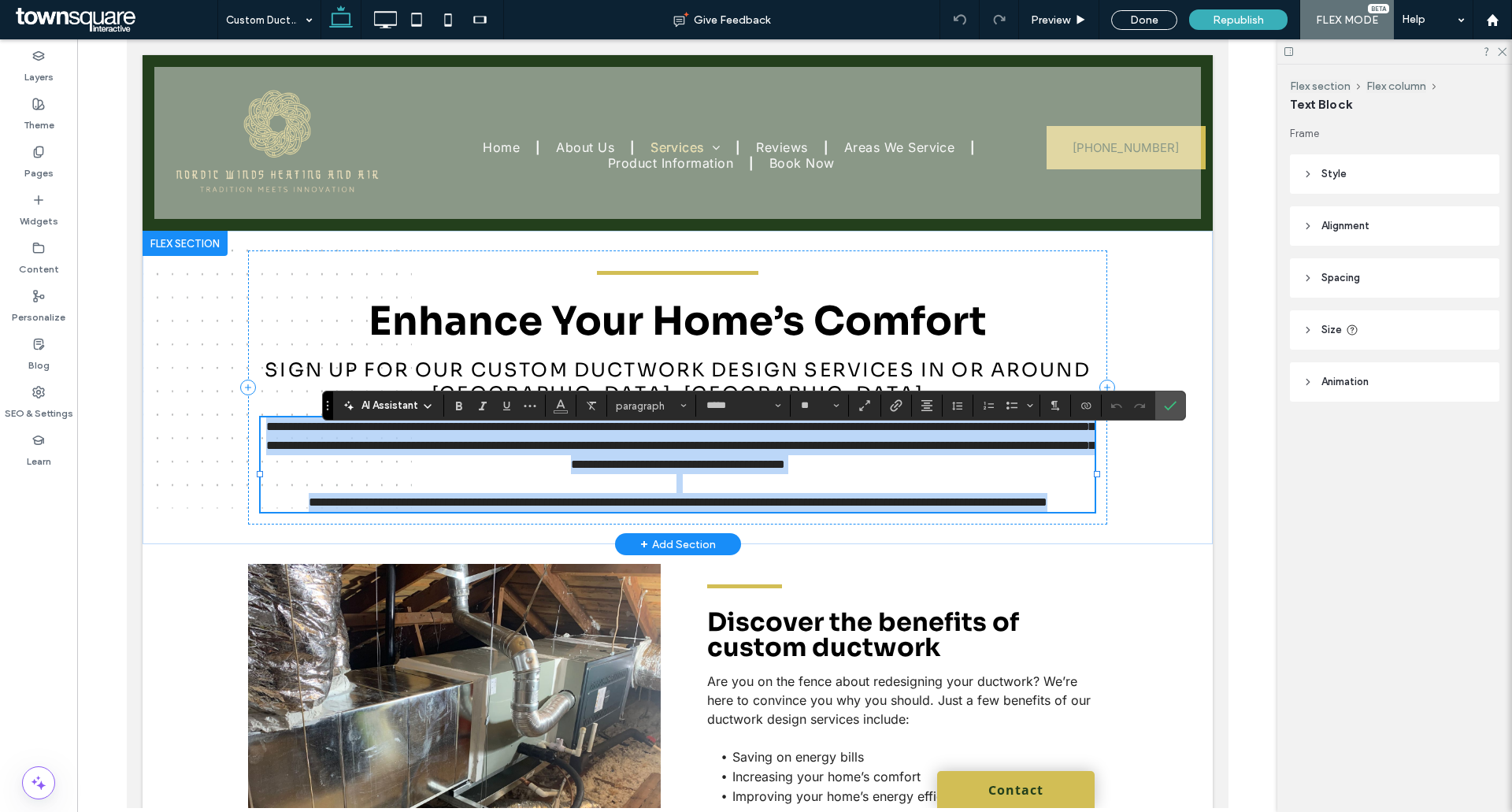
click at [571, 506] on span "**********" at bounding box center [677, 502] width 738 height 12
drag, startPoint x: 257, startPoint y: 427, endPoint x: 764, endPoint y: 519, distance: 515.3
click at [764, 511] on div "**********" at bounding box center [676, 464] width 834 height 94
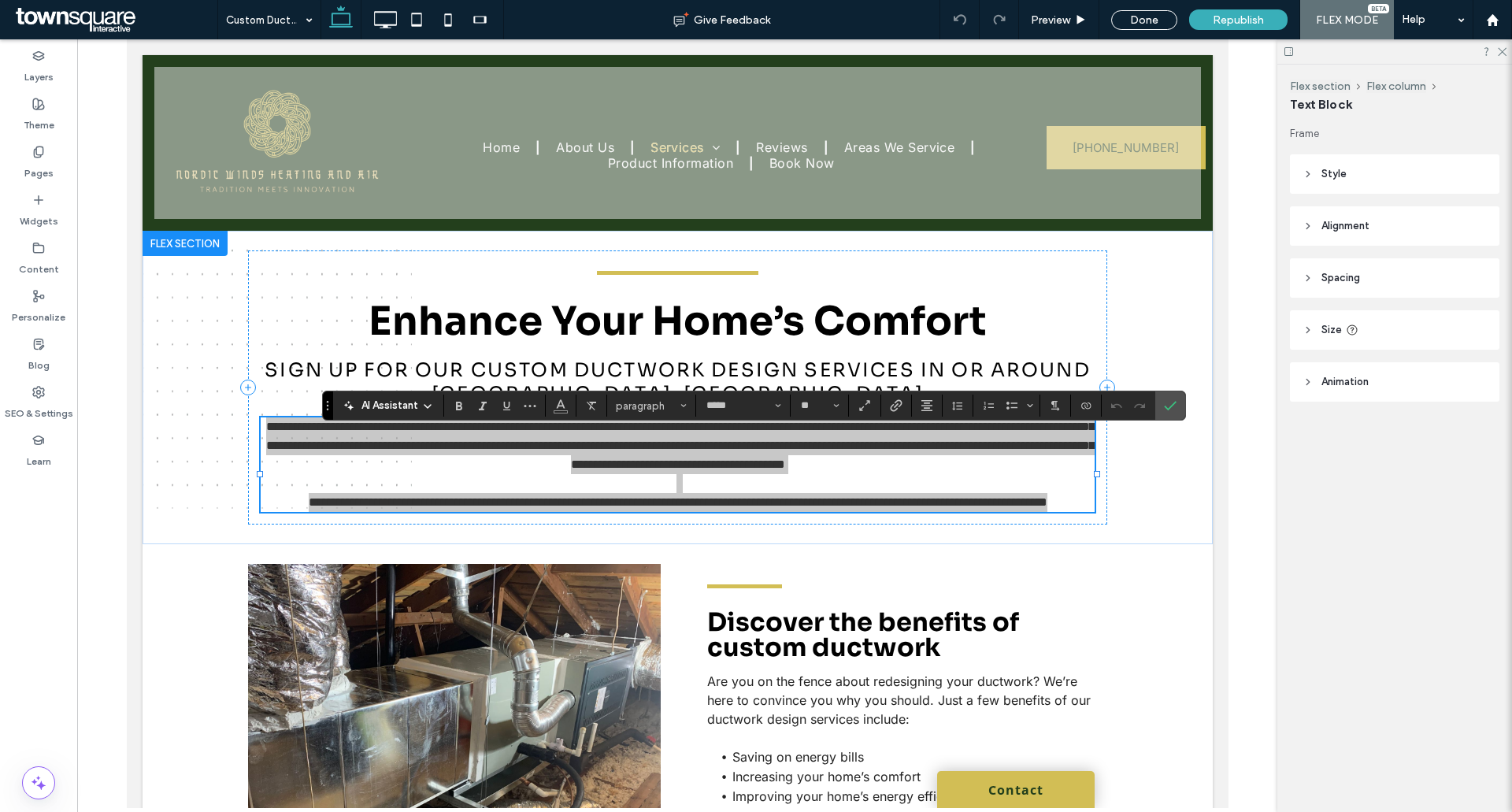
click at [404, 409] on span "AI Assistant" at bounding box center [390, 405] width 57 height 15
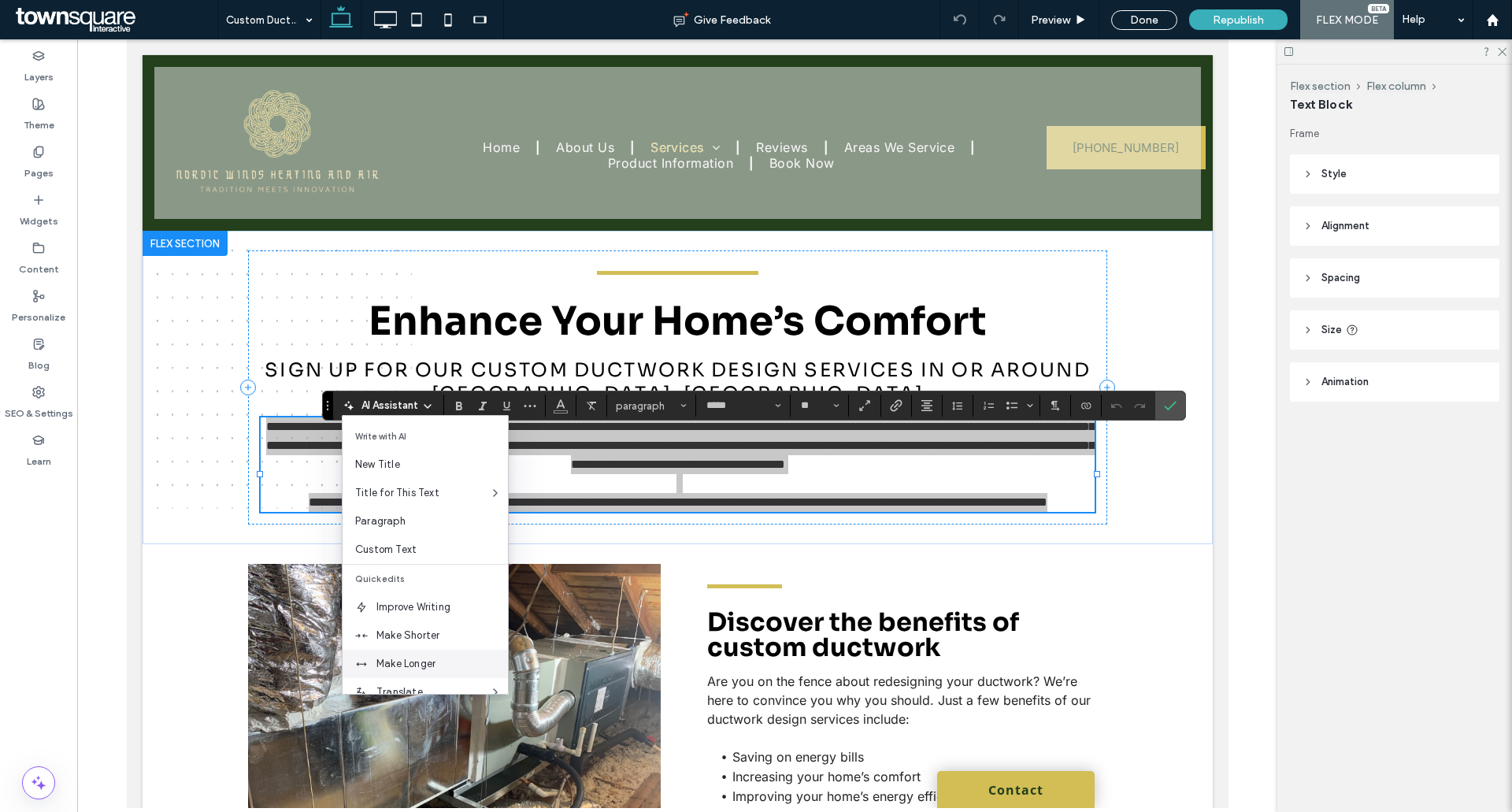
click at [414, 656] on span "Make Longer" at bounding box center [441, 664] width 131 height 15
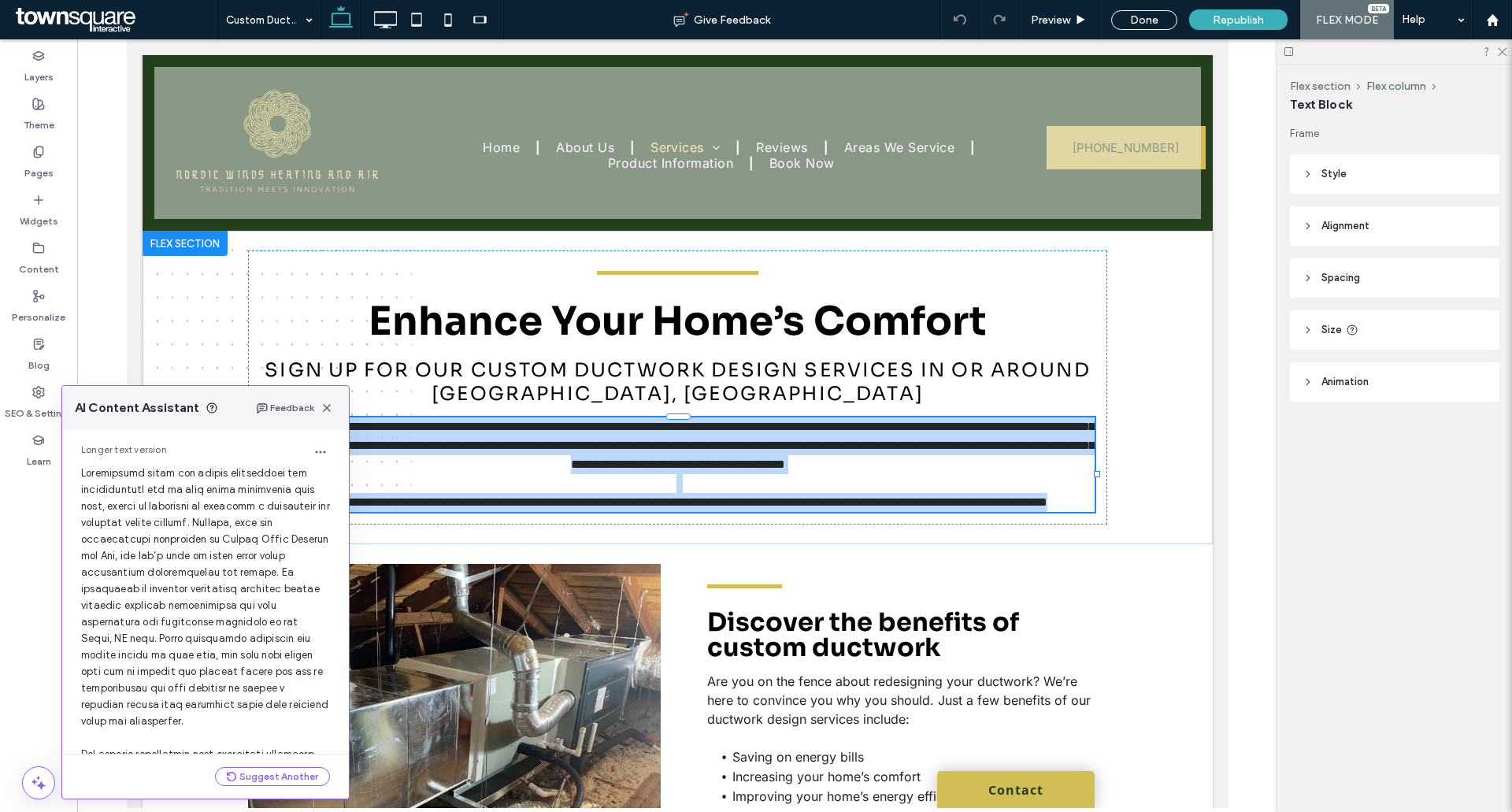
scroll to position [217, 0]
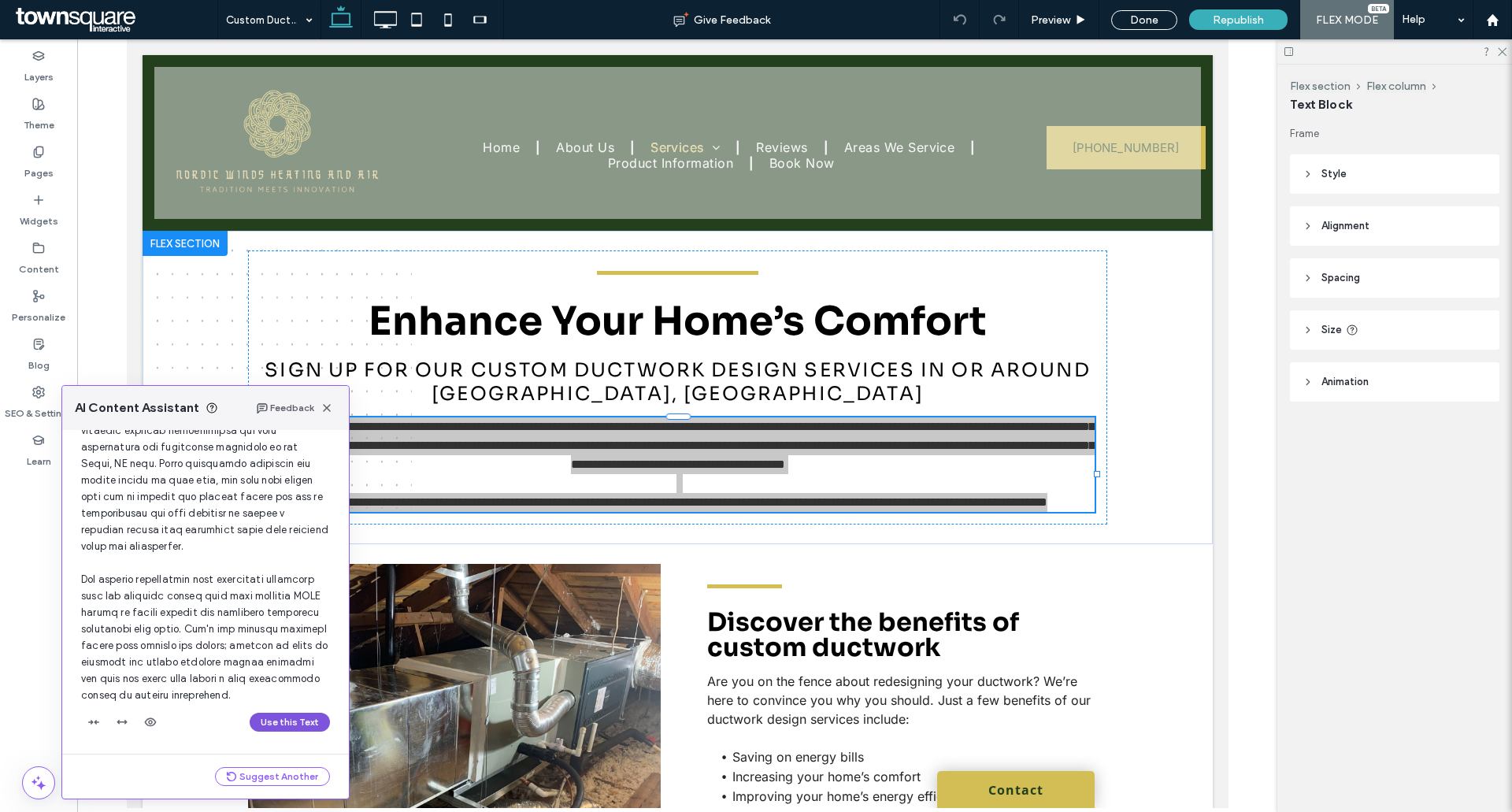
click at [281, 723] on button "Use this Text" at bounding box center [290, 722] width 81 height 19
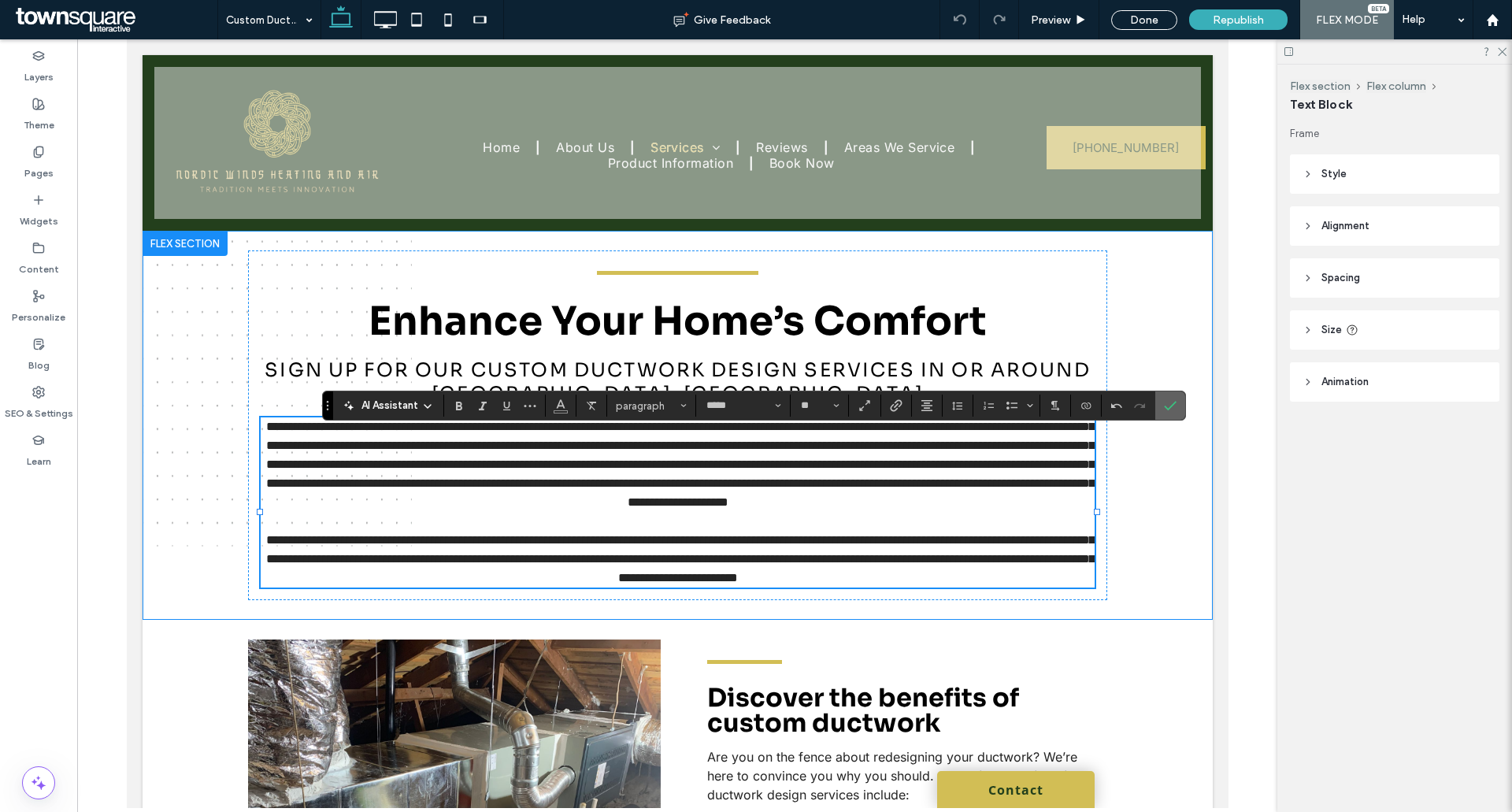
drag, startPoint x: 1172, startPoint y: 406, endPoint x: 1041, endPoint y: 368, distance: 136.4
click at [1172, 406] on use "Confirm" at bounding box center [1169, 406] width 13 height 9
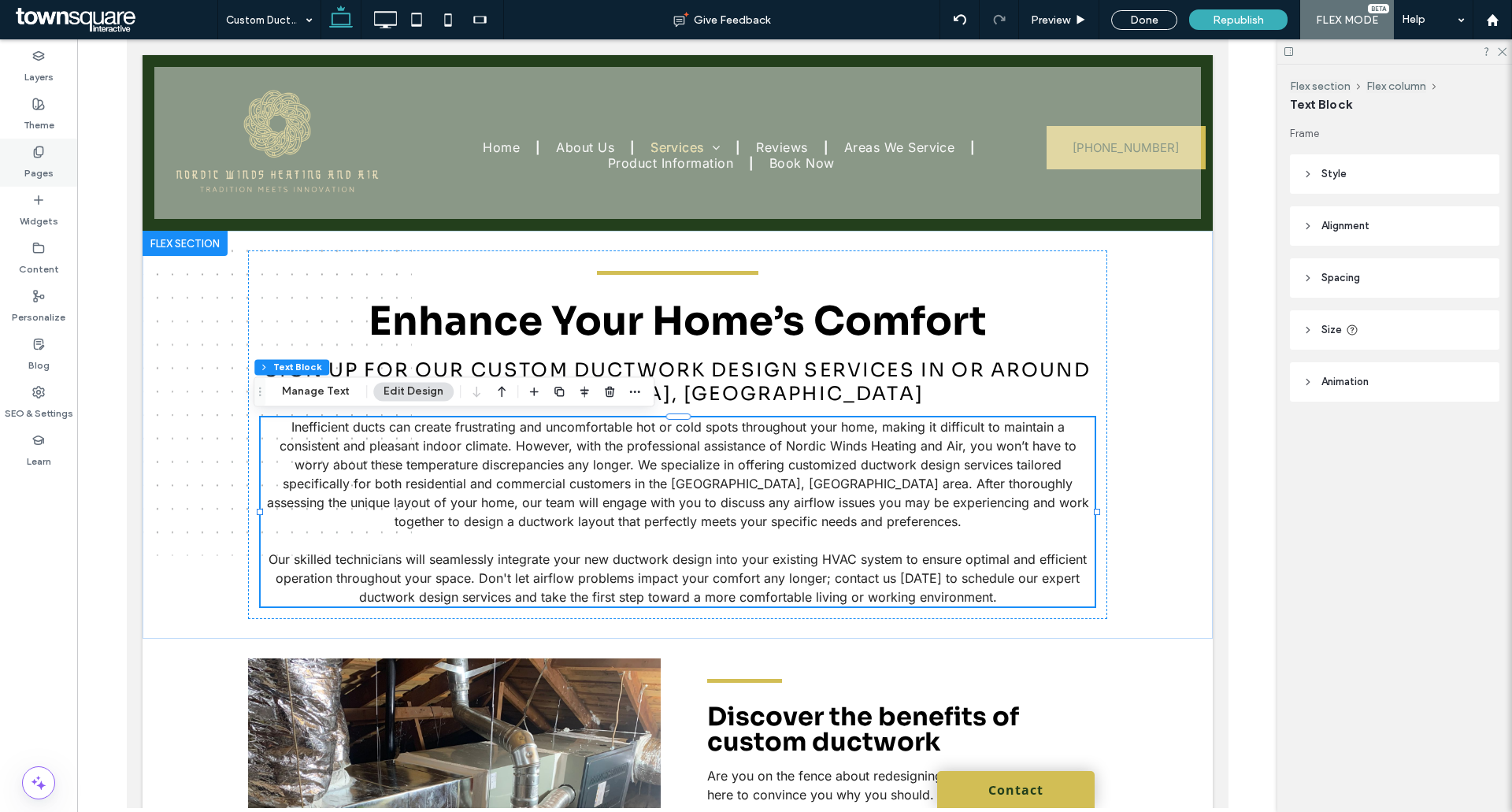
click at [36, 170] on label "Pages" at bounding box center [39, 170] width 29 height 22
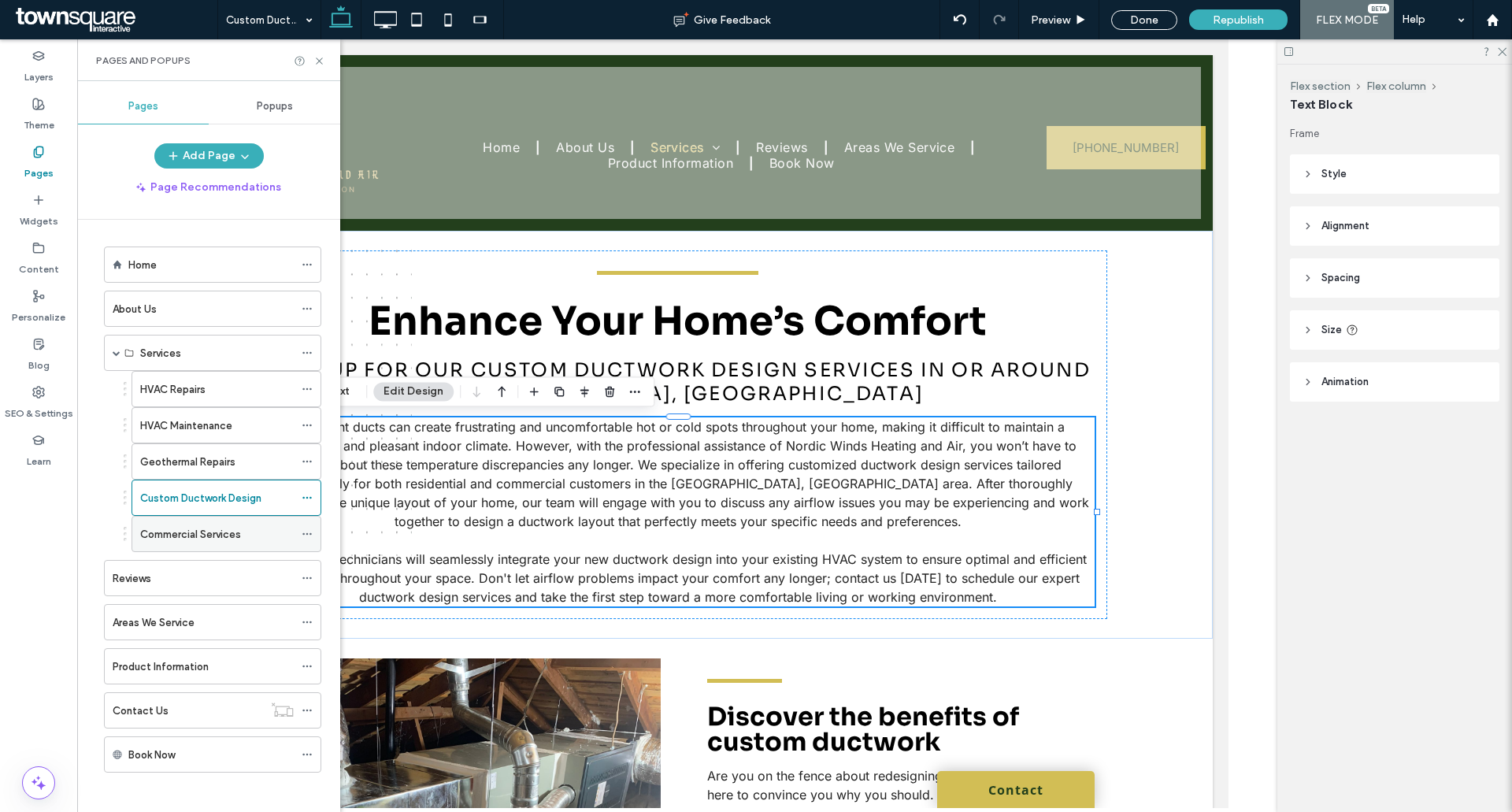
click at [186, 526] on label "Commercial Services" at bounding box center [191, 534] width 101 height 27
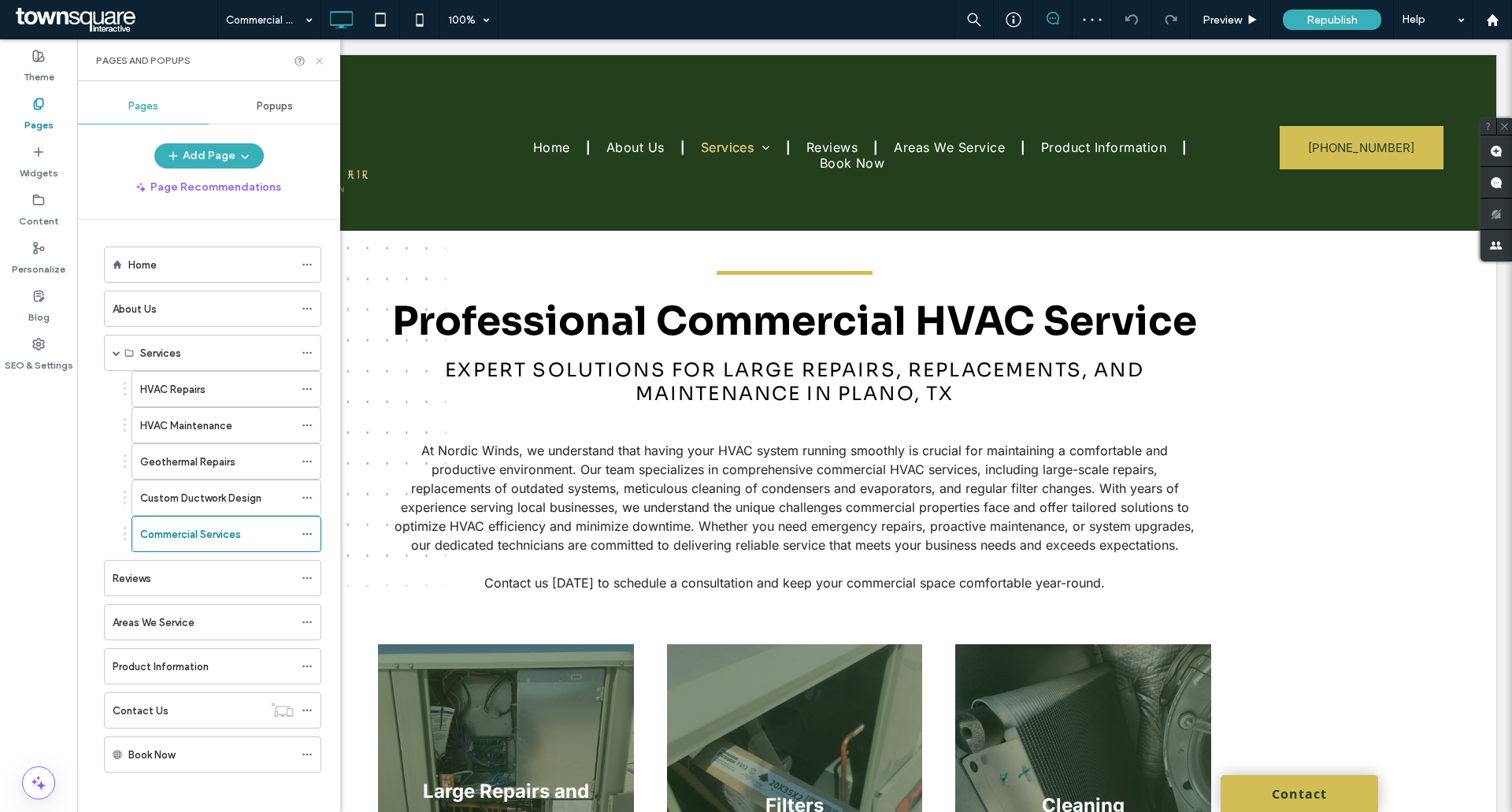
click at [323, 63] on icon at bounding box center [320, 61] width 12 height 12
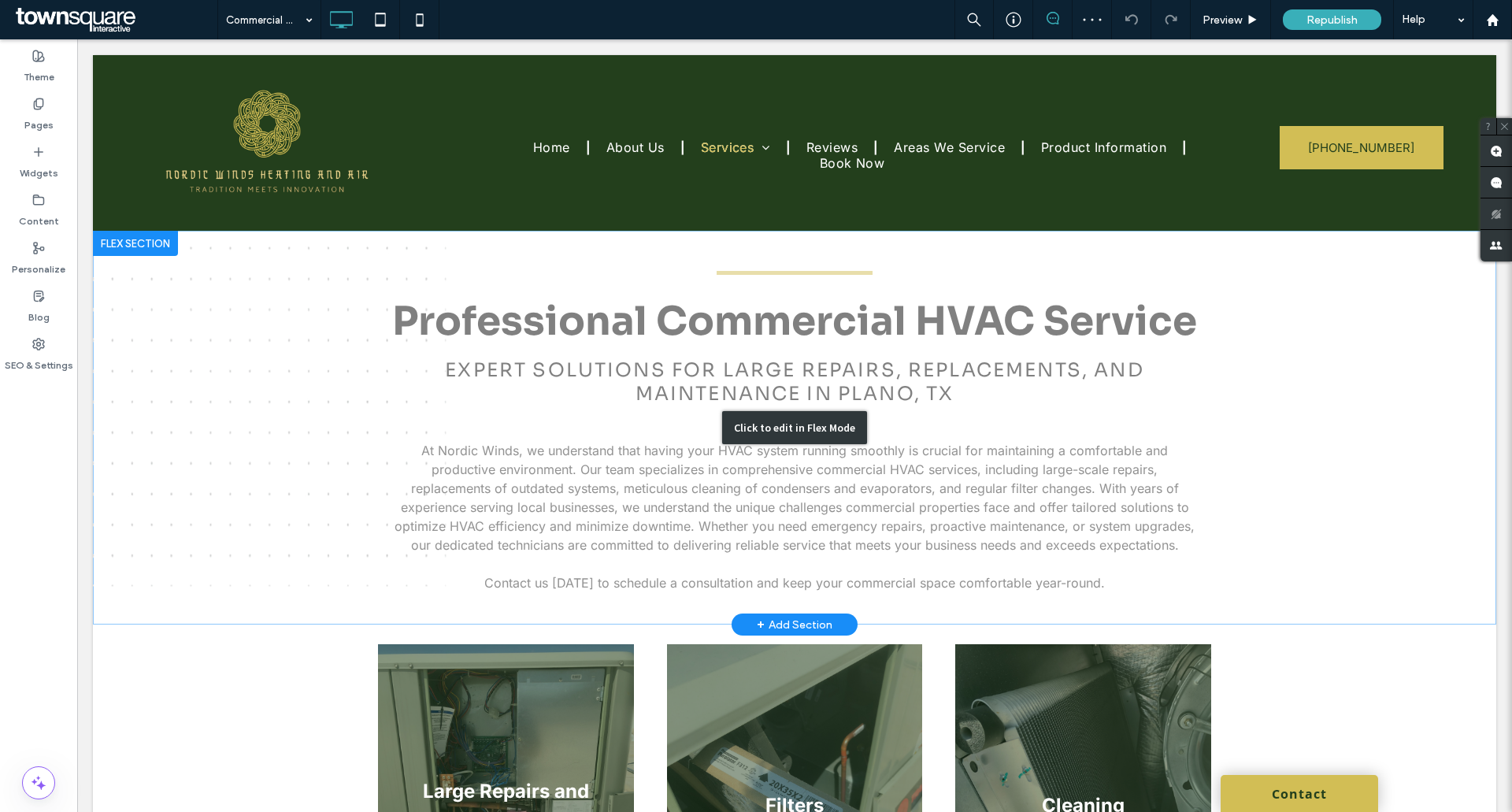
click at [577, 516] on div "Click to edit in Flex Mode" at bounding box center [794, 427] width 1403 height 394
click at [577, 516] on p "At Nordic Winds, we understand that having your HVAC system running smoothly is…" at bounding box center [794, 498] width 807 height 113
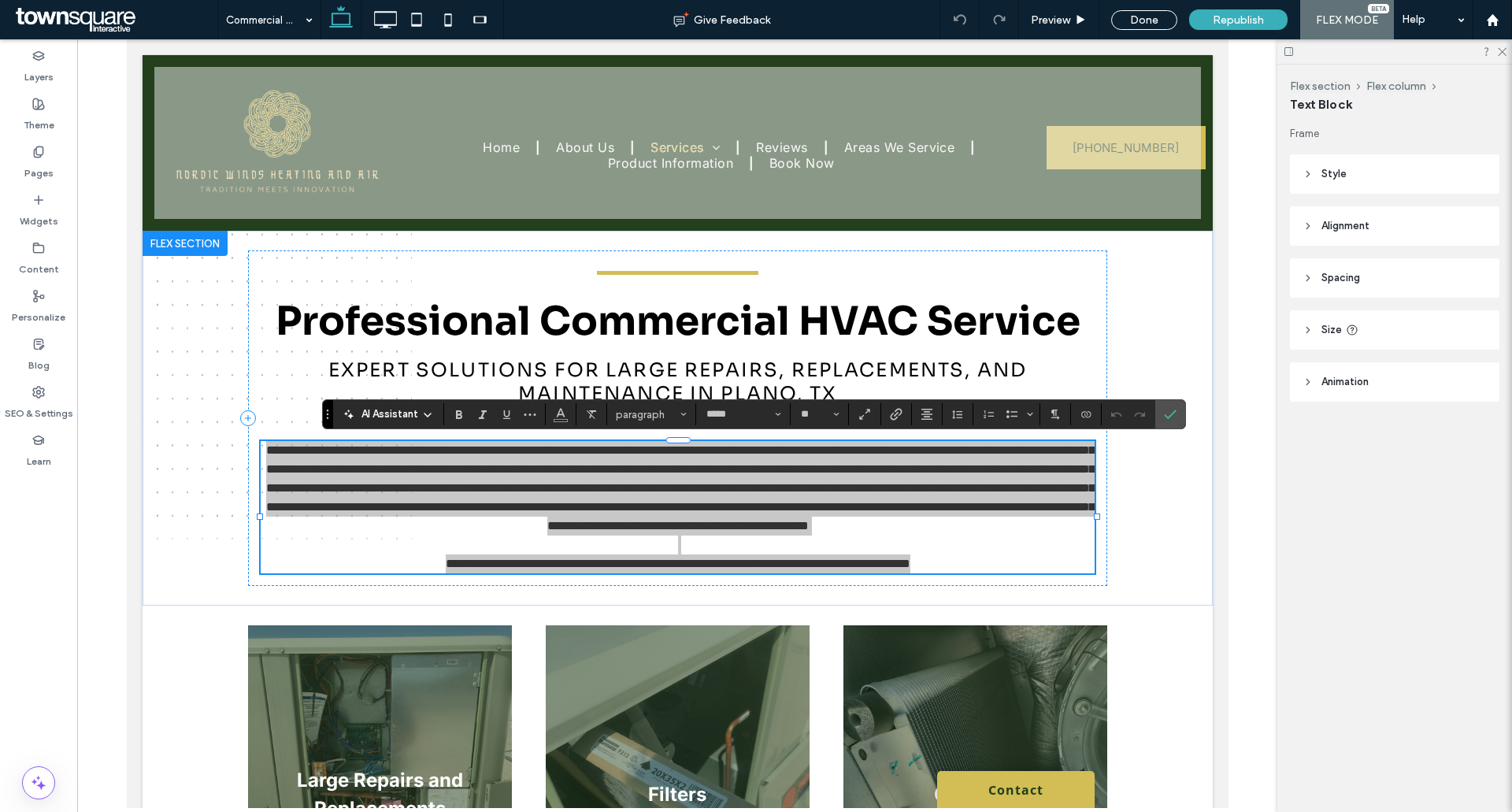
click at [401, 415] on span "AI Assistant" at bounding box center [390, 414] width 57 height 15
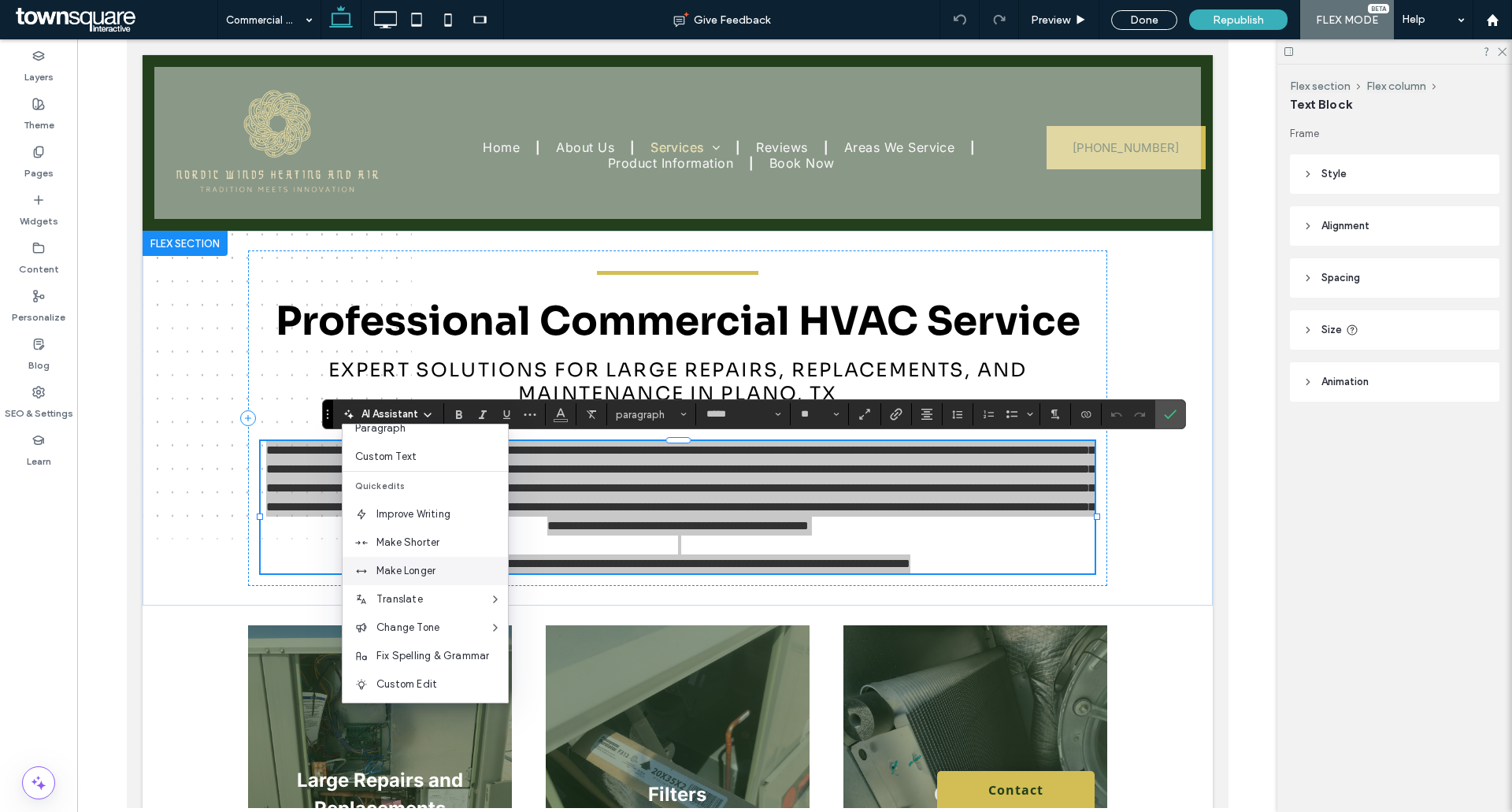
scroll to position [104, 0]
click at [421, 575] on span "Make Longer" at bounding box center [441, 568] width 131 height 15
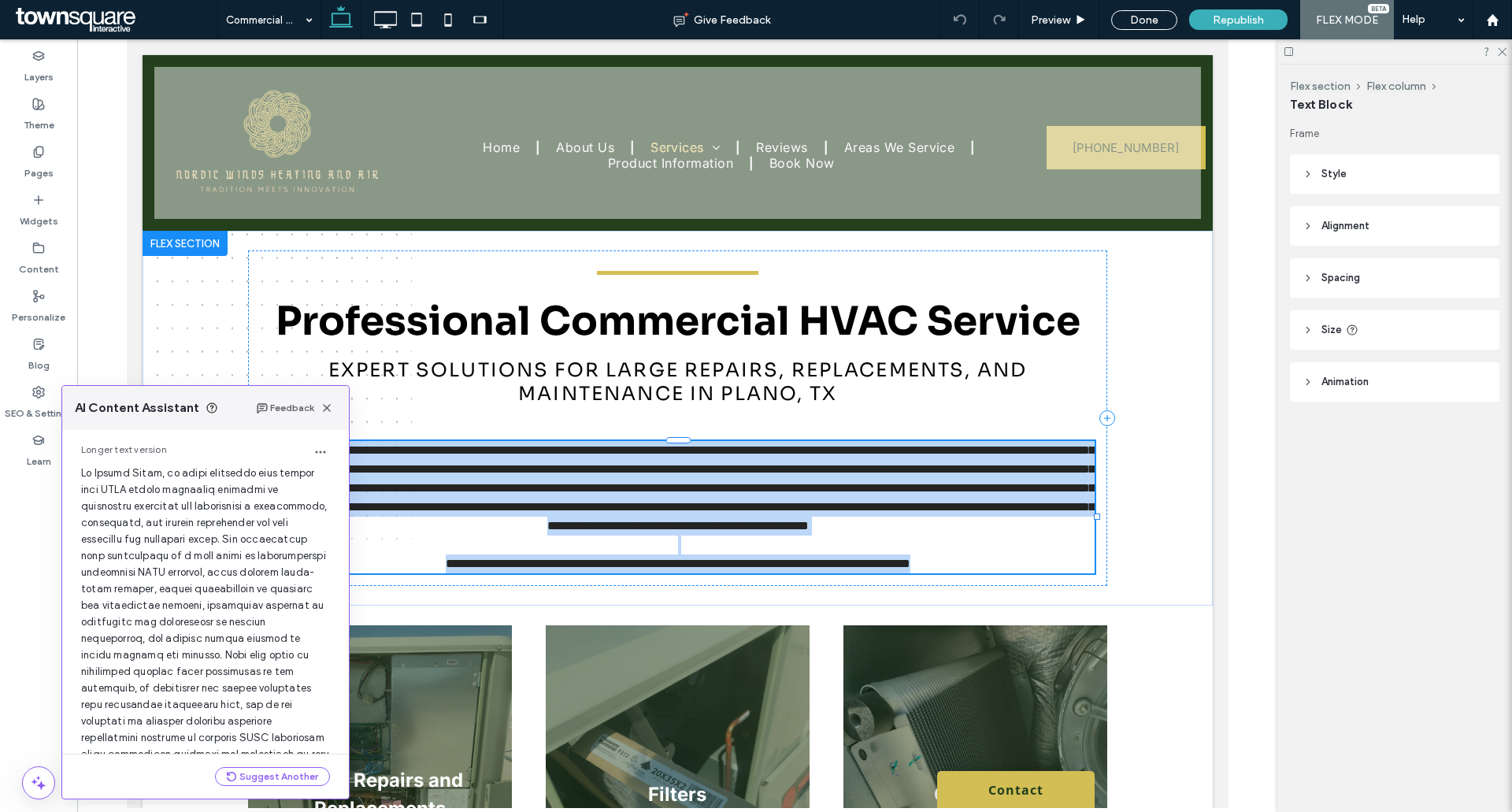
scroll to position [299, 0]
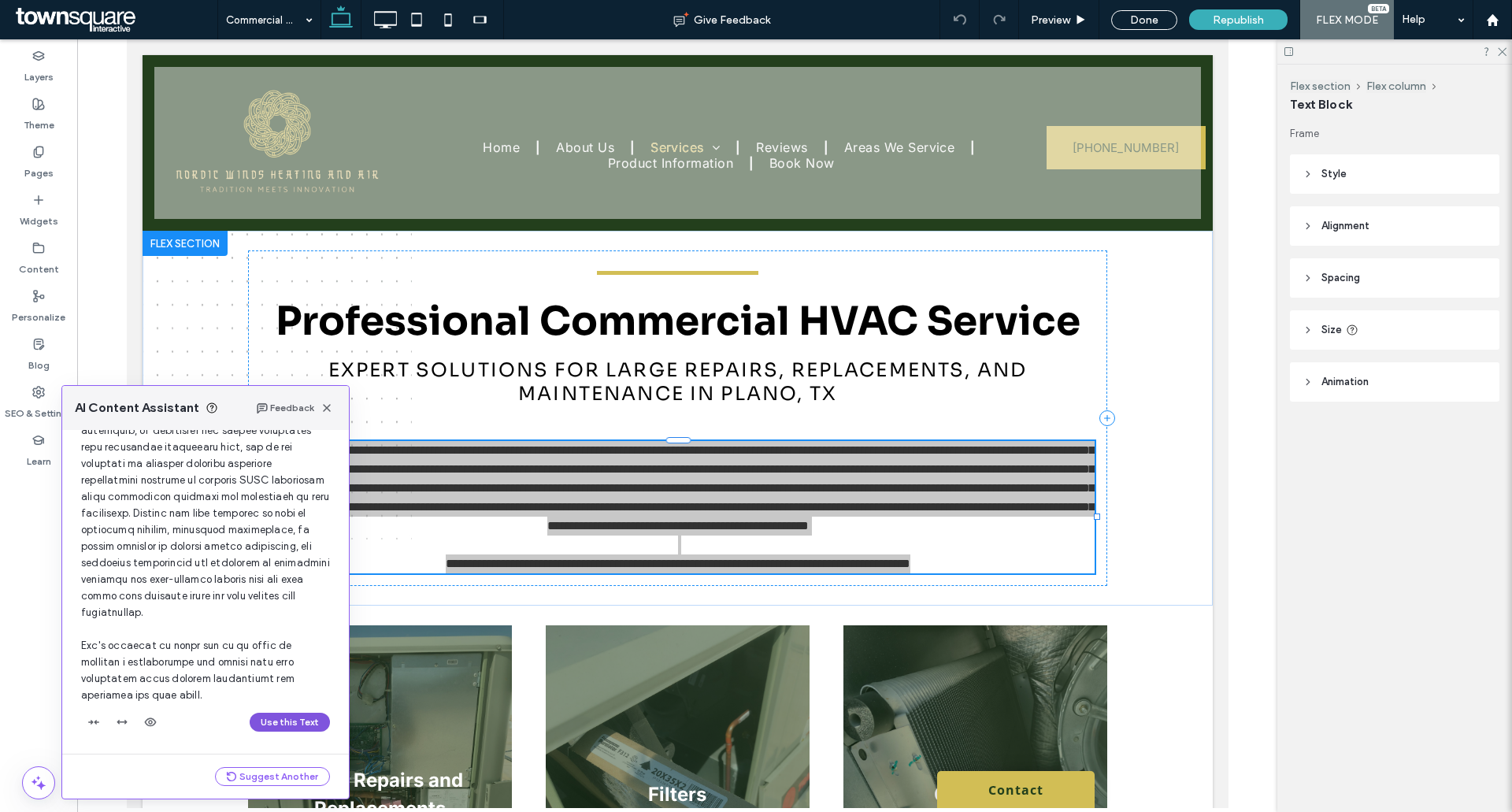
click at [296, 713] on button "Use this Text" at bounding box center [290, 722] width 81 height 19
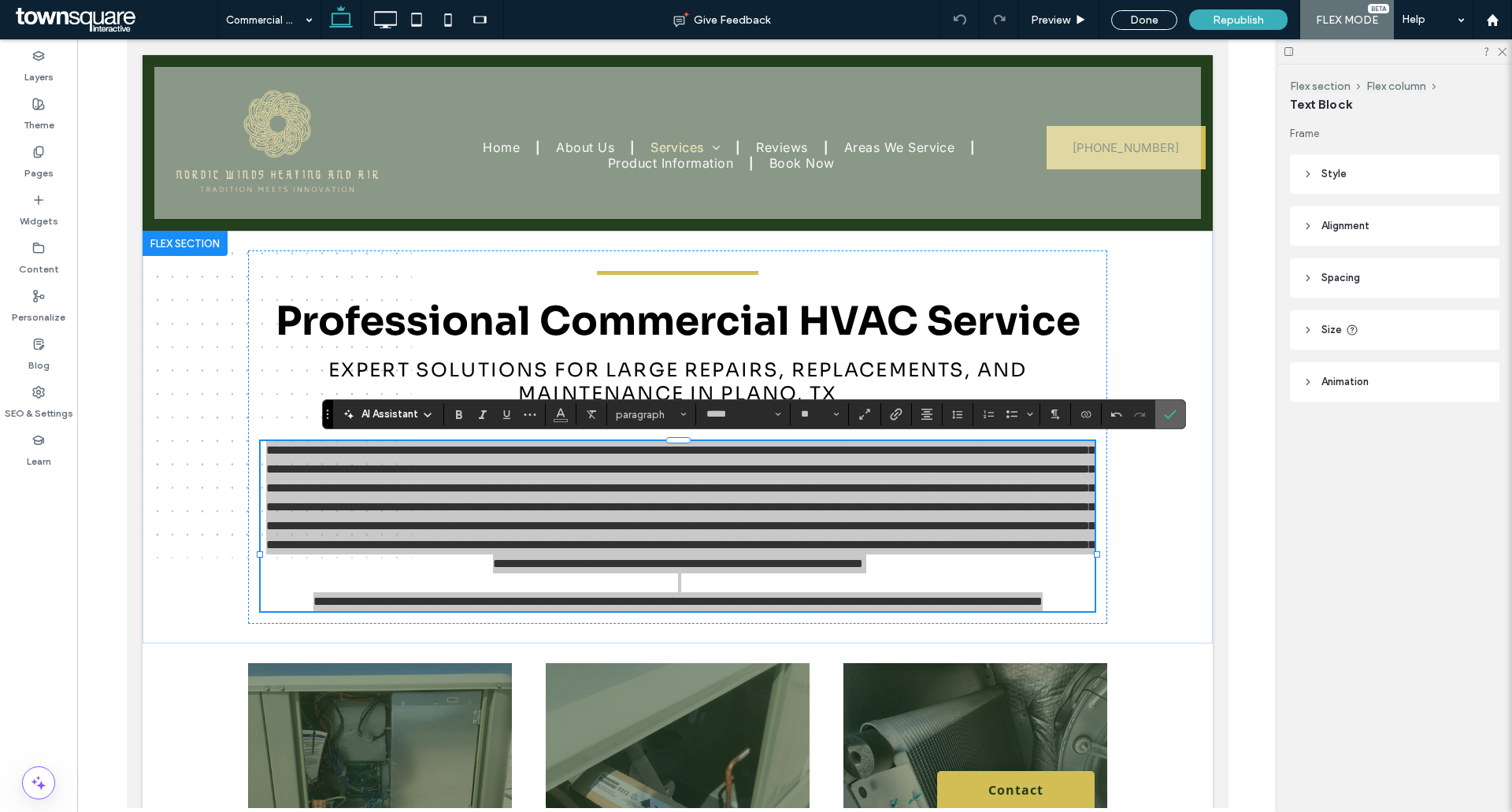
click at [1173, 418] on icon "Confirm" at bounding box center [1169, 414] width 13 height 13
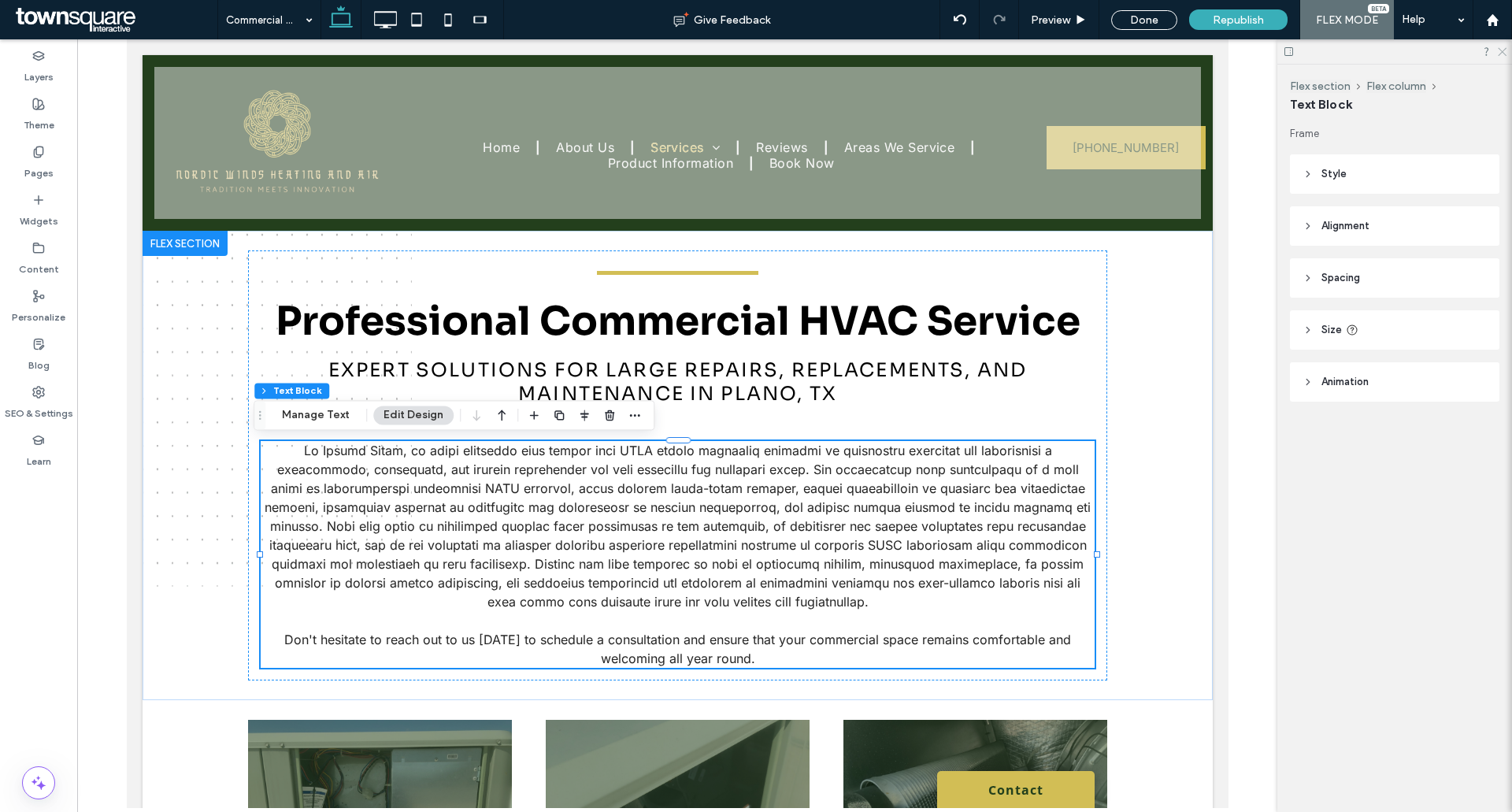
click at [1502, 45] on icon at bounding box center [1501, 51] width 10 height 10
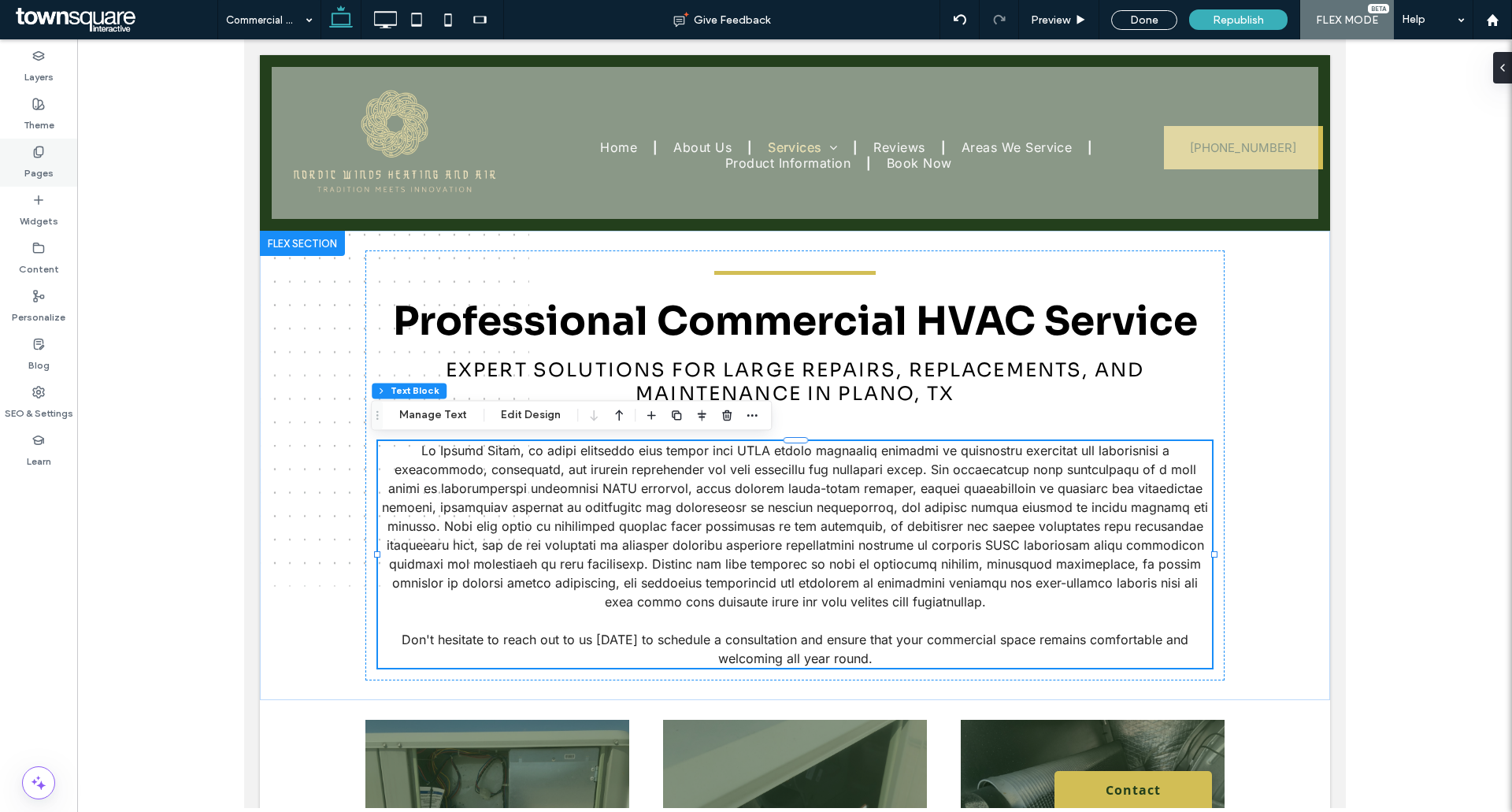
click at [61, 164] on div "Pages" at bounding box center [39, 163] width 77 height 48
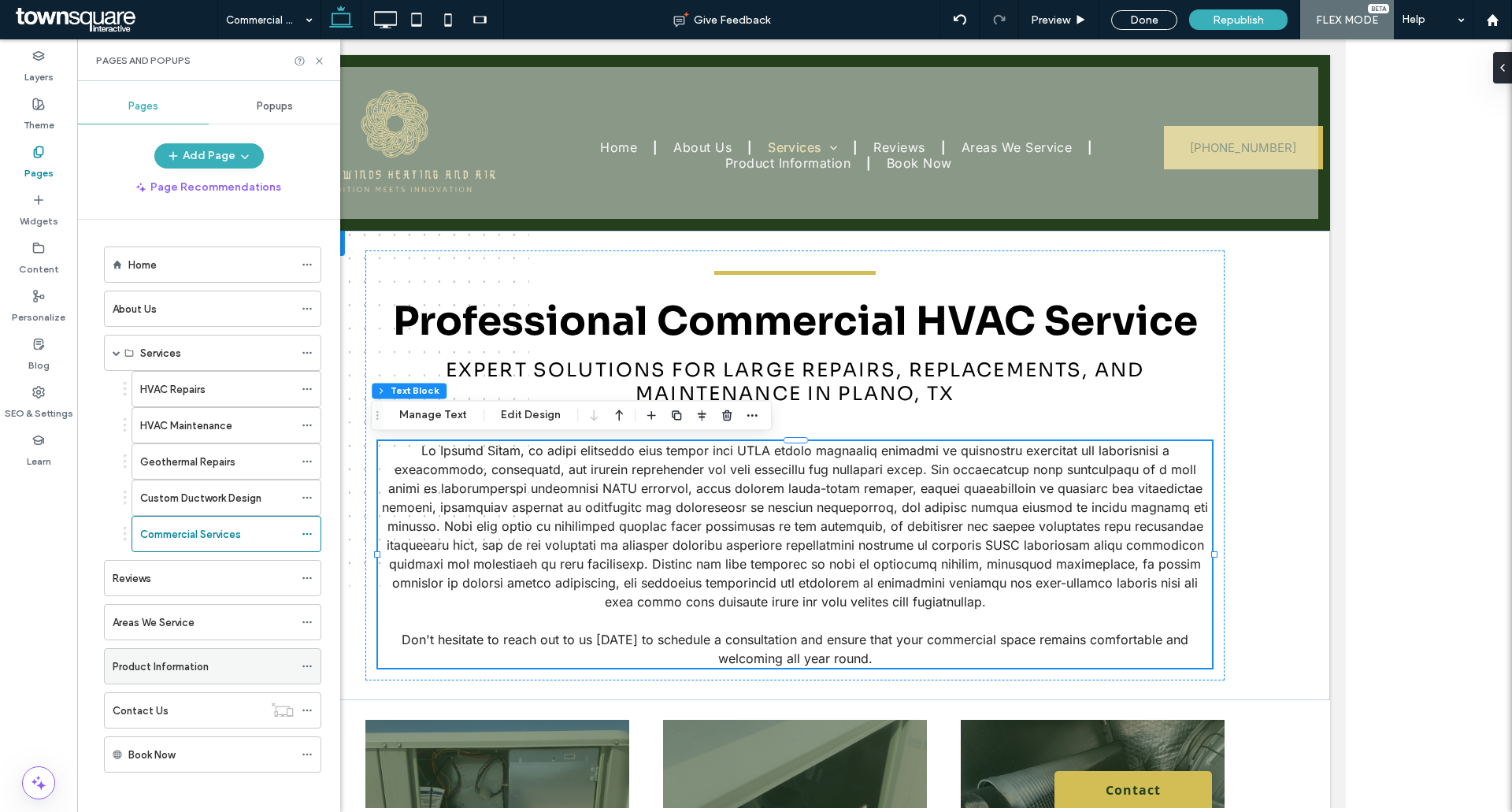
click at [178, 672] on label "Product Information" at bounding box center [160, 666] width 96 height 27
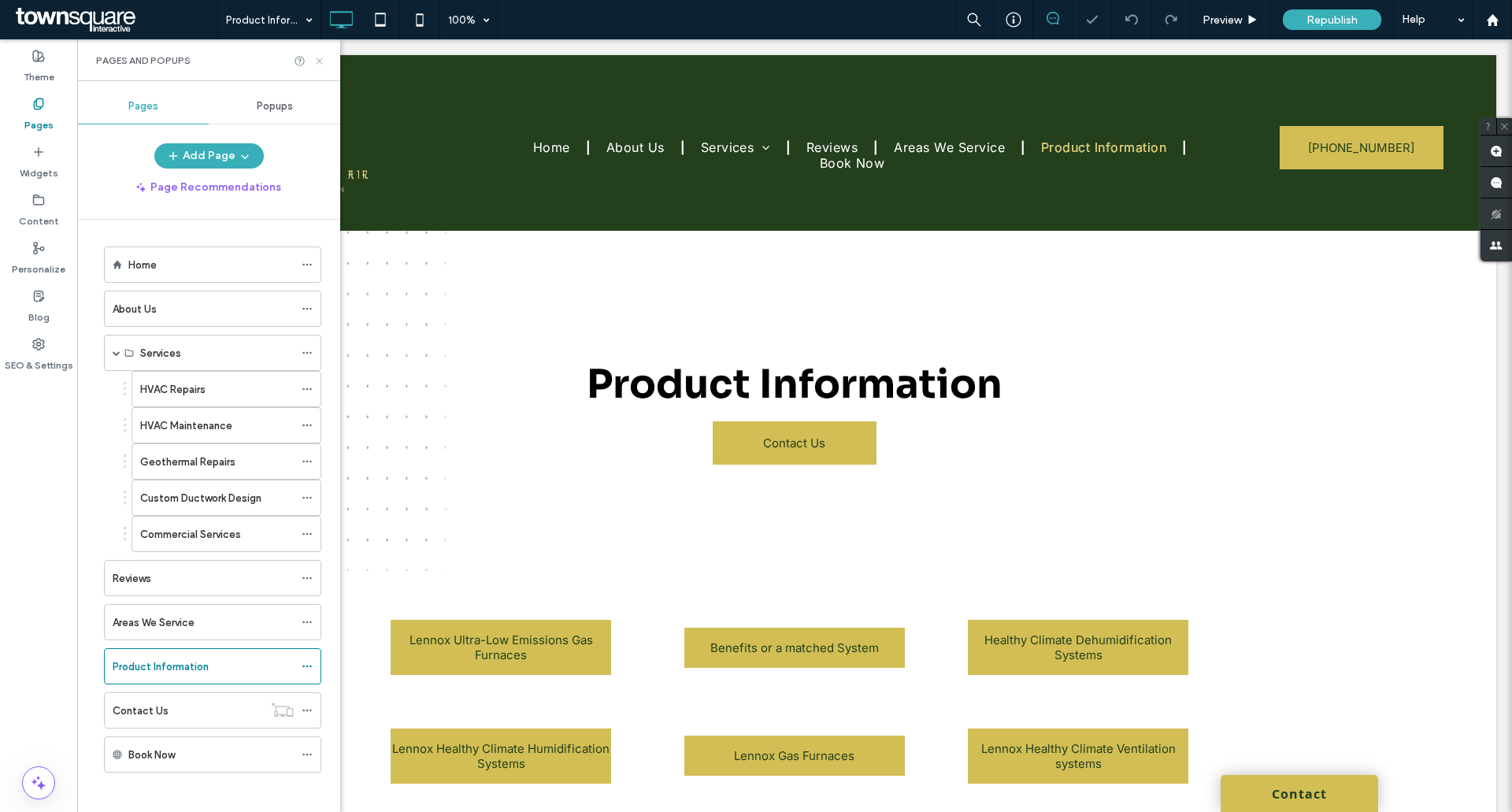
click at [320, 60] on use at bounding box center [319, 60] width 6 height 6
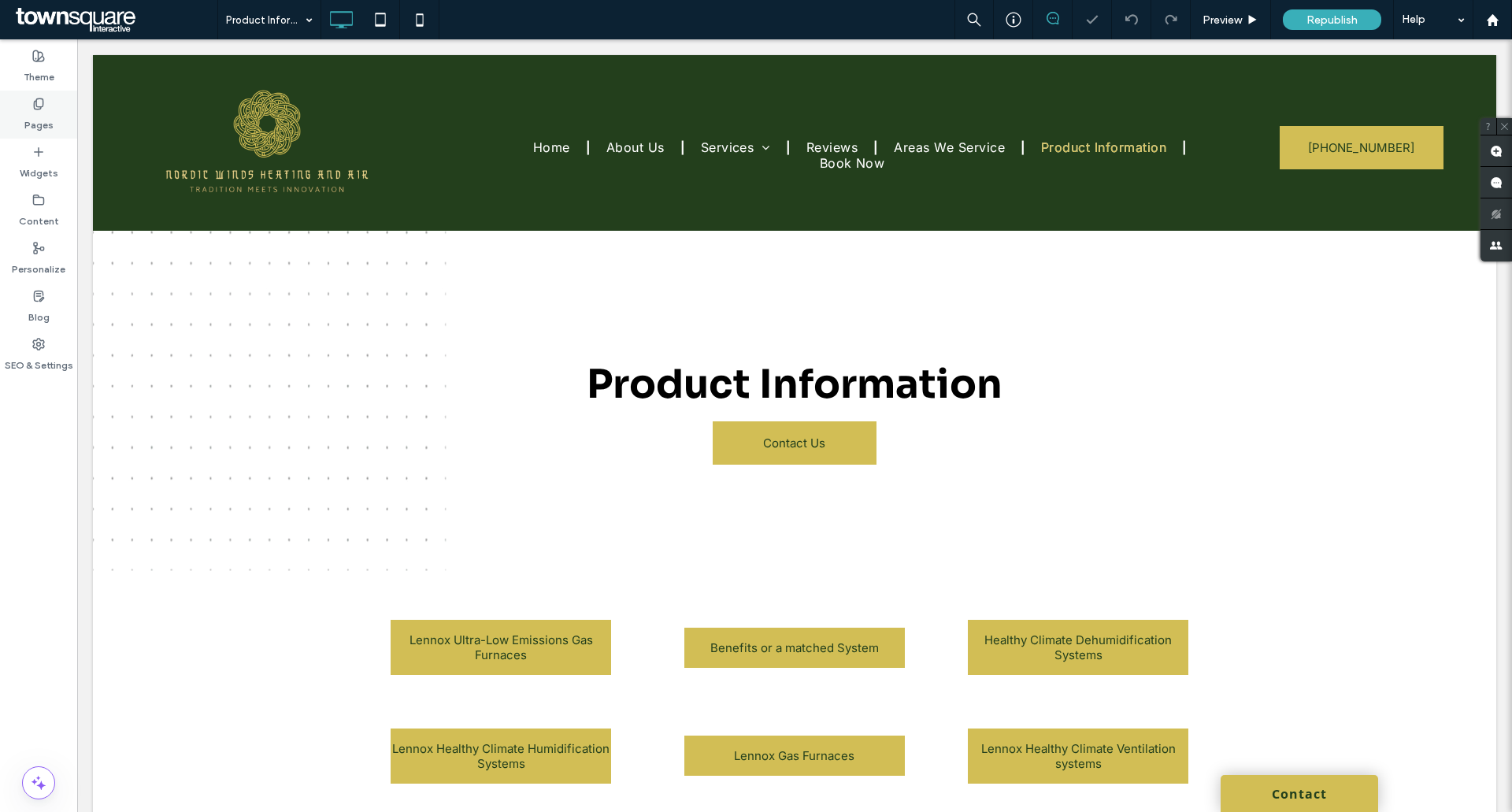
click at [34, 130] on label "Pages" at bounding box center [39, 122] width 29 height 22
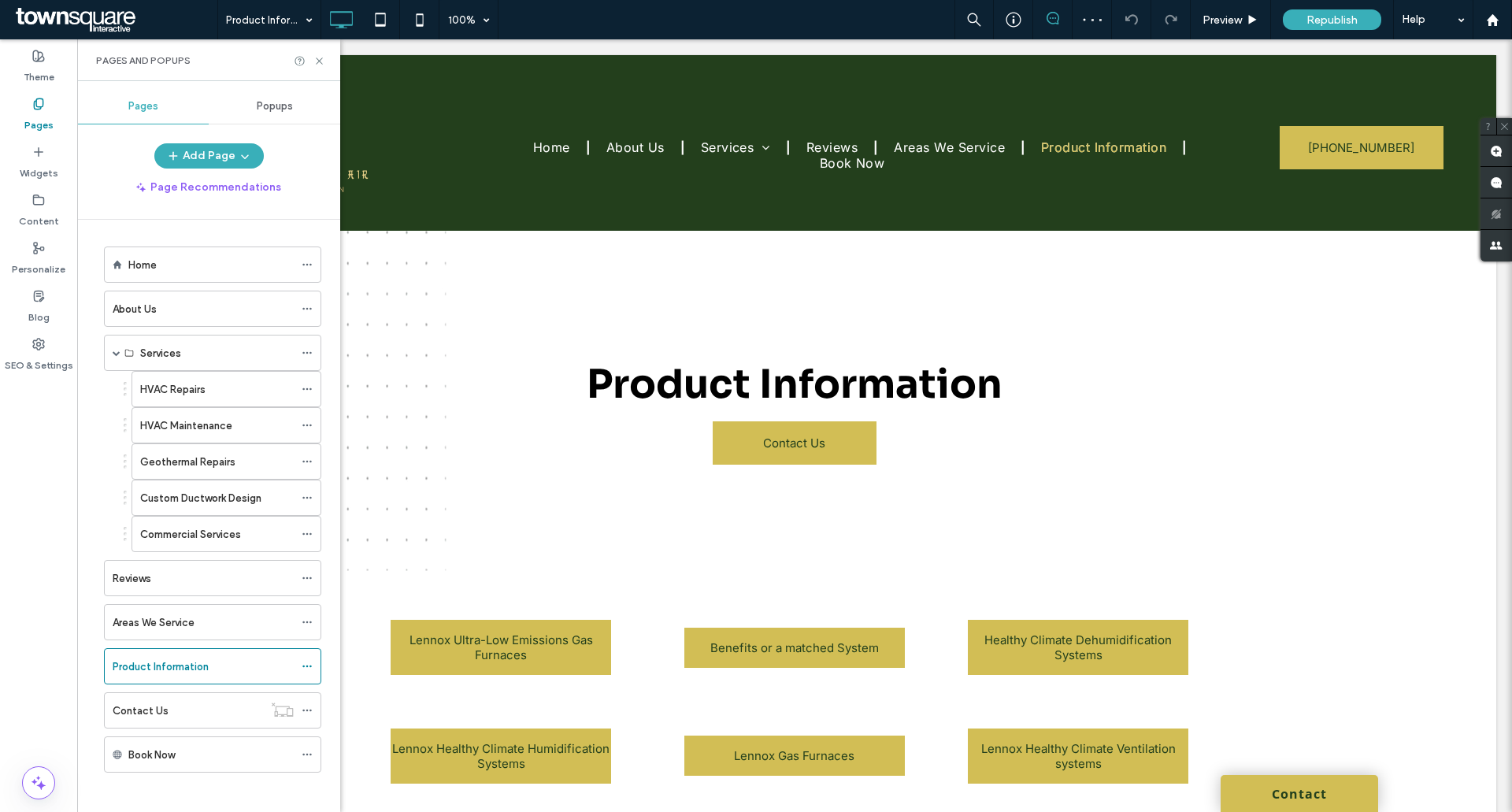
click at [168, 266] on div "Home" at bounding box center [211, 265] width 165 height 16
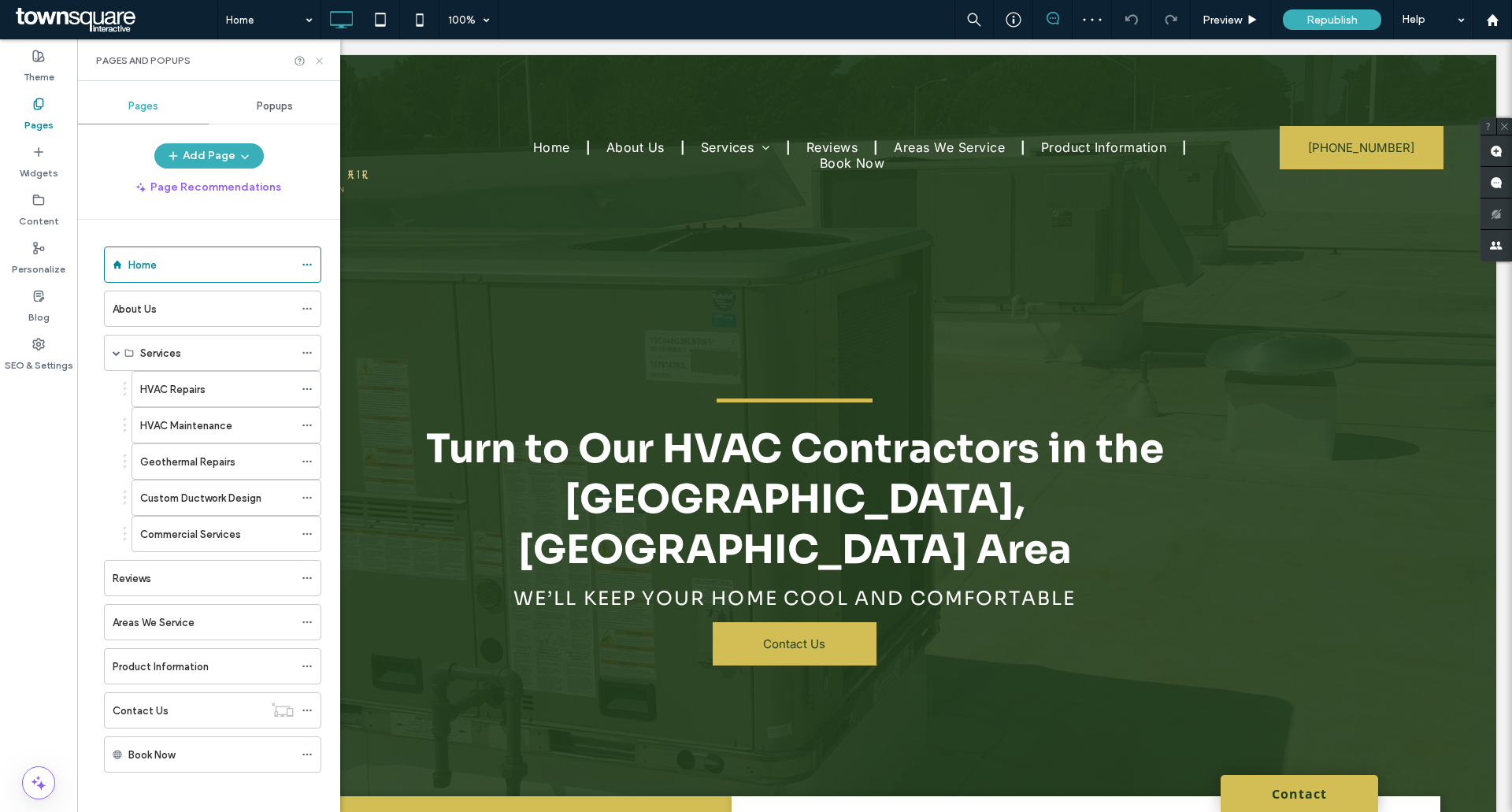
click at [320, 57] on icon at bounding box center [320, 61] width 12 height 12
